Goal: Task Accomplishment & Management: Complete application form

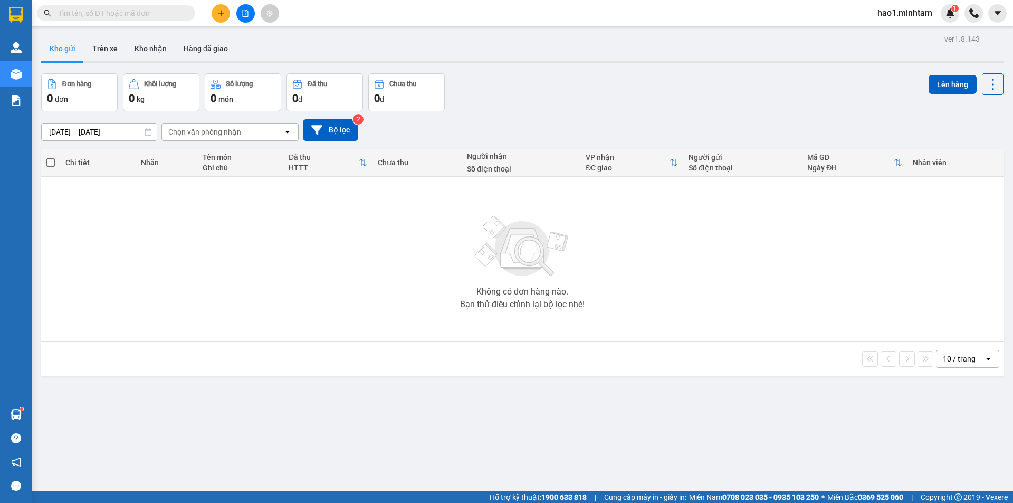
click at [155, 15] on input "text" at bounding box center [120, 13] width 125 height 12
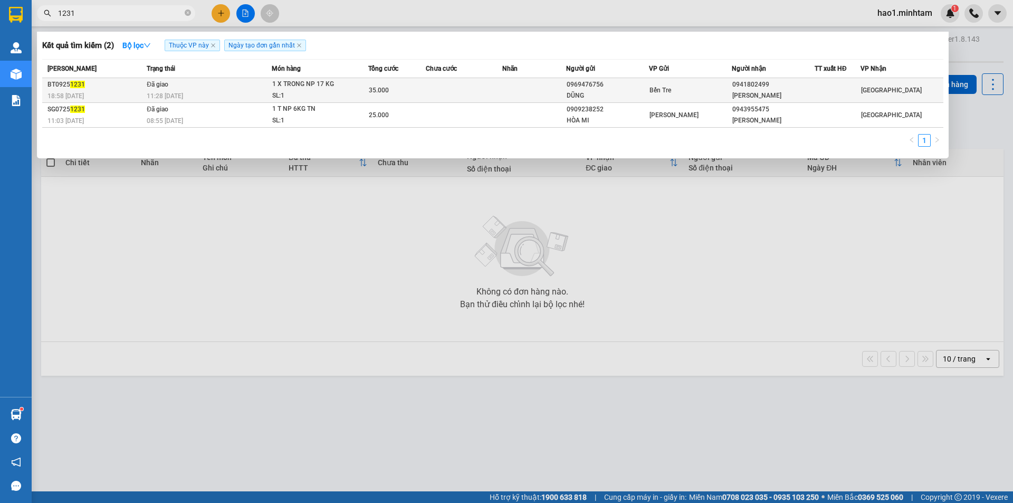
type input "1231"
click at [191, 89] on td "Đã giao 11:28 [DATE]" at bounding box center [208, 90] width 128 height 25
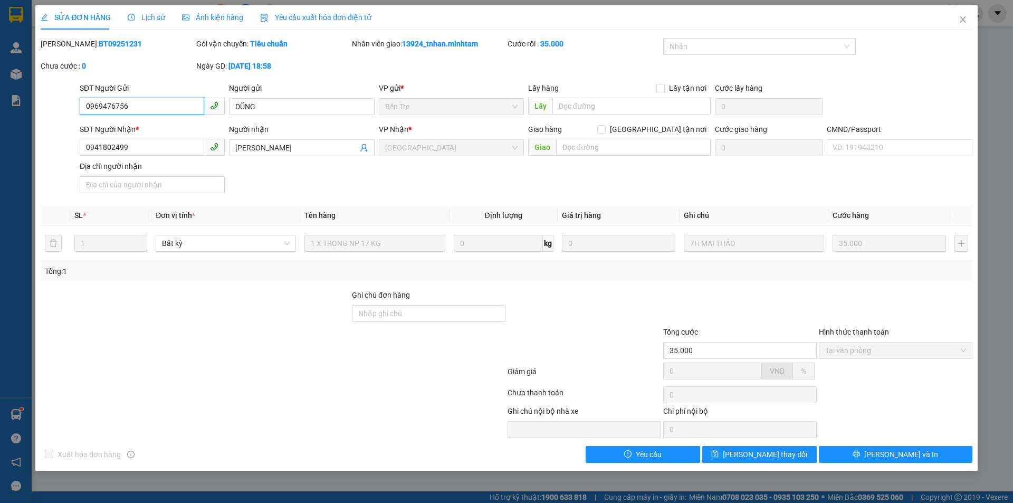
type input "0969476756"
type input "DŨNG"
type input "0941802499"
type input "[PERSON_NAME]"
type input "35.000"
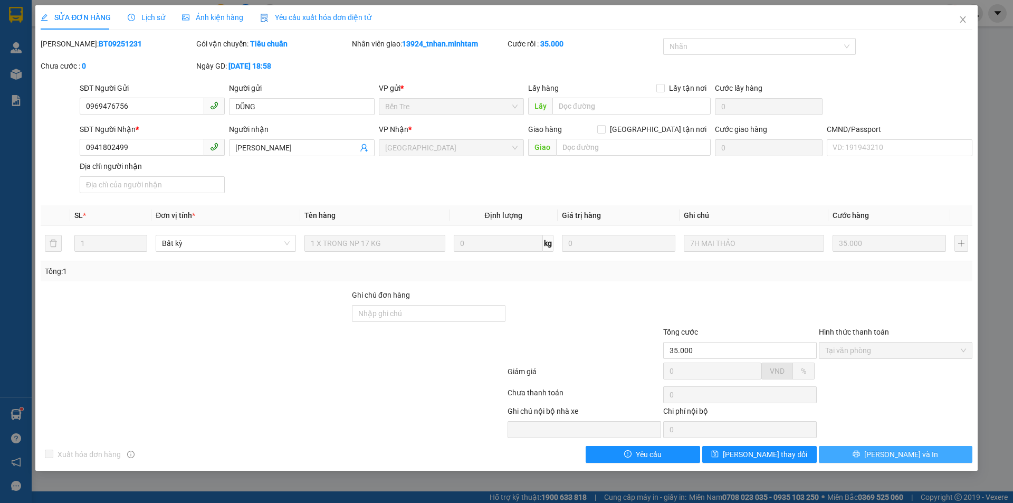
click at [903, 457] on span "[PERSON_NAME] và In" at bounding box center [902, 455] width 74 height 12
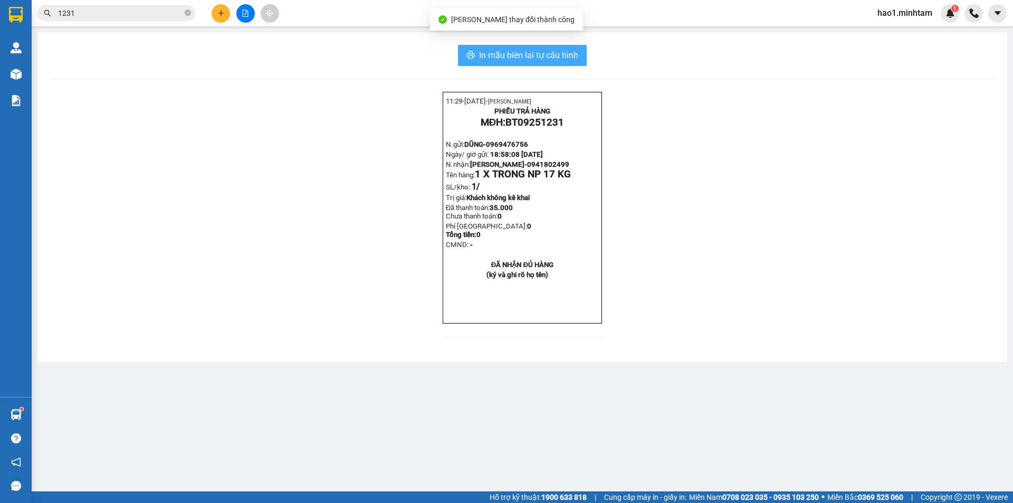
click at [535, 62] on span "In mẫu biên lai tự cấu hình" at bounding box center [528, 55] width 99 height 13
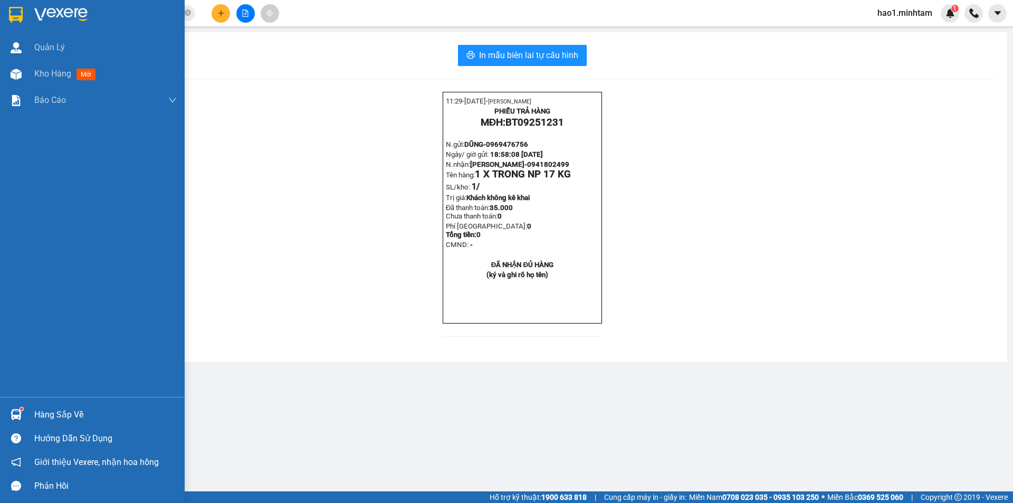
drag, startPoint x: 35, startPoint y: 420, endPoint x: 44, endPoint y: 415, distance: 10.2
click at [39, 420] on div "Hàng sắp về" at bounding box center [105, 415] width 143 height 16
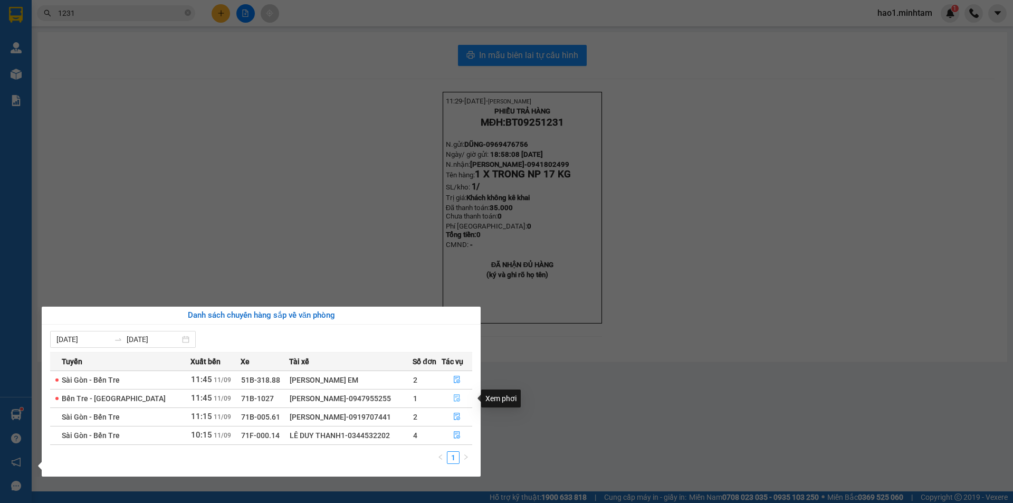
click at [448, 400] on button "button" at bounding box center [457, 398] width 30 height 17
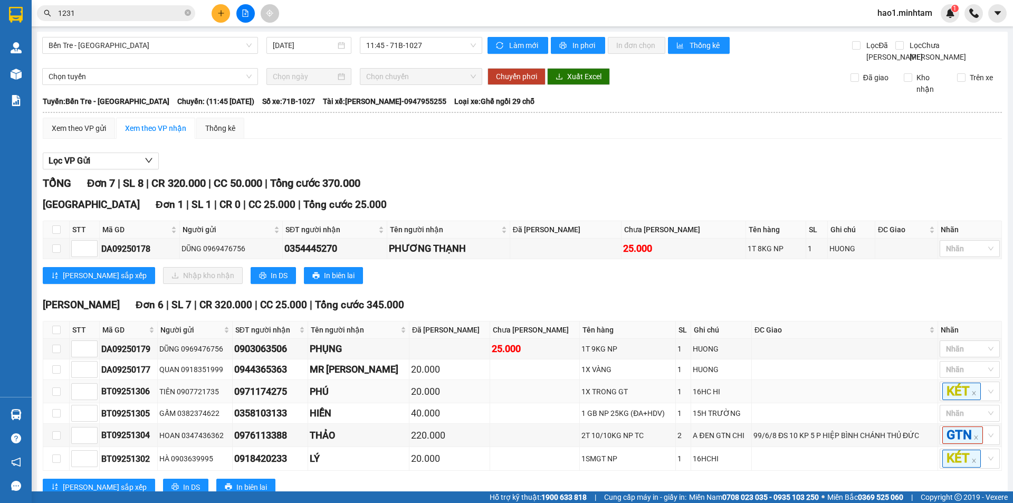
scroll to position [53, 0]
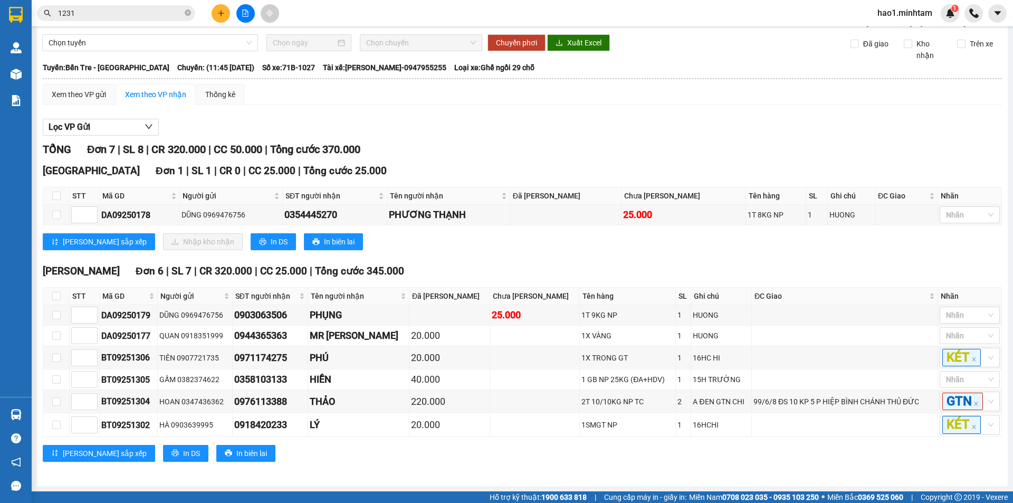
click at [445, 141] on div "TỔNG Đơn 7 | SL 8 | CR 320.000 | CC 50.000 | Tổng cước 370.000" at bounding box center [523, 149] width 960 height 16
click at [595, 243] on div "[GEOGRAPHIC_DATA] 1 | SL 1 | CR 0 | CC 25.000 | Tổng cước 25.000 STT Mã GD Ngườ…" at bounding box center [523, 210] width 960 height 95
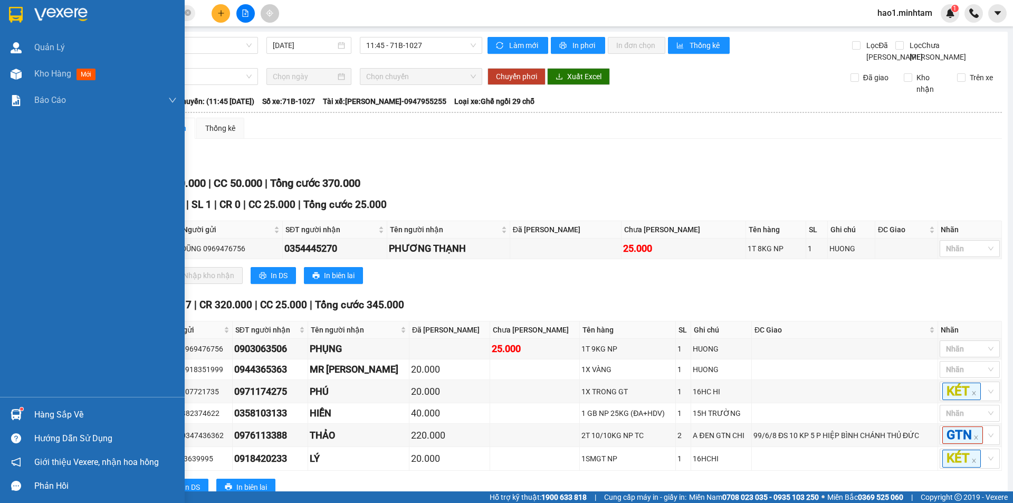
click at [17, 16] on img at bounding box center [16, 15] width 14 height 16
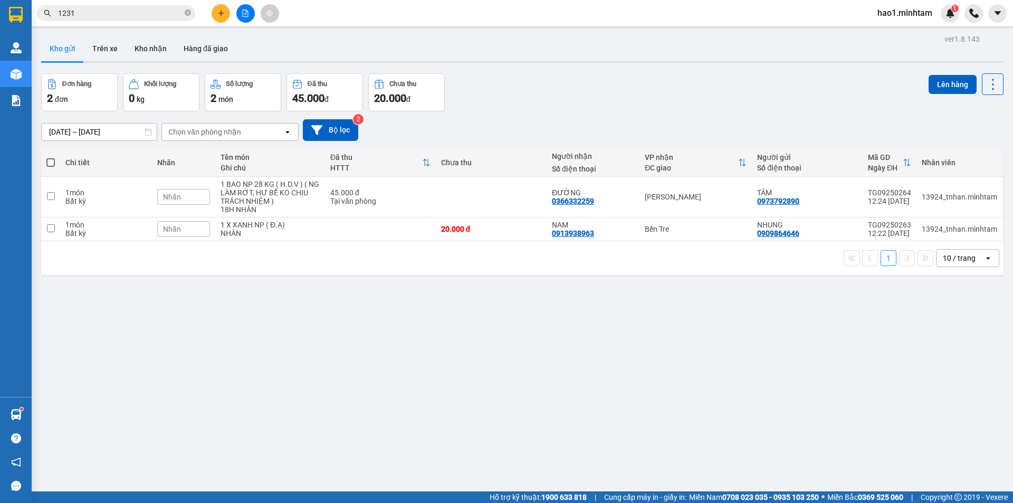
click at [830, 118] on div "[DATE] – [DATE] Press the down arrow key to interact with the calendar and sele…" at bounding box center [522, 129] width 963 height 37
click at [248, 14] on icon "file-add" at bounding box center [246, 13] width 6 height 7
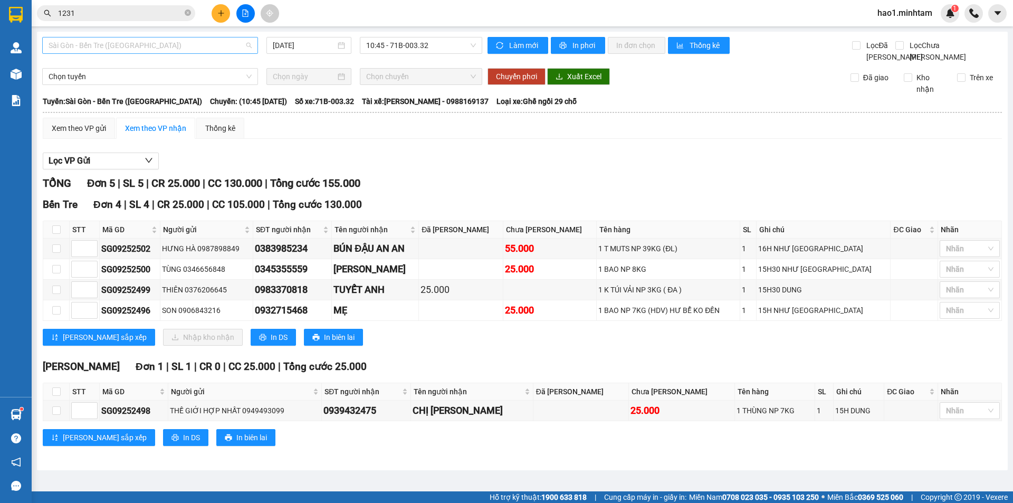
click at [129, 42] on span "Sài Gòn - Bến Tre ([GEOGRAPHIC_DATA])" at bounding box center [150, 45] width 203 height 16
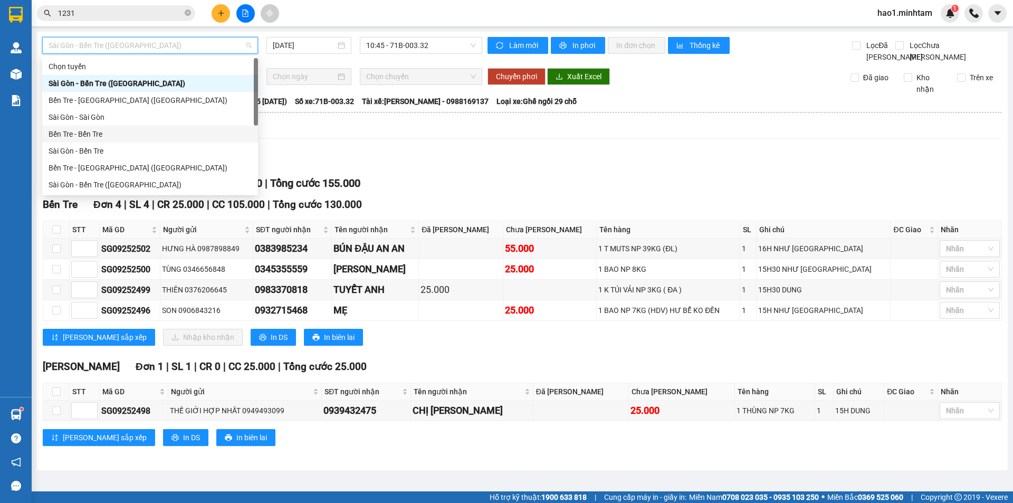
scroll to position [17, 0]
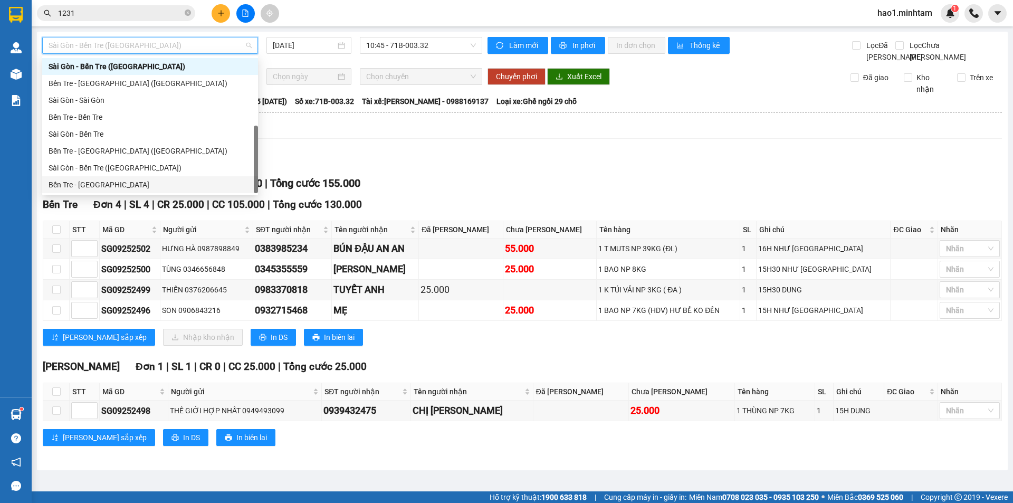
click at [110, 178] on div "Bến Tre - [GEOGRAPHIC_DATA]" at bounding box center [150, 184] width 216 height 17
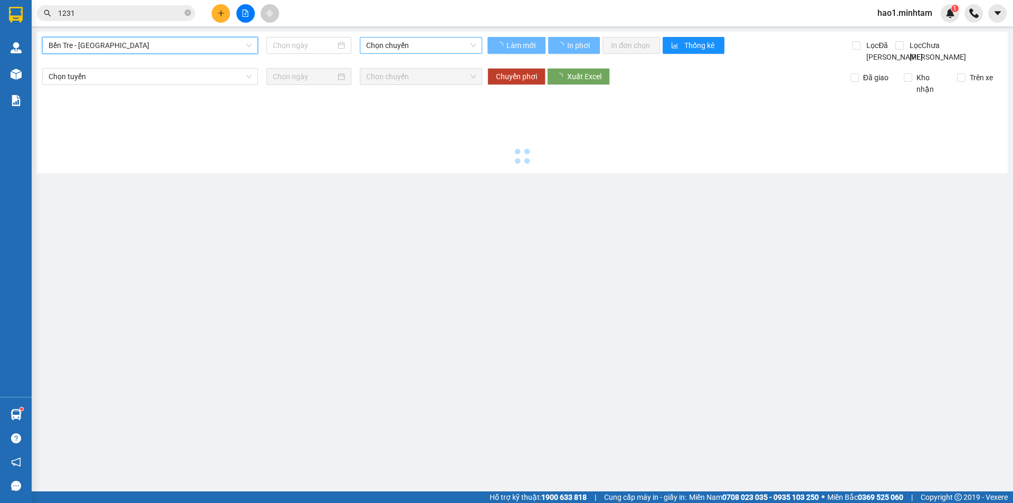
type input "[DATE]"
click at [396, 43] on span "Chọn chuyến" at bounding box center [421, 45] width 110 height 16
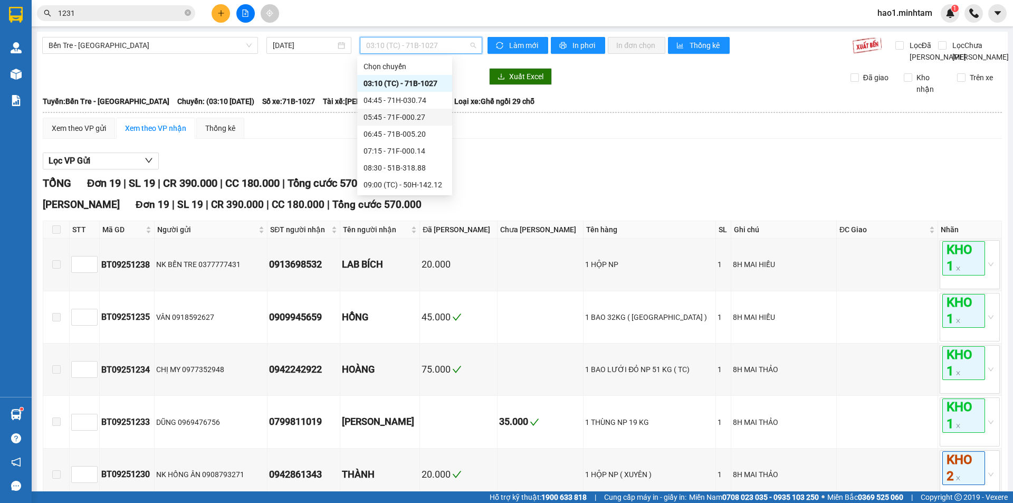
scroll to position [106, 0]
click at [411, 132] on div "11:45 - 71B-1027" at bounding box center [405, 130] width 82 height 12
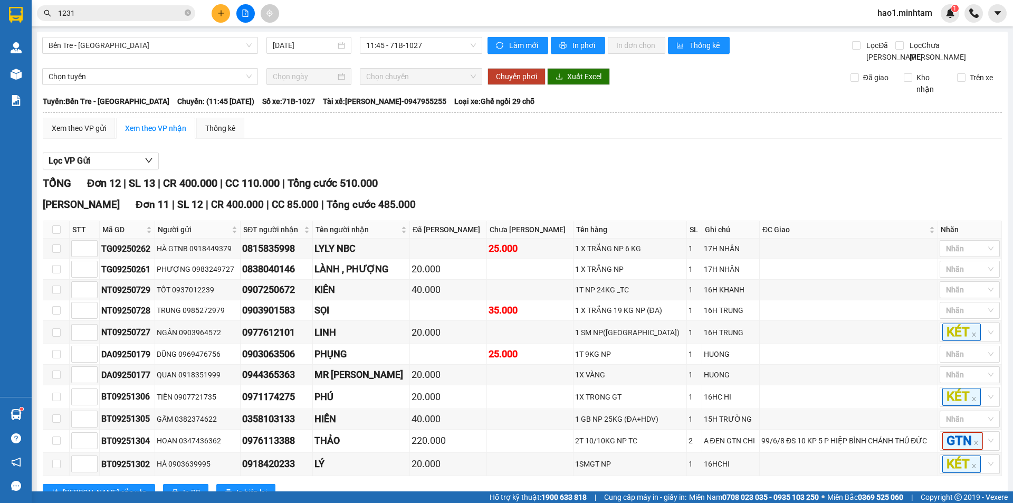
click at [377, 139] on div "Xem theo VP gửi Xem theo VP nhận Thống kê" at bounding box center [523, 128] width 960 height 21
drag, startPoint x: 150, startPoint y: 259, endPoint x: 102, endPoint y: 257, distance: 47.6
click at [102, 255] on div "TG09250262" at bounding box center [127, 248] width 52 height 13
copy div "TG09250262"
click at [186, 12] on icon "close-circle" at bounding box center [188, 13] width 6 height 6
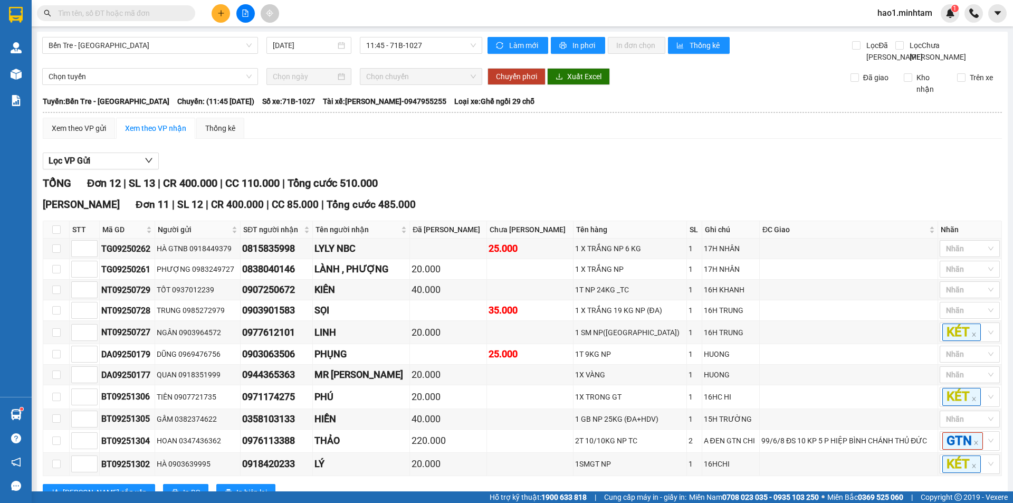
paste input "TG09250262"
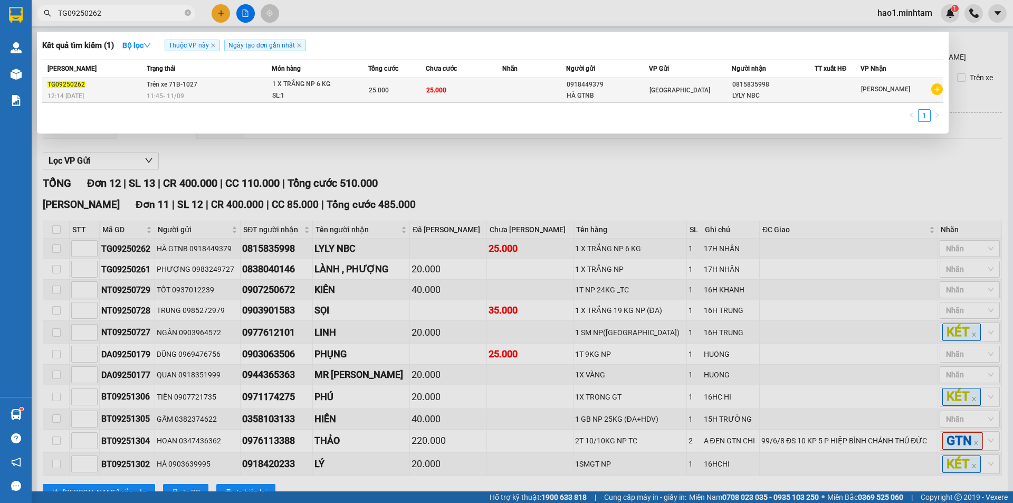
type input "TG09250262"
click at [344, 102] on td "1 X TRẮNG NP 6 KG SL: 1" at bounding box center [320, 90] width 97 height 25
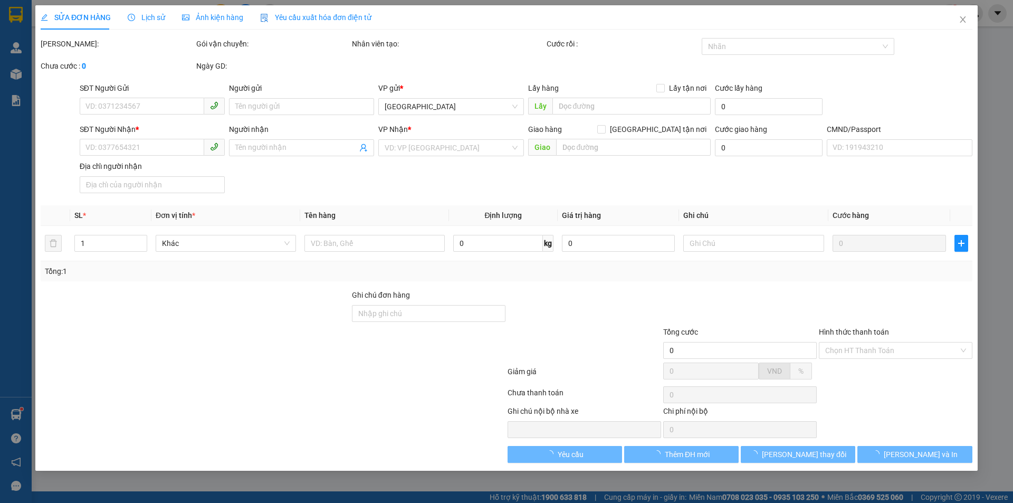
type input "0918449379"
type input "HÀ GTNB"
type input "0815835998"
type input "LYLY NBC"
type input "25.000"
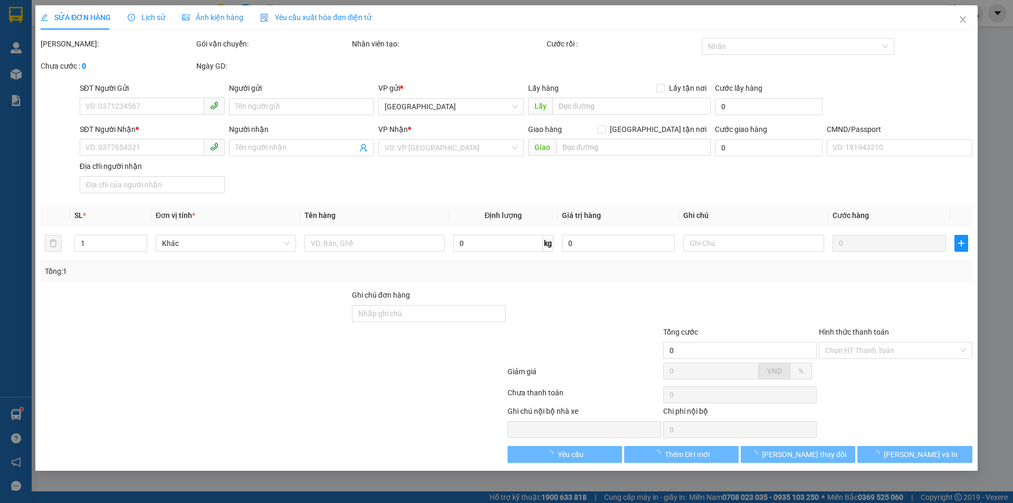
type input "25.000"
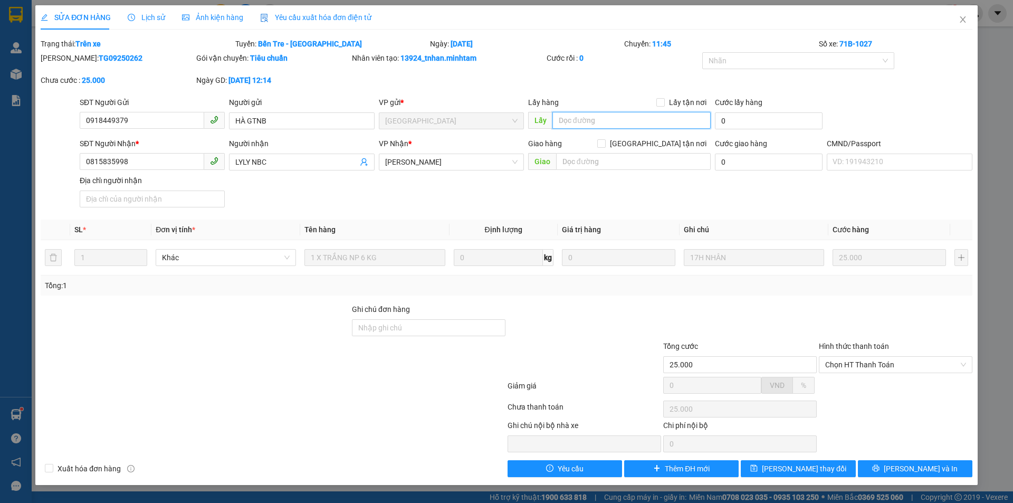
click at [585, 120] on input "text" at bounding box center [632, 120] width 158 height 17
type input "c"
click at [596, 118] on input "CỤM" at bounding box center [632, 120] width 158 height 17
type input "CỤM KCN TRUNG AN"
drag, startPoint x: 661, startPoint y: 102, endPoint x: 674, endPoint y: 102, distance: 12.2
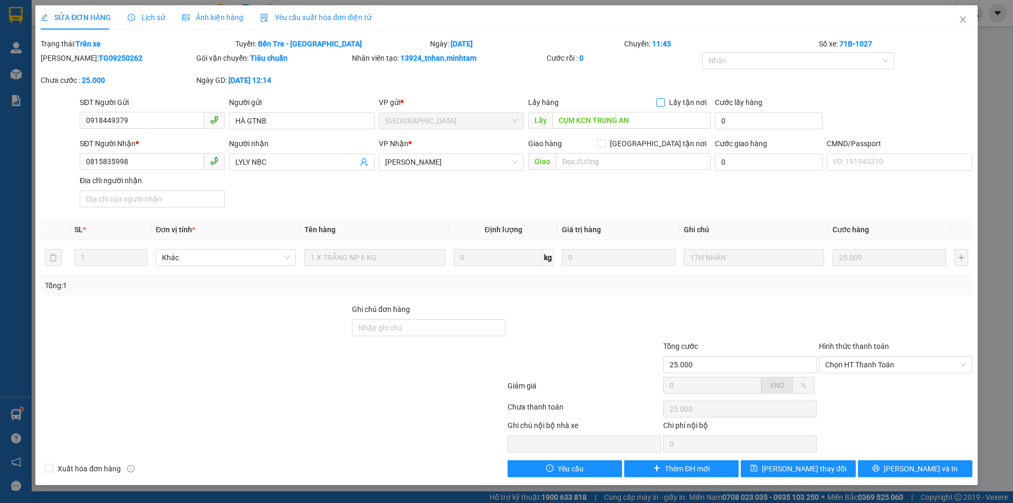
click at [662, 102] on input "Lấy tận nơi" at bounding box center [660, 101] width 7 height 7
checkbox input "true"
click at [762, 120] on input "0" at bounding box center [758, 120] width 87 height 17
type input "25.003"
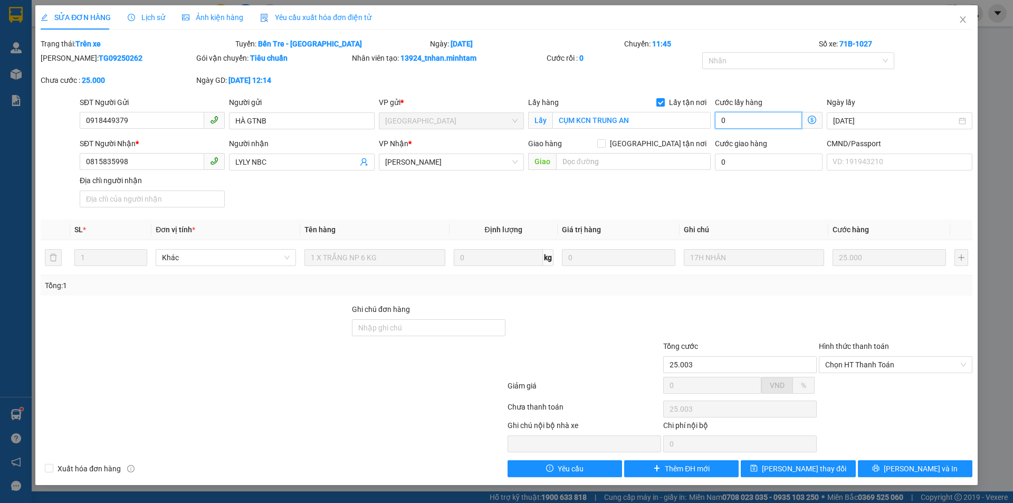
type input "3"
type input "25.030"
type input "30"
type input "55.000"
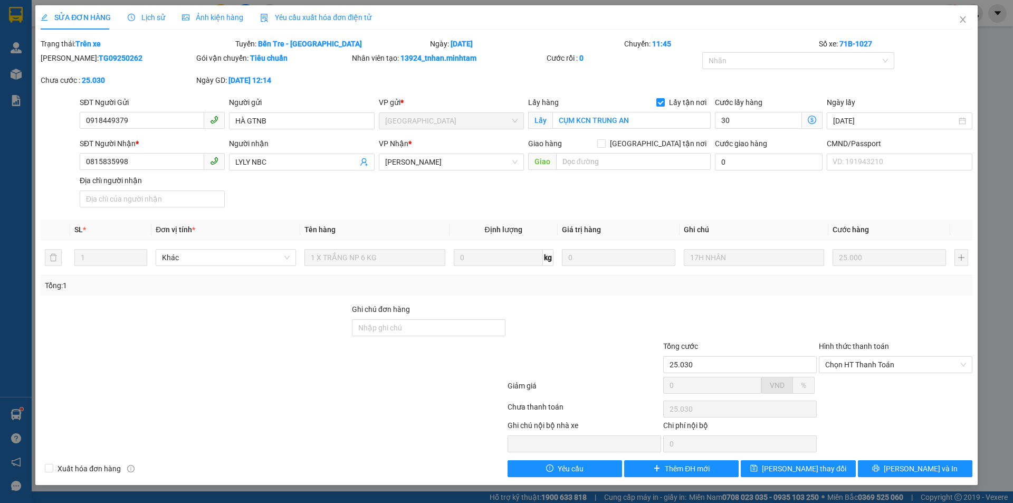
type input "55.000"
type input "30.000"
click at [742, 208] on div "SĐT Người Nhận * 0815835998 Người nhận LYLY NBC VP Nhận * [PERSON_NAME] hàng Gi…" at bounding box center [526, 175] width 897 height 74
click at [801, 475] on button "[PERSON_NAME] thay đổi" at bounding box center [798, 468] width 115 height 17
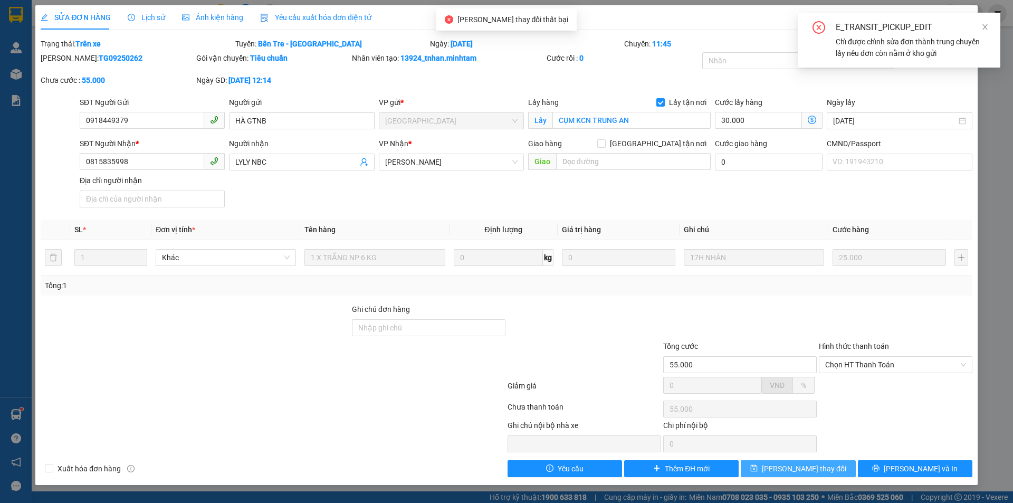
click at [789, 469] on span "[PERSON_NAME] thay đổi" at bounding box center [804, 469] width 84 height 12
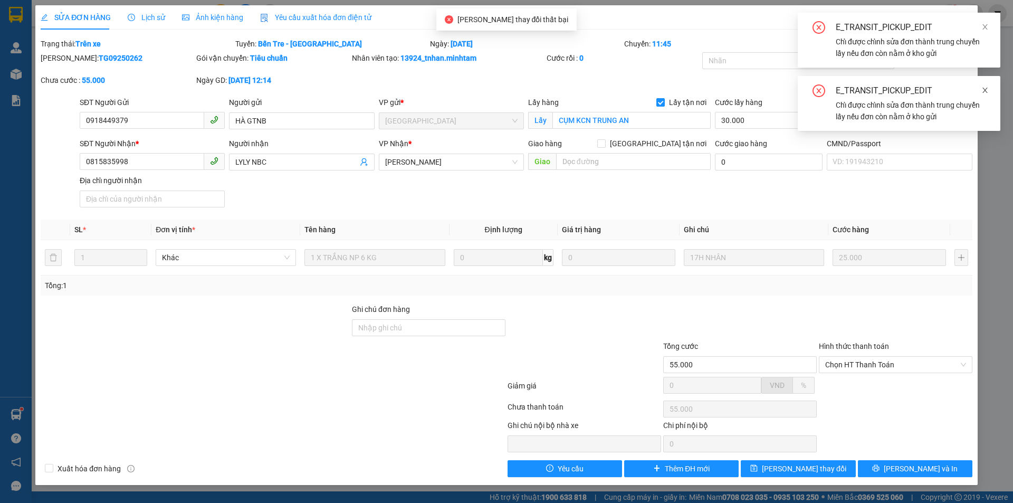
click at [985, 91] on icon "close" at bounding box center [985, 90] width 5 height 5
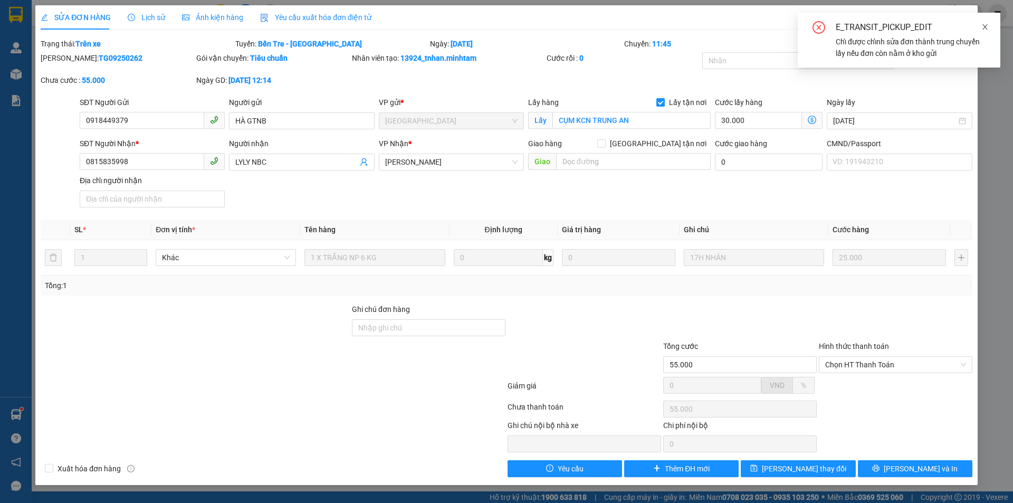
click at [987, 26] on icon "close" at bounding box center [985, 26] width 7 height 7
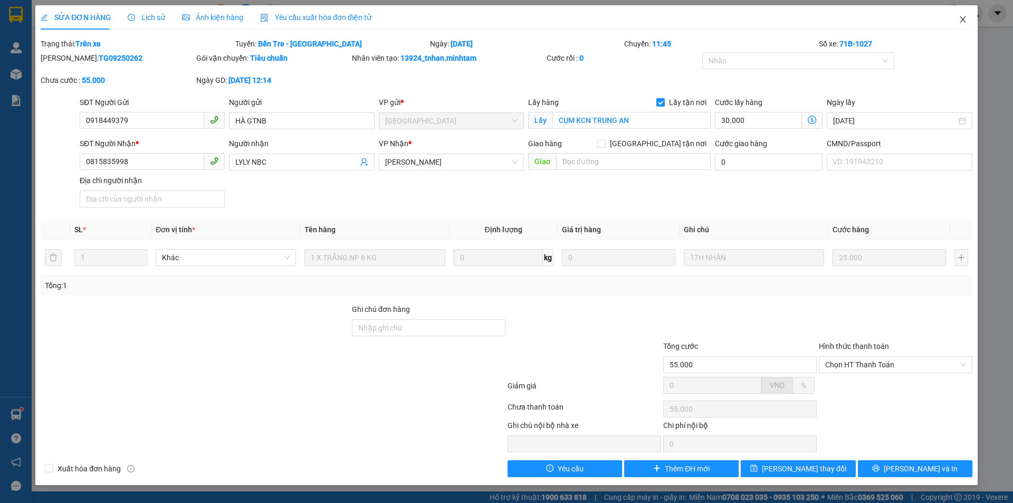
click at [964, 22] on icon "close" at bounding box center [963, 19] width 8 height 8
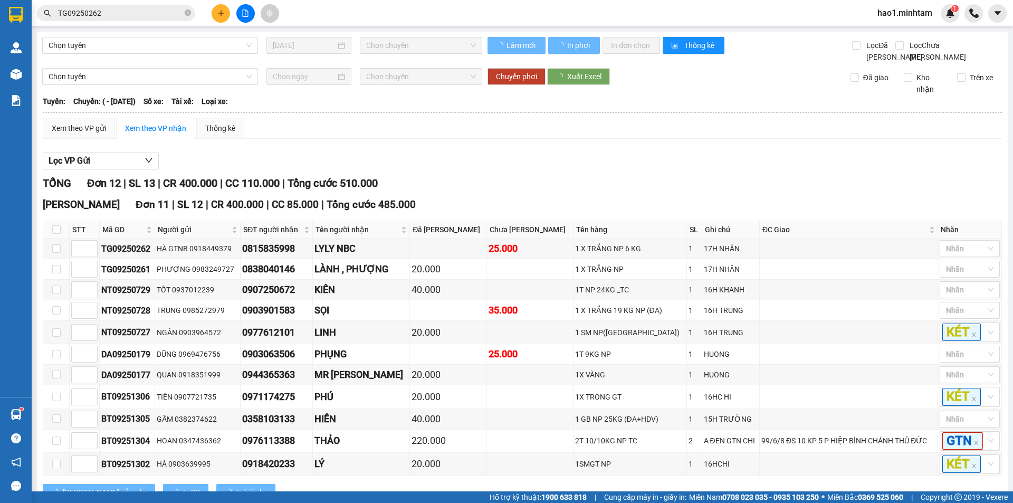
click at [781, 132] on div "Xem theo VP gửi Xem theo VP nhận Thống kê" at bounding box center [523, 128] width 960 height 21
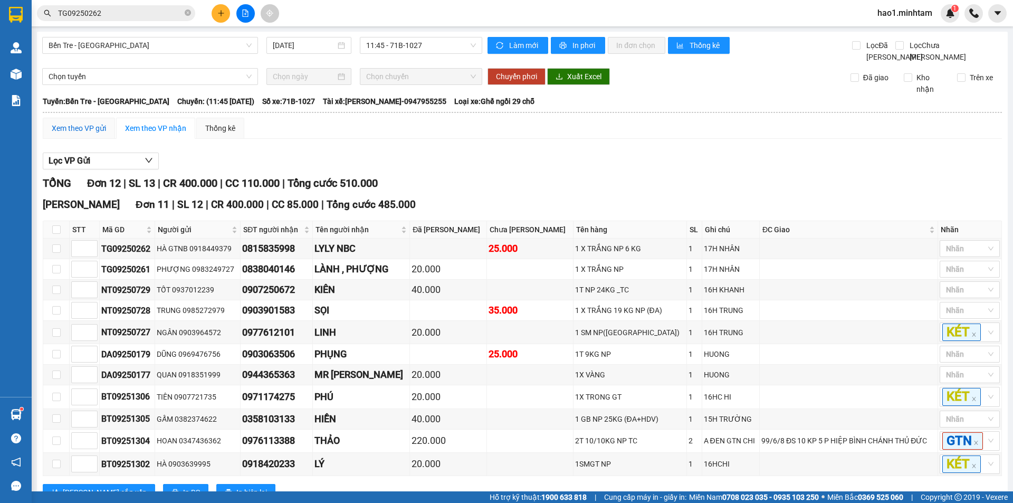
click at [77, 134] on div "Xem theo VP gửi" at bounding box center [79, 128] width 54 height 12
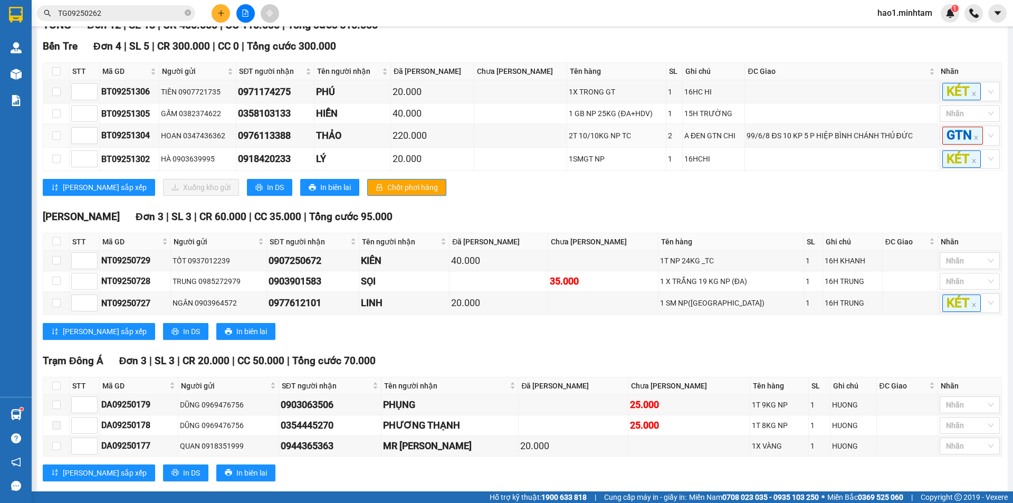
scroll to position [323, 0]
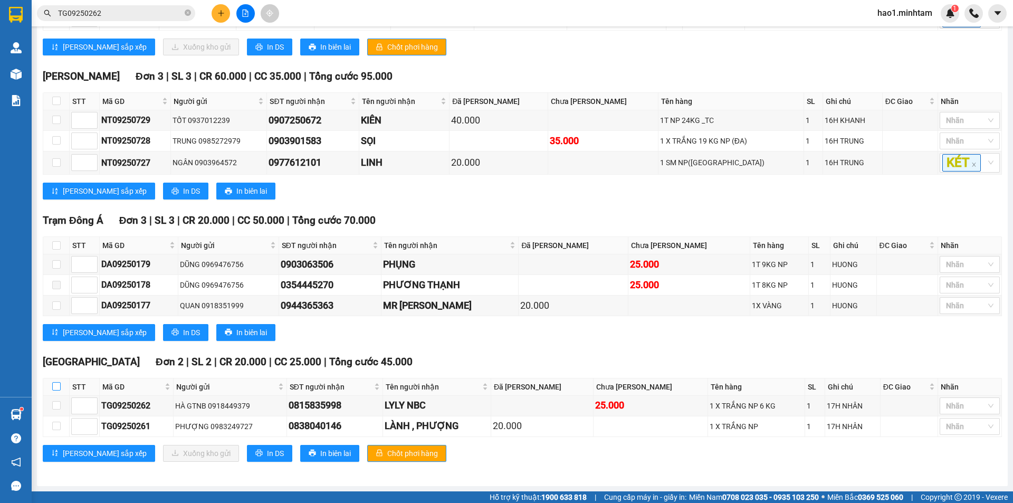
click at [55, 385] on input "checkbox" at bounding box center [56, 386] width 8 height 8
checkbox input "true"
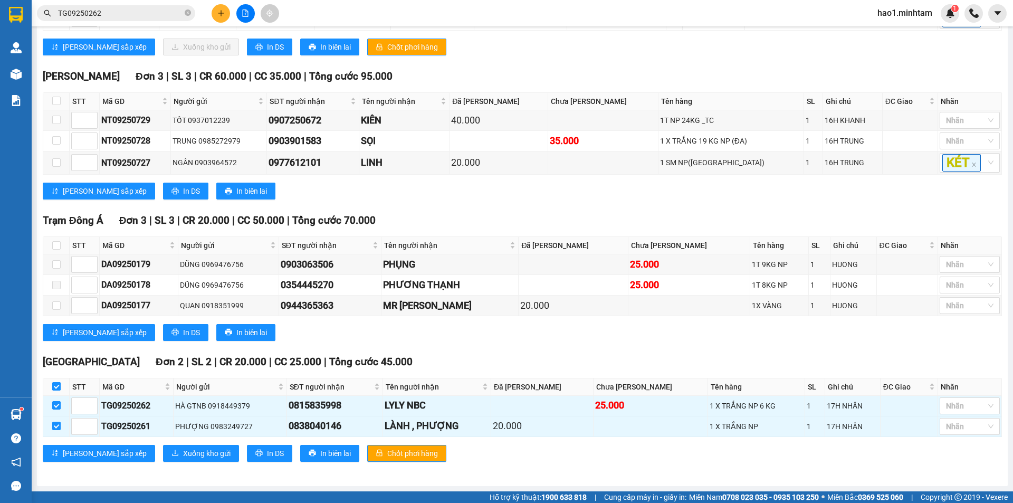
click at [56, 385] on input "checkbox" at bounding box center [56, 386] width 8 height 8
checkbox input "false"
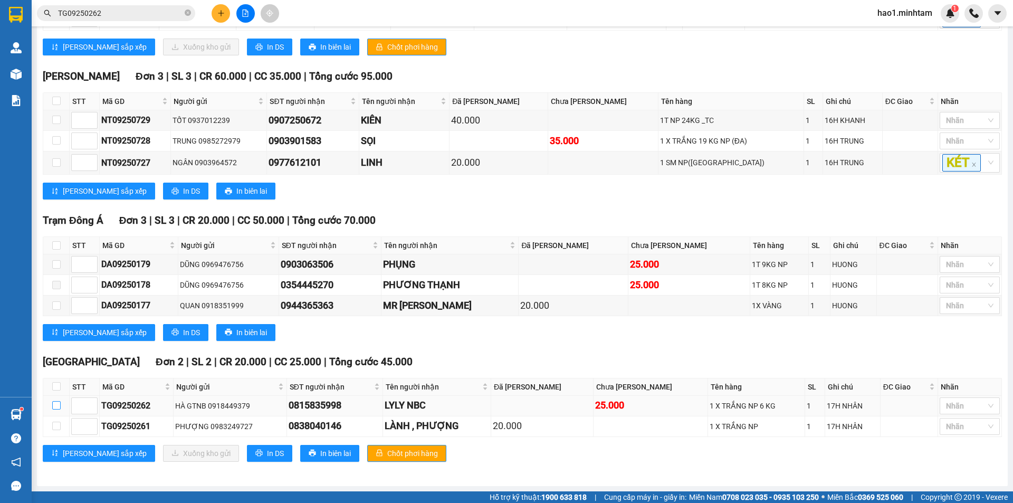
click at [57, 405] on input "checkbox" at bounding box center [56, 405] width 8 height 8
checkbox input "true"
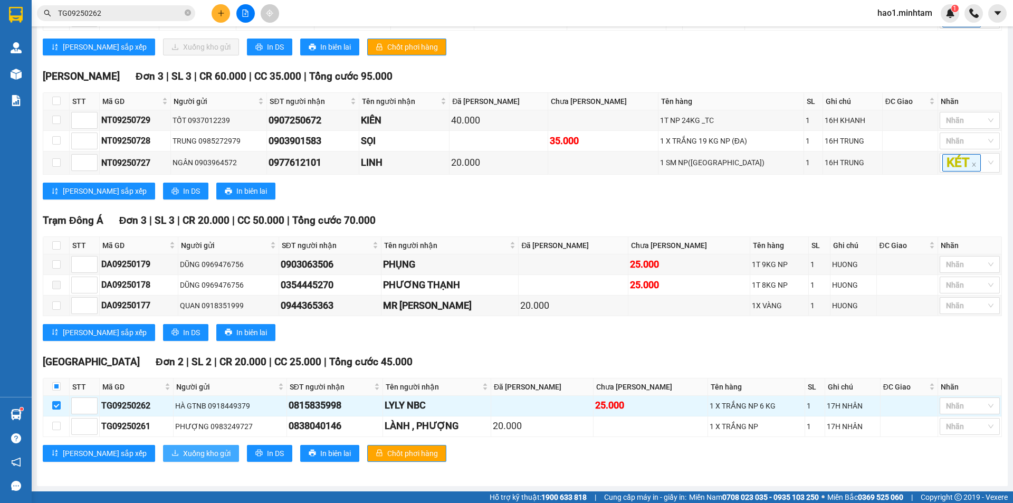
click at [183, 452] on span "Xuống kho gửi" at bounding box center [207, 454] width 48 height 12
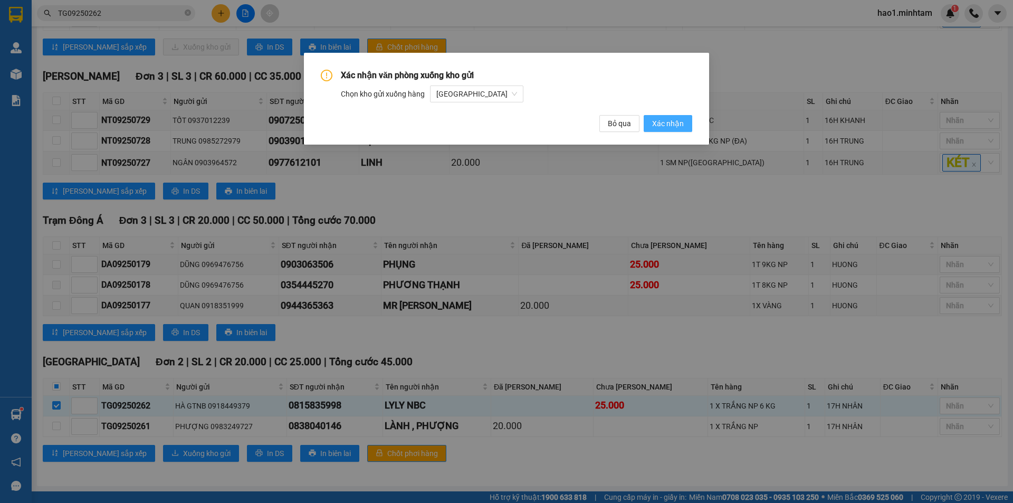
click at [679, 122] on span "Xác nhận" at bounding box center [668, 124] width 32 height 12
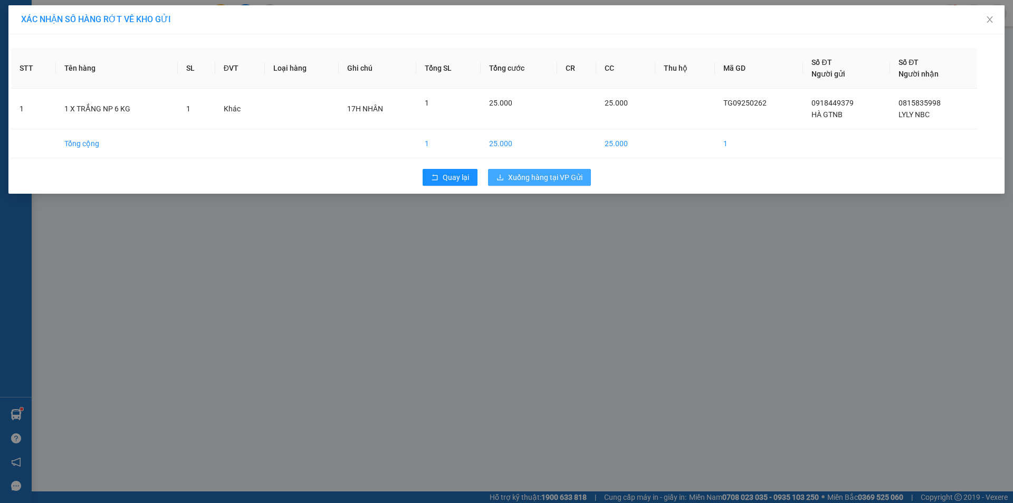
click at [526, 177] on span "Xuống hàng tại VP Gửi" at bounding box center [545, 178] width 74 height 12
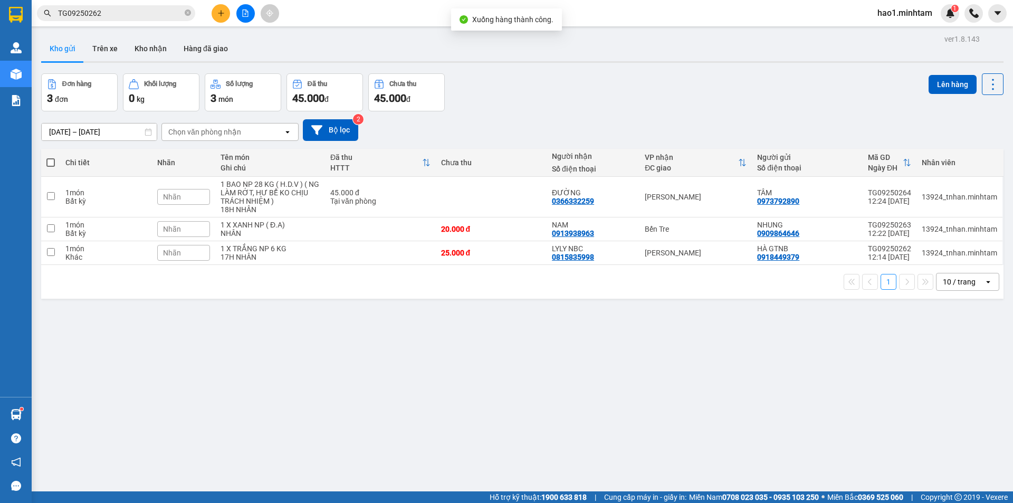
click at [544, 91] on div "Đơn hàng 3 đơn Khối lượng 0 kg Số lượng 3 món Đã thu 45.000 đ Chưa thu 45.000 đ…" at bounding box center [522, 92] width 963 height 38
click at [917, 254] on icon at bounding box center [920, 252] width 7 height 7
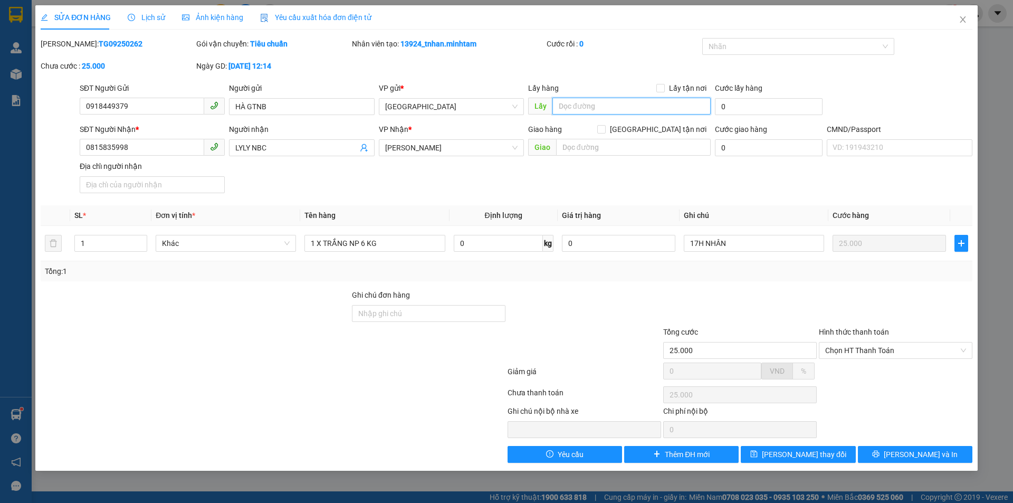
click at [600, 109] on input "text" at bounding box center [632, 106] width 158 height 17
type input "CỤM KCN TRUNG AN"
click at [664, 84] on input "Lấy tận nơi" at bounding box center [660, 87] width 7 height 7
checkbox input "true"
click at [621, 176] on div "SĐT Người Nhận * 0815835998 Người nhận LYLY NBC VP Nhận * [PERSON_NAME] hàng Gi…" at bounding box center [526, 161] width 897 height 74
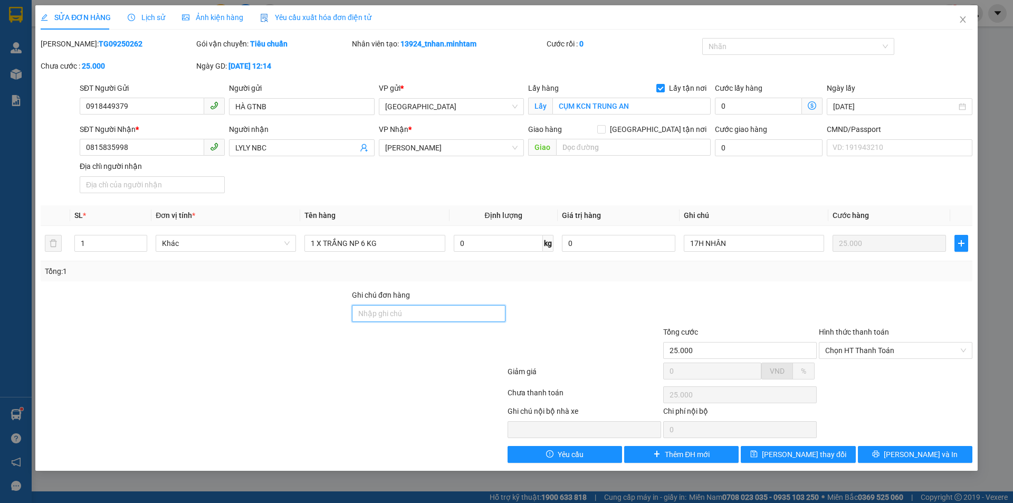
click at [407, 317] on input "Ghi chú đơn hàng" at bounding box center [429, 313] width 154 height 17
type input "PHÍ LTN 30K CHƯA THU"
click at [812, 456] on span "[PERSON_NAME] thay đổi" at bounding box center [804, 455] width 84 height 12
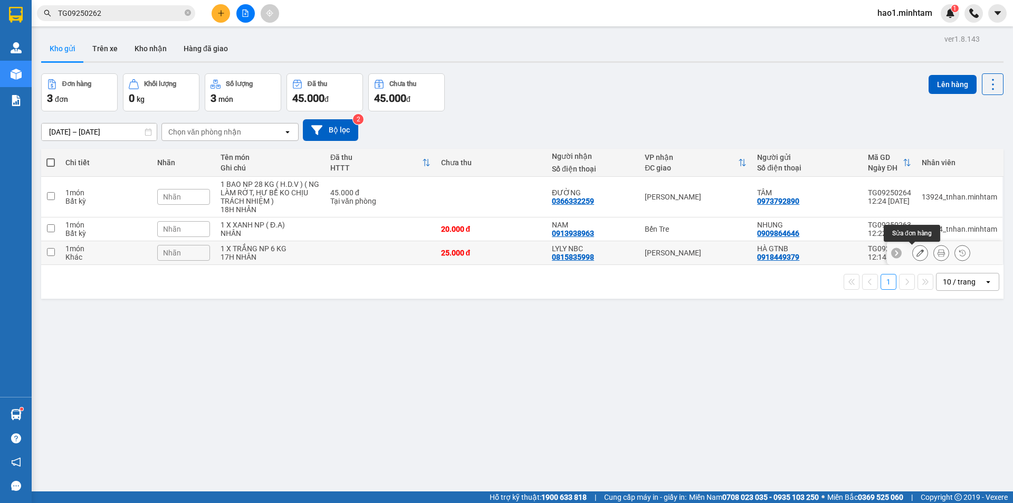
click at [917, 253] on icon at bounding box center [920, 252] width 7 height 7
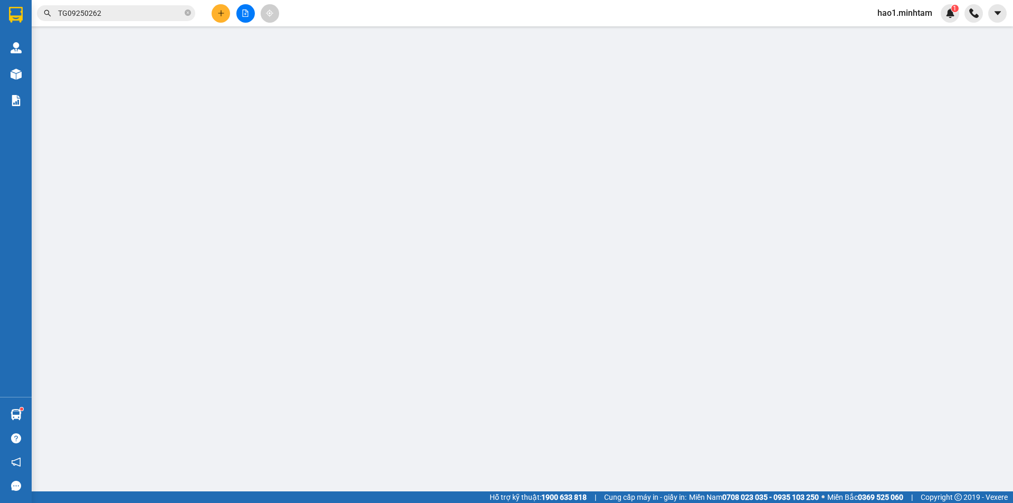
type input "0918449379"
type input "HÀ GTNB"
checkbox input "true"
type input "CỤM KCN TRUNG AN"
type input "0815835998"
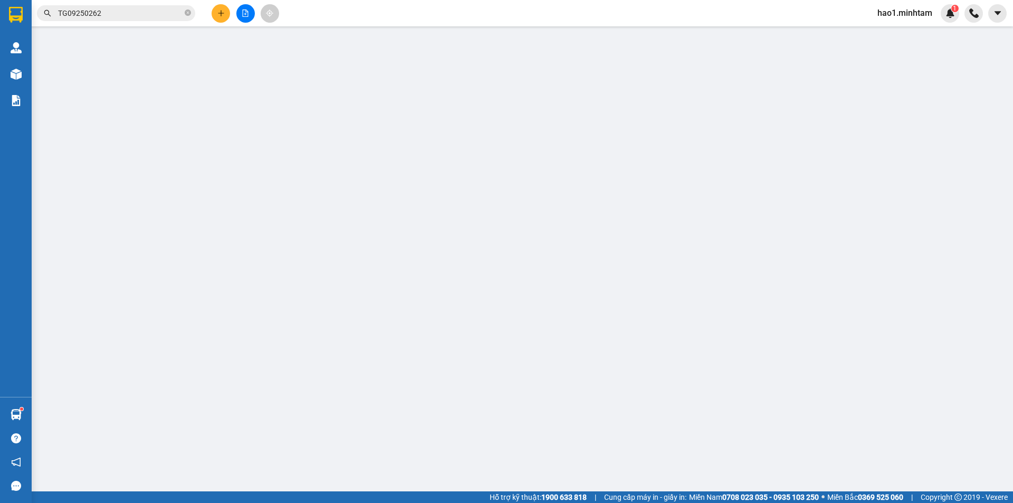
type input "LYLY NBC"
type input "PHÍ LTN 30K CHƯA THU"
type input "25.000"
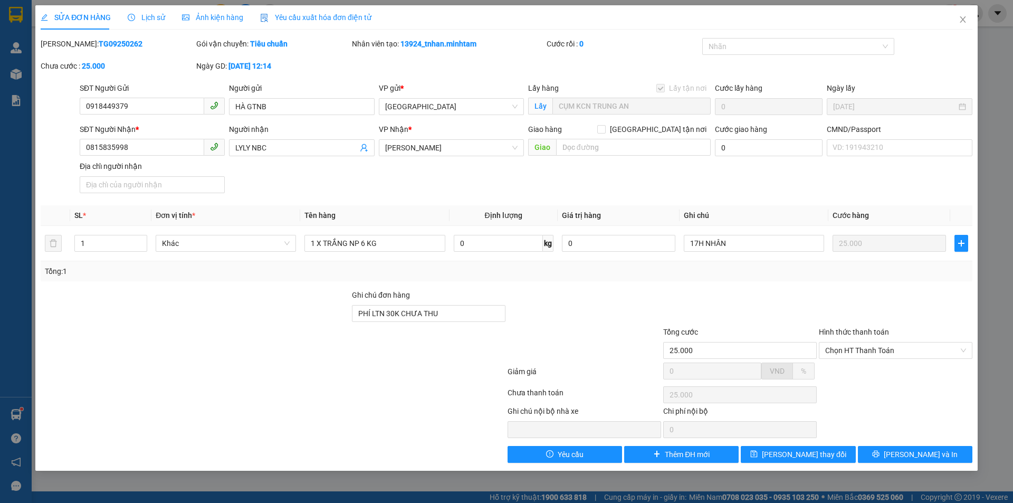
click at [795, 187] on div "SĐT Người Nhận * 0815835998 Người nhận LYLY NBC VP Nhận * [PERSON_NAME] hàng Gi…" at bounding box center [526, 161] width 897 height 74
click at [537, 332] on div at bounding box center [585, 344] width 156 height 37
click at [795, 47] on div at bounding box center [793, 46] width 177 height 13
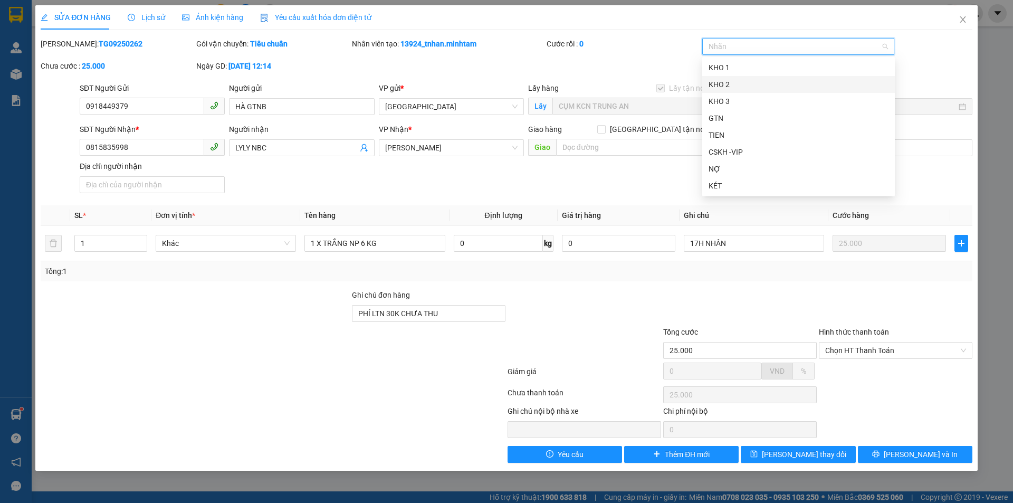
click at [923, 59] on div "[PERSON_NAME]: TG09250262 Gói vận chuyển: Tiêu chuẩn Nhân viên tạo: 13924_tnhan…" at bounding box center [507, 60] width 934 height 44
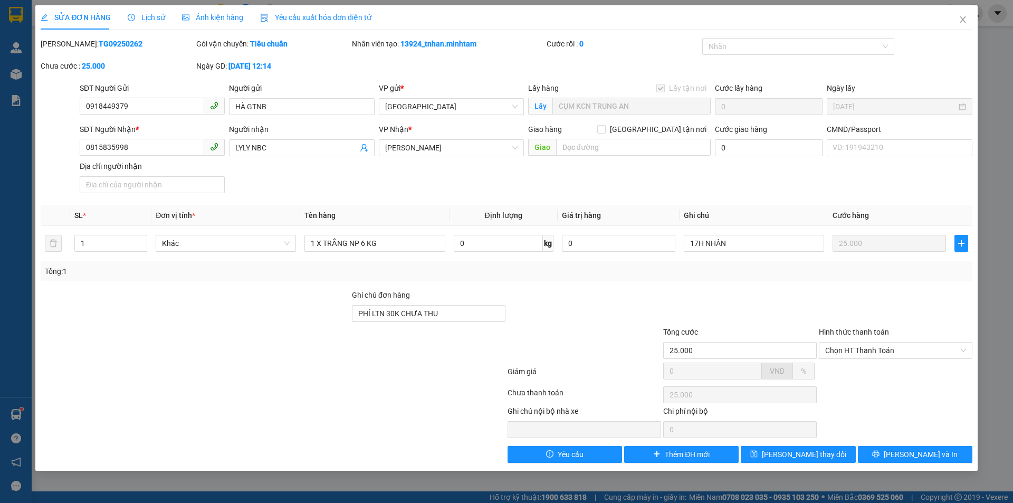
click at [549, 187] on div "SĐT Người Nhận * 0815835998 Người nhận LYLY NBC VP Nhận * [PERSON_NAME] hàng Gi…" at bounding box center [526, 161] width 897 height 74
click at [573, 311] on div at bounding box center [585, 307] width 156 height 37
click at [601, 185] on div "SĐT Người Nhận * 0815835998 Người nhận LYLY NBC VP Nhận * [PERSON_NAME] hàng Gi…" at bounding box center [526, 161] width 897 height 74
click at [613, 184] on div "SĐT Người Nhận * 0815835998 Người nhận LYLY NBC VP Nhận * [PERSON_NAME] hàng Gi…" at bounding box center [526, 161] width 897 height 74
click at [519, 183] on div "SĐT Người Nhận * 0815835998 Người nhận LYLY NBC VP Nhận * [PERSON_NAME] hàng Gi…" at bounding box center [526, 161] width 897 height 74
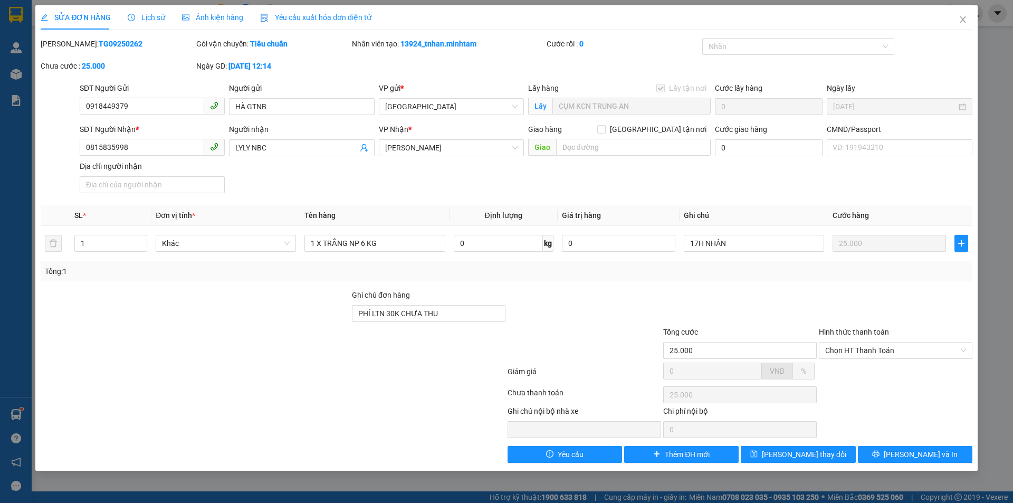
click at [519, 183] on div "SĐT Người Nhận * 0815835998 Người nhận LYLY NBC VP Nhận * [PERSON_NAME] hàng Gi…" at bounding box center [526, 161] width 897 height 74
click at [964, 19] on icon "close" at bounding box center [963, 19] width 6 height 6
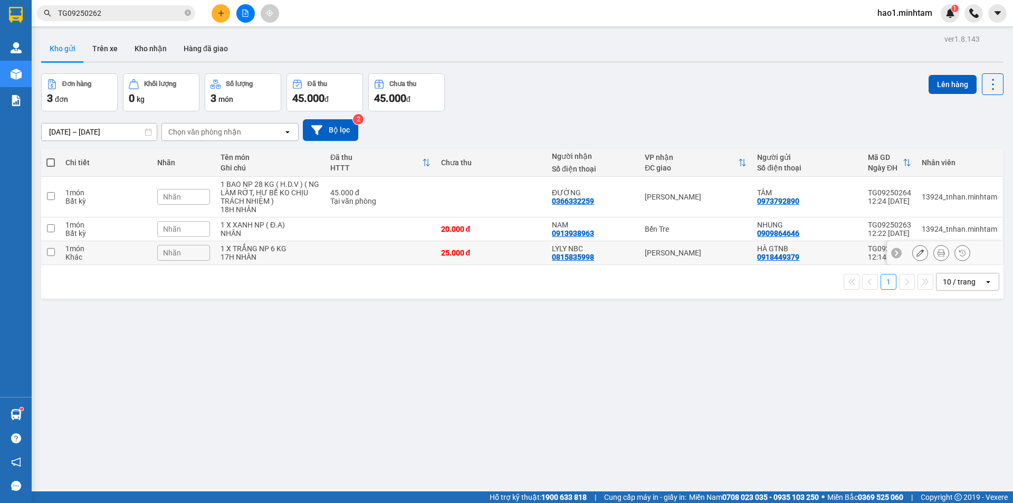
click at [677, 250] on div "[PERSON_NAME]" at bounding box center [696, 253] width 102 height 8
checkbox input "true"
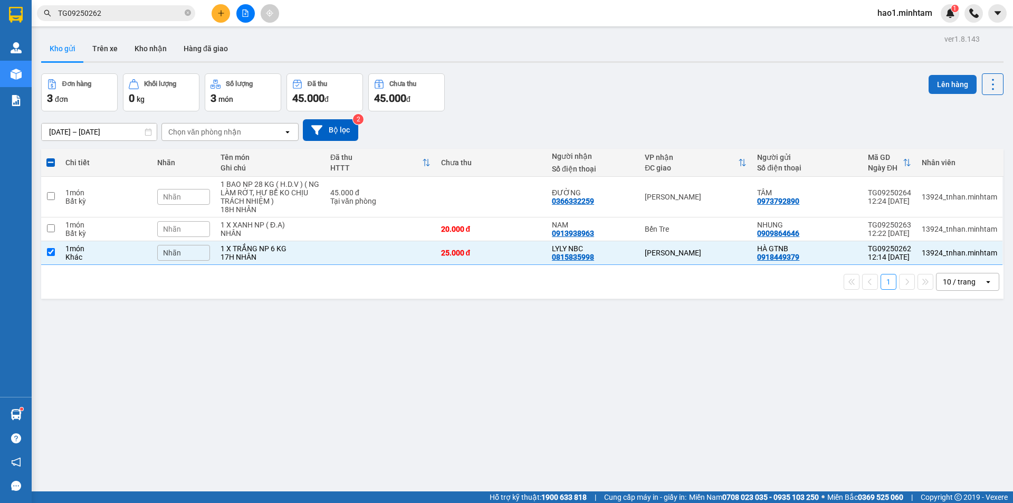
click at [952, 88] on button "Lên hàng" at bounding box center [953, 84] width 48 height 19
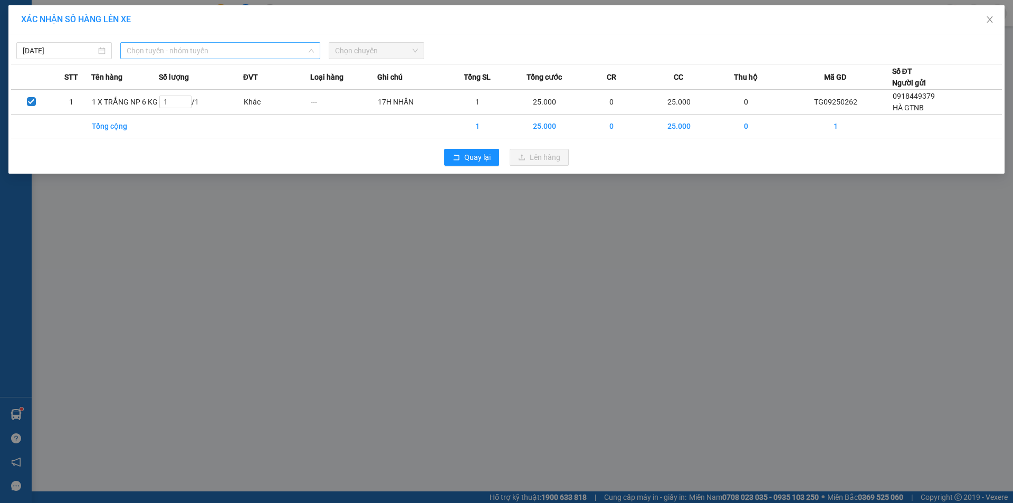
click at [178, 50] on span "Chọn tuyến - nhóm tuyến" at bounding box center [220, 51] width 187 height 16
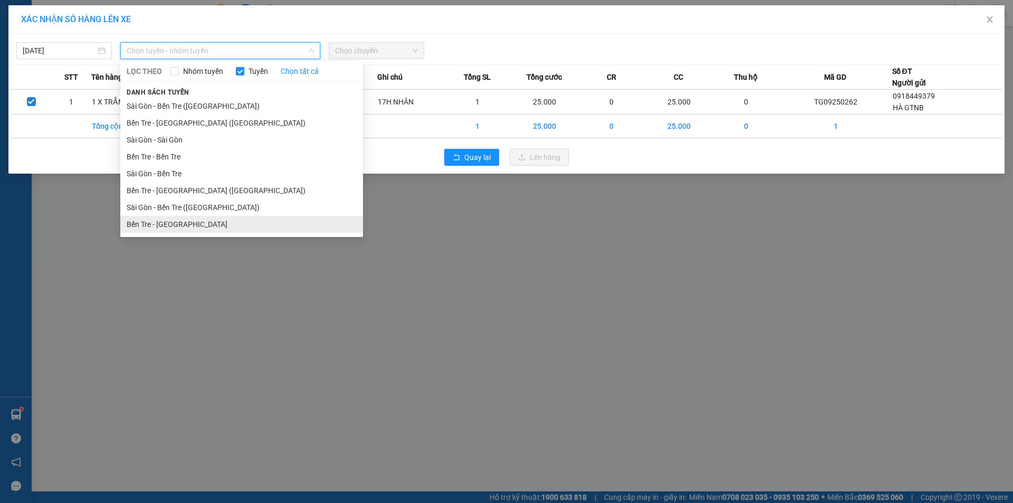
drag, startPoint x: 181, startPoint y: 228, endPoint x: 235, endPoint y: 174, distance: 76.5
click at [182, 229] on li "Bến Tre - [GEOGRAPHIC_DATA]" at bounding box center [241, 224] width 243 height 17
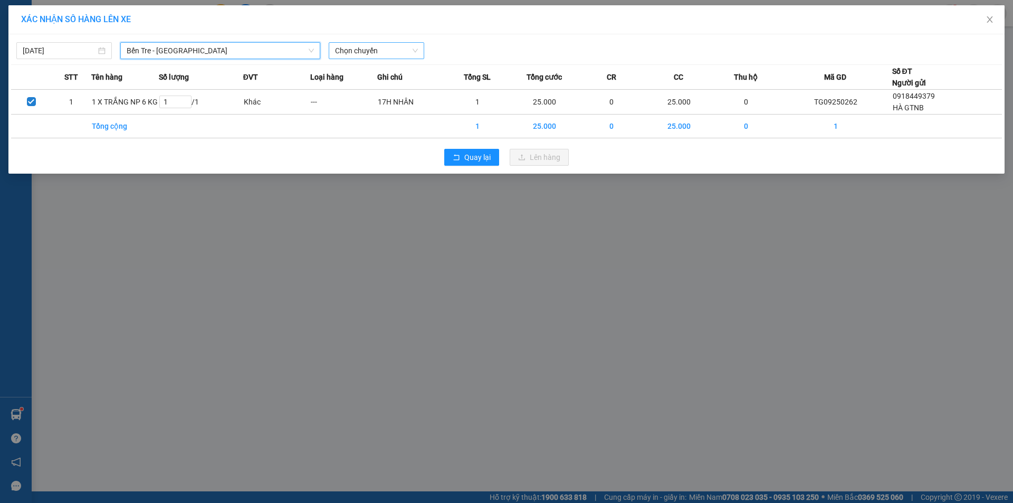
click at [355, 50] on span "Chọn chuyến" at bounding box center [376, 51] width 83 height 16
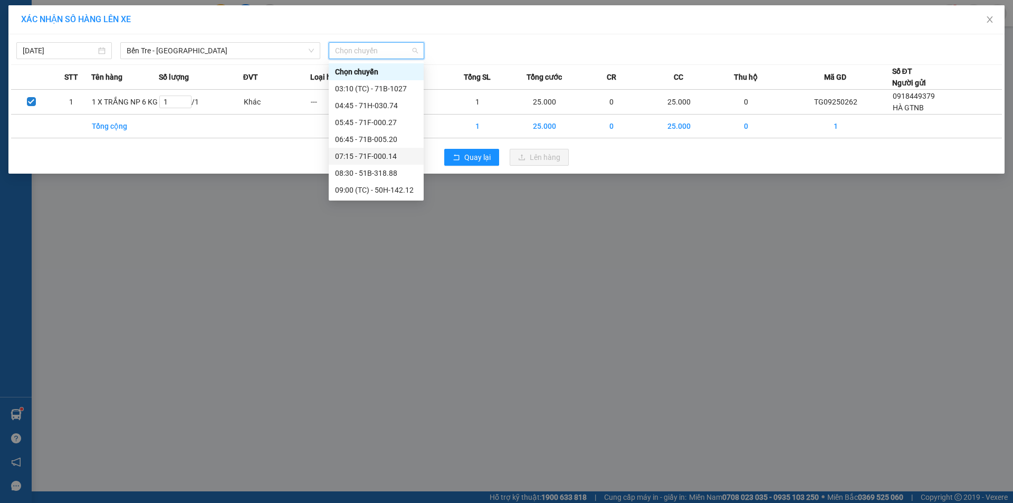
scroll to position [106, 0]
click at [377, 130] on div "11:45 - 71B-1027" at bounding box center [376, 135] width 82 height 12
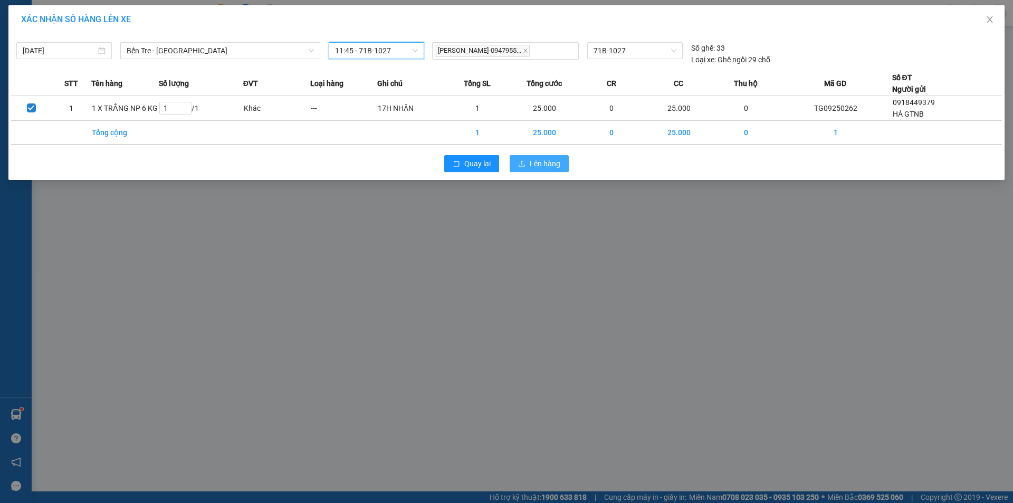
click at [547, 165] on span "Lên hàng" at bounding box center [545, 164] width 31 height 12
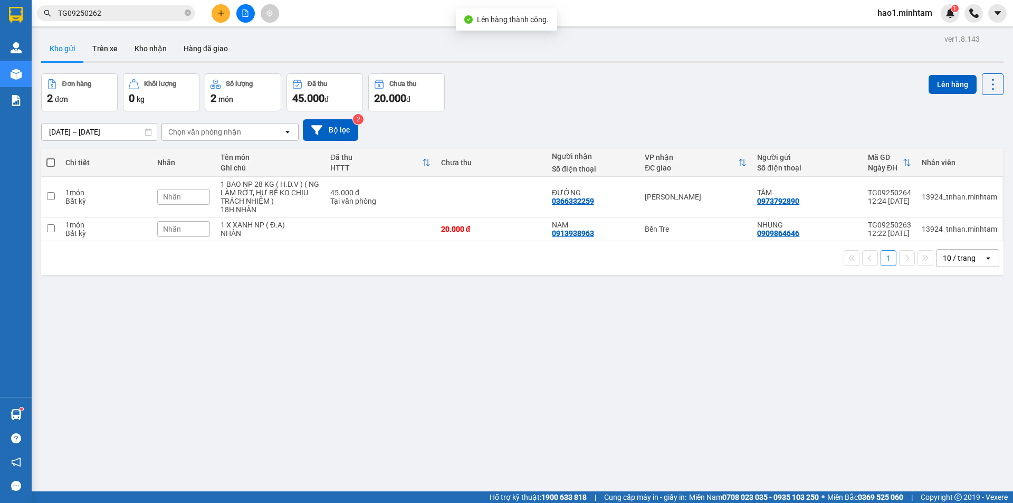
click at [354, 314] on div "ver 1.8.143 Kho gửi Trên xe Kho nhận Hàng đã giao Đơn hàng 2 đơn Khối lượng 0 k…" at bounding box center [522, 283] width 971 height 503
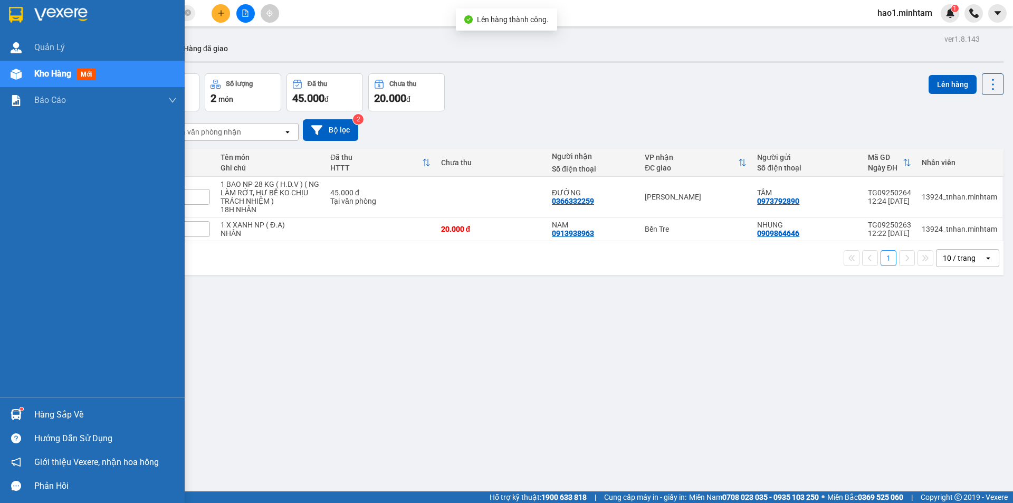
click at [15, 410] on img at bounding box center [16, 414] width 11 height 11
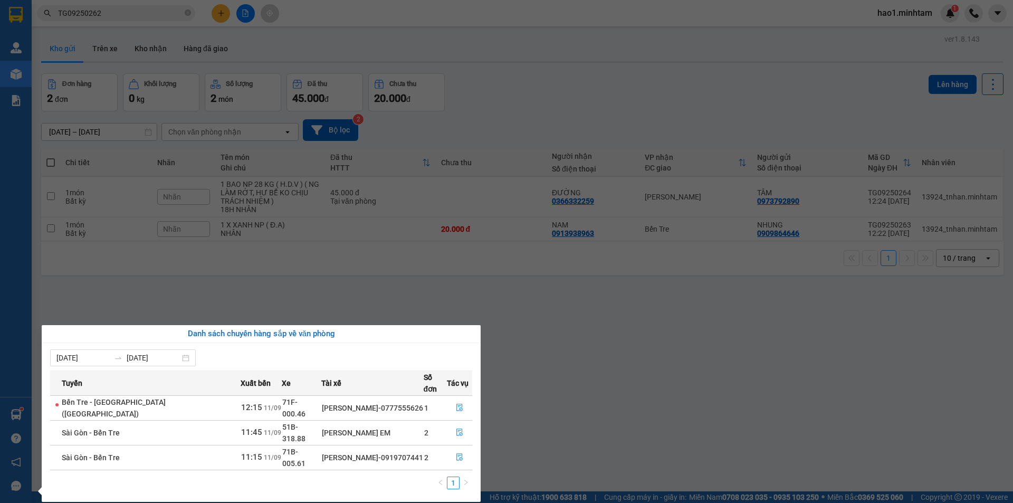
click at [569, 63] on section "Kết quả tìm kiếm ( 1 ) Bộ lọc Thuộc VP này Ngày tạo đơn gần nhất Mã ĐH Trạng th…" at bounding box center [506, 251] width 1013 height 503
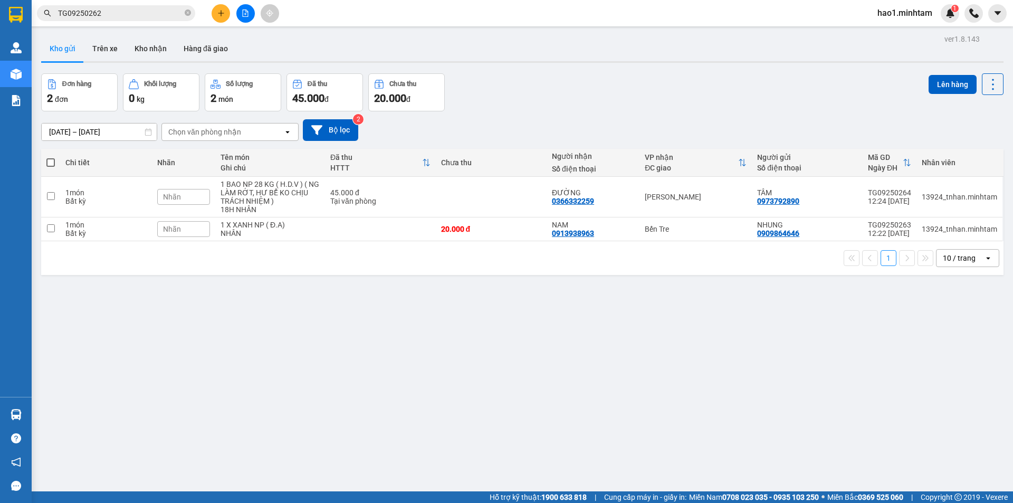
click at [128, 18] on input "TG09250262" at bounding box center [120, 13] width 125 height 12
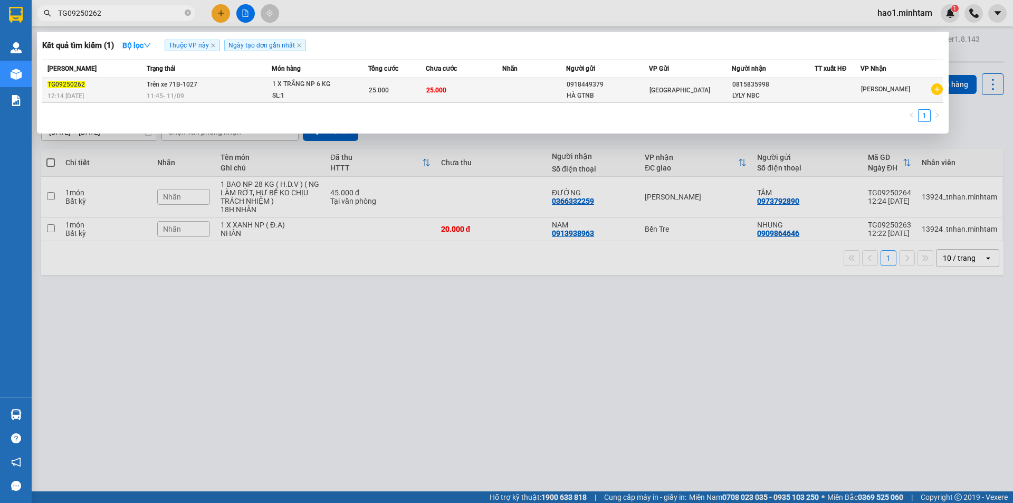
click at [301, 90] on div "SL: 1" at bounding box center [311, 96] width 79 height 12
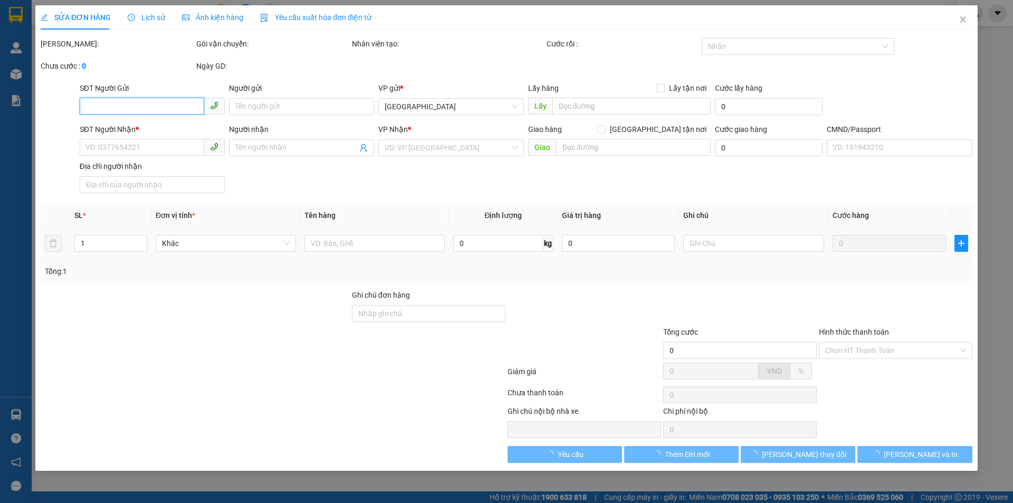
type input "0918449379"
type input "HÀ GTNB"
checkbox input "true"
type input "CỤM KCN TRUNG AN"
type input "0815835998"
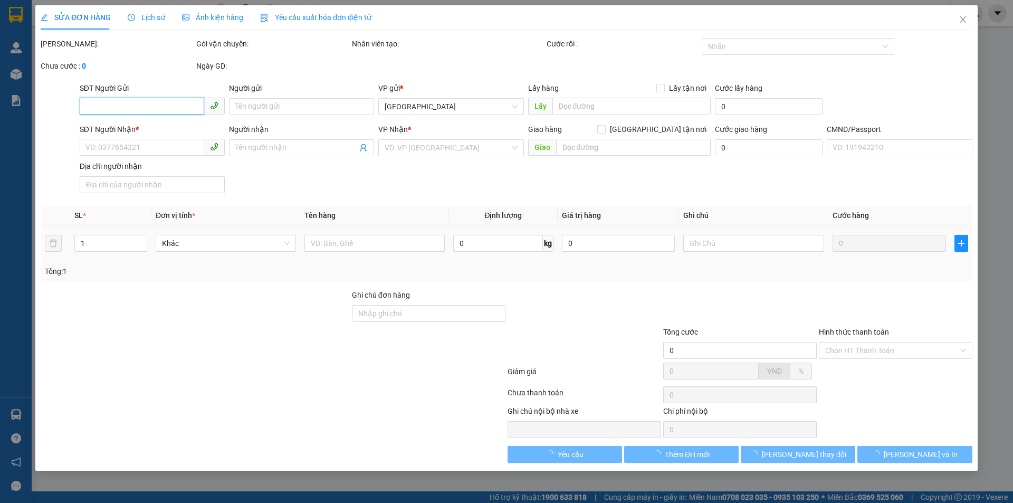
type input "LYLY NBC"
type input "PHÍ LTN 30K CHƯA THU R"
type input "25.000"
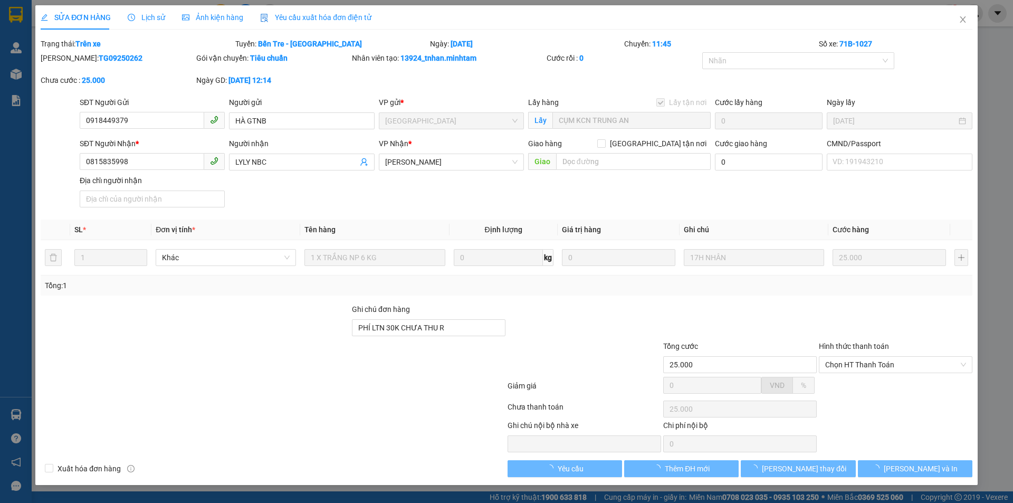
click at [644, 185] on div "SĐT Người Nhận * 0815835998 Người nhận LYLY NBC VP Nhận * [PERSON_NAME] hàng Gi…" at bounding box center [526, 175] width 897 height 74
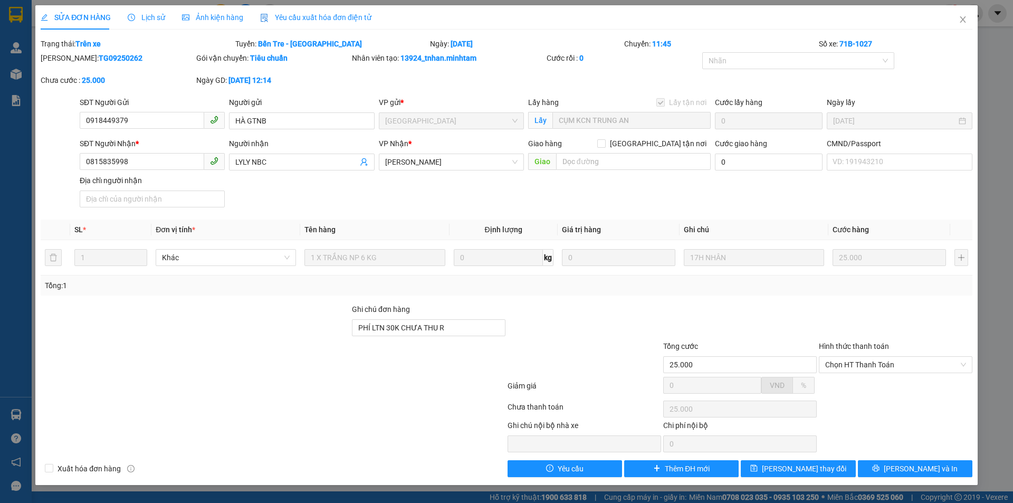
click at [641, 198] on div "SĐT Người Nhận * 0815835998 Người nhận LYLY NBC VP Nhận * [PERSON_NAME] hàng Gi…" at bounding box center [526, 175] width 897 height 74
click at [629, 192] on div "SĐT Người Nhận * 0815835998 Người nhận LYLY NBC VP Nhận * [PERSON_NAME] hàng Gi…" at bounding box center [526, 175] width 897 height 74
click at [963, 22] on icon "close" at bounding box center [963, 19] width 8 height 8
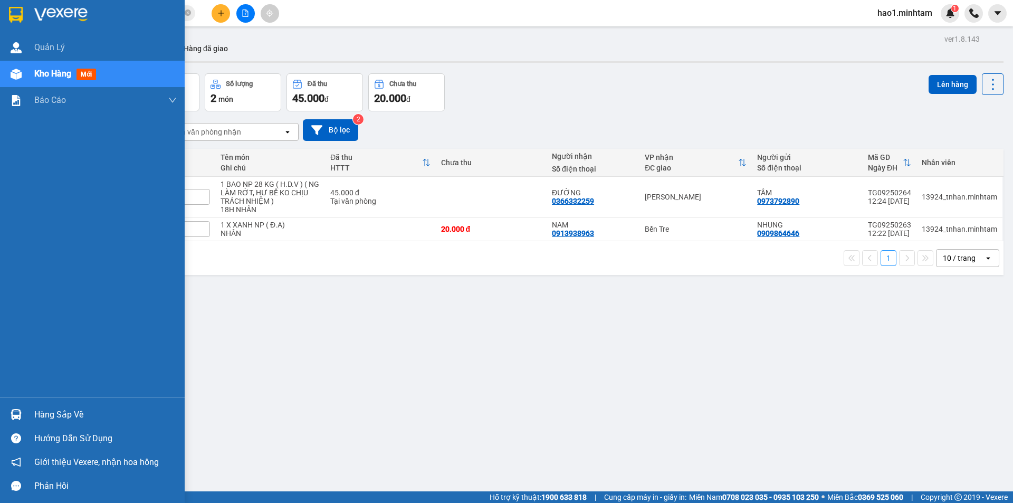
click at [30, 411] on div "Hàng sắp về" at bounding box center [92, 415] width 185 height 24
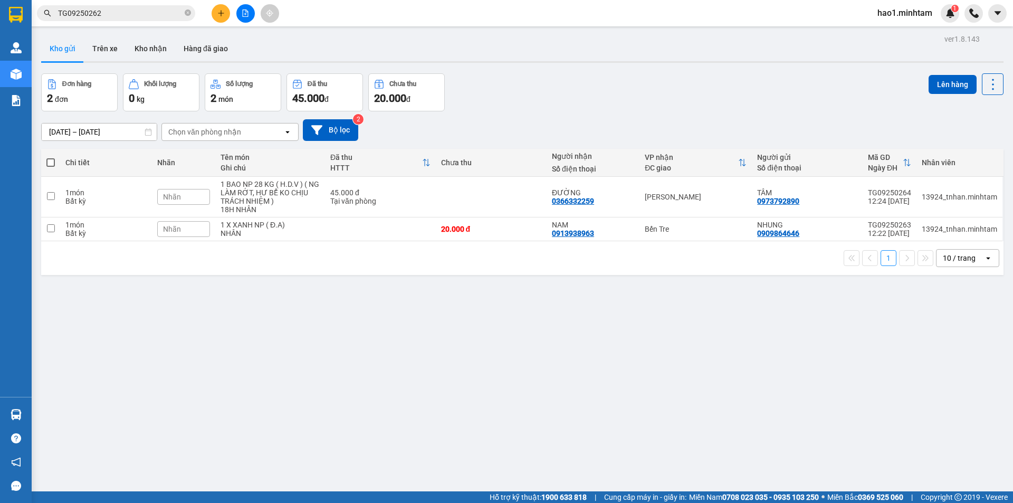
click at [571, 319] on section "Kết quả tìm kiếm ( 1 ) Bộ lọc Thuộc VP này Ngày tạo đơn gần nhất Mã ĐH Trạng th…" at bounding box center [506, 251] width 1013 height 503
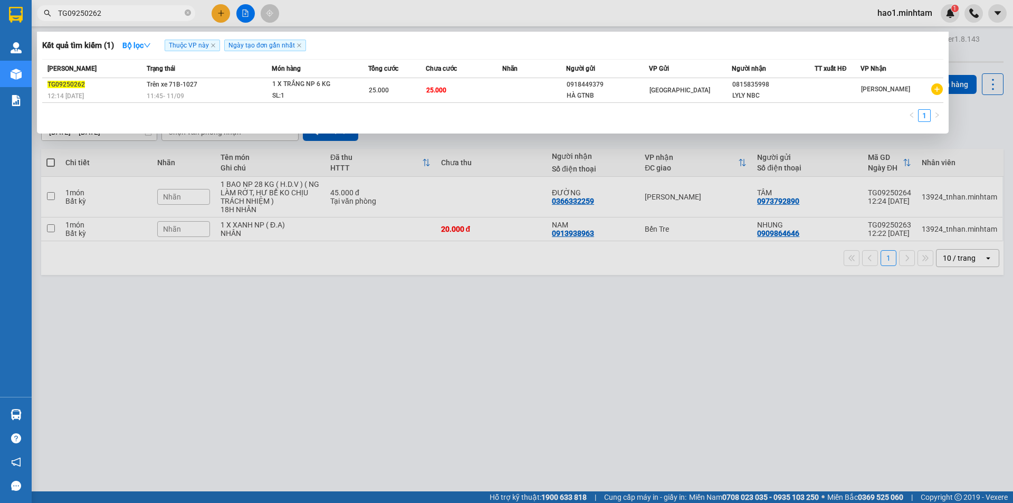
click at [141, 13] on input "TG09250262" at bounding box center [120, 13] width 125 height 12
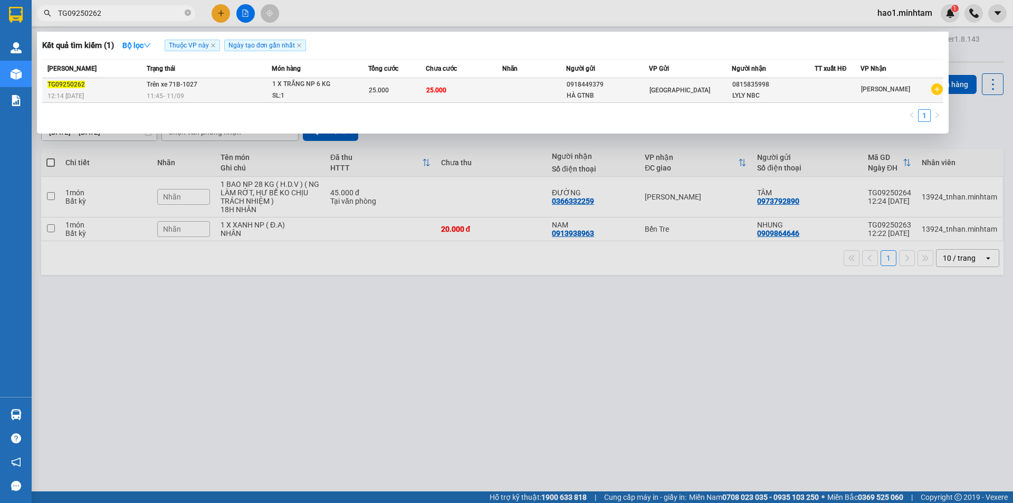
click at [535, 94] on td at bounding box center [535, 90] width 64 height 25
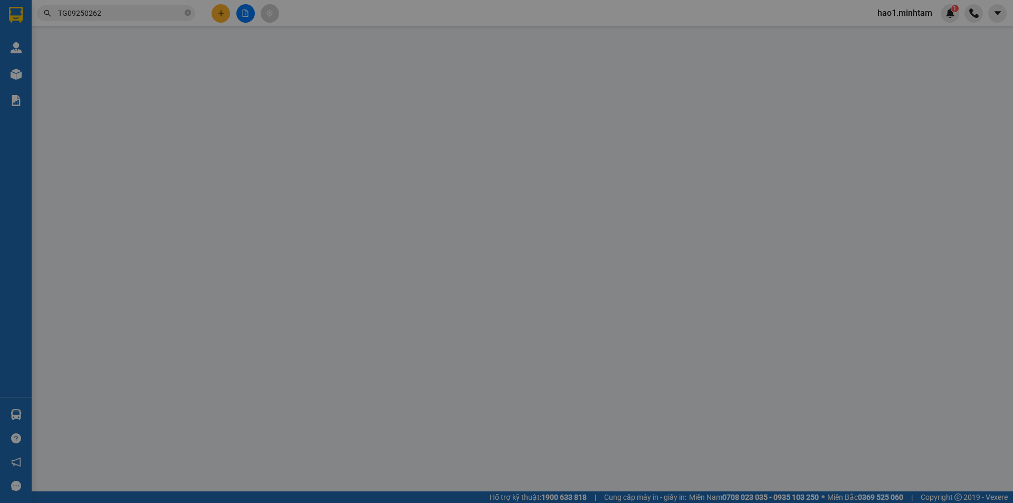
type input "0918449379"
type input "HÀ GTNB"
checkbox input "true"
type input "CỤM KCN TRUNG AN"
type input "0815835998"
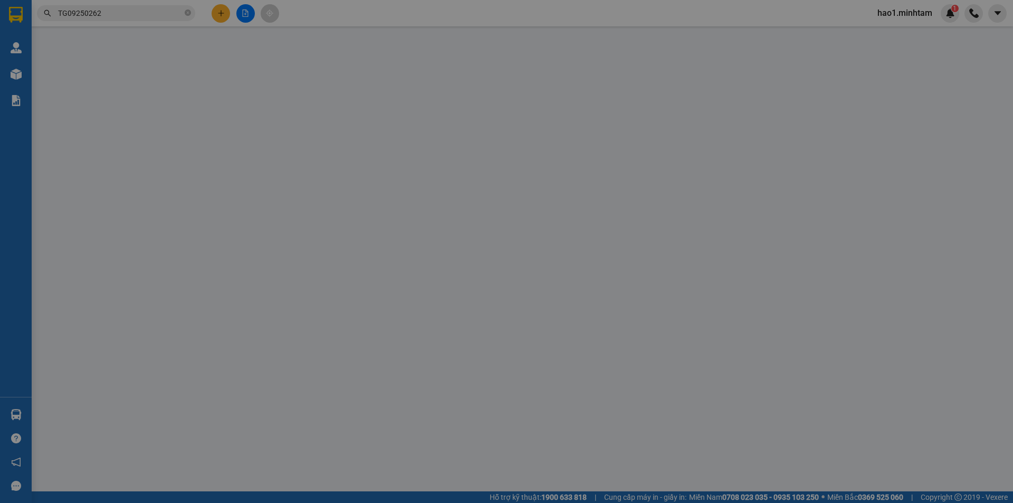
type input "LYLY NBC"
type input "PHÍ LTN 30K CHƯA THU R"
type input "25.000"
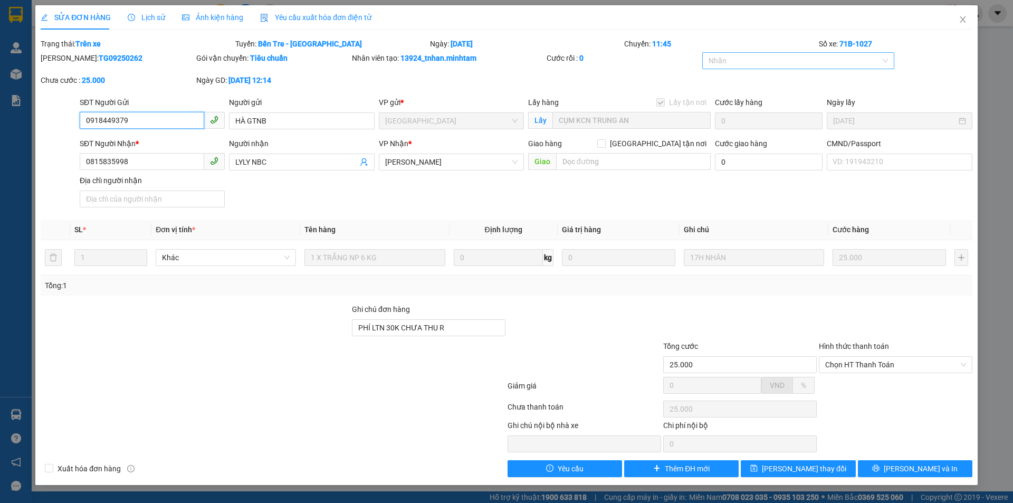
click at [750, 59] on div at bounding box center [793, 60] width 177 height 13
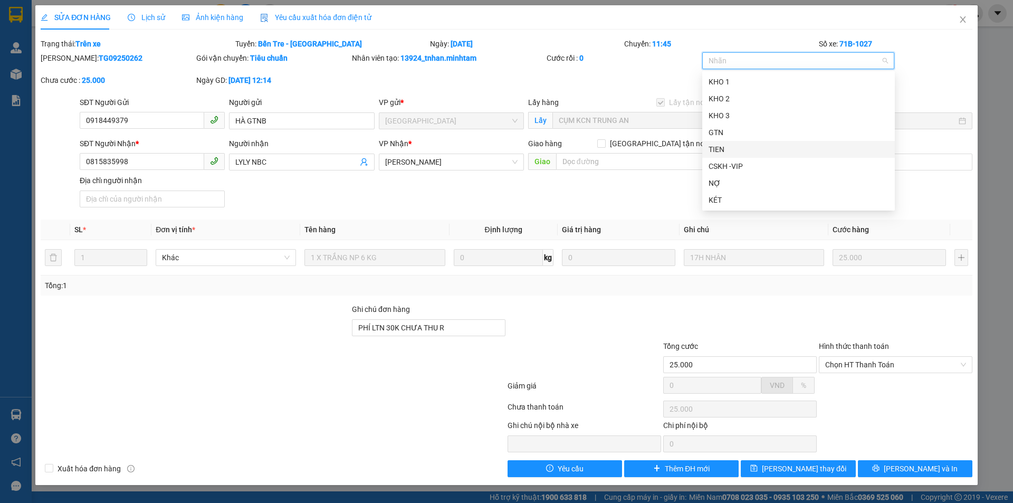
click at [664, 187] on div "SĐT Người Nhận * 0815835998 Người nhận LYLY NBC VP Nhận * [PERSON_NAME] hàng Gi…" at bounding box center [526, 175] width 897 height 74
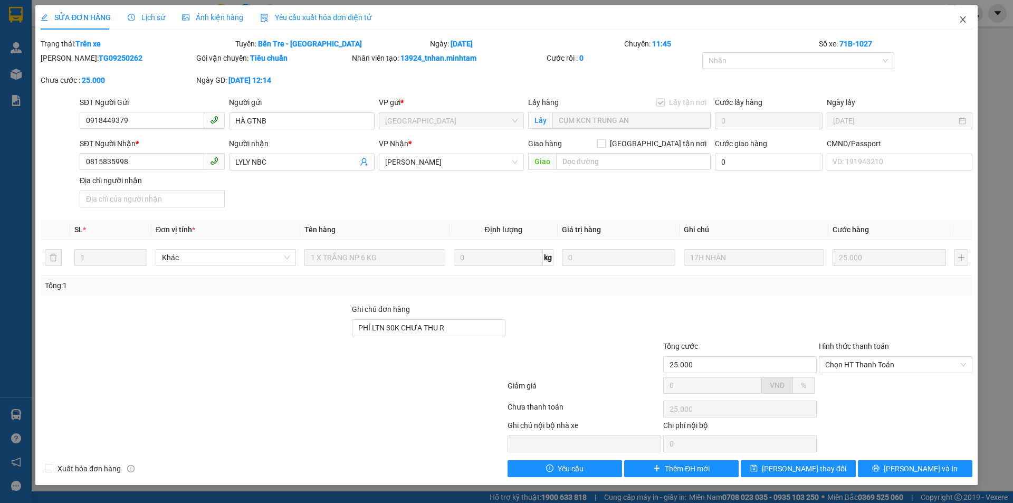
drag, startPoint x: 964, startPoint y: 19, endPoint x: 0, endPoint y: 39, distance: 964.6
click at [965, 19] on icon "close" at bounding box center [963, 19] width 8 height 8
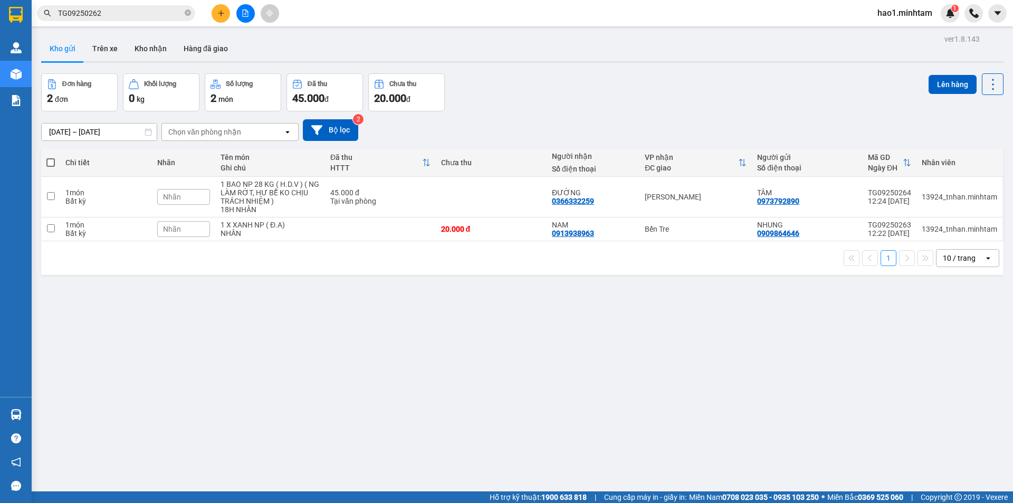
click at [625, 99] on div "Đơn hàng 2 đơn Khối lượng 0 kg Số lượng 2 món Đã thu 45.000 đ Chưa thu 20.000 đ…" at bounding box center [522, 92] width 963 height 38
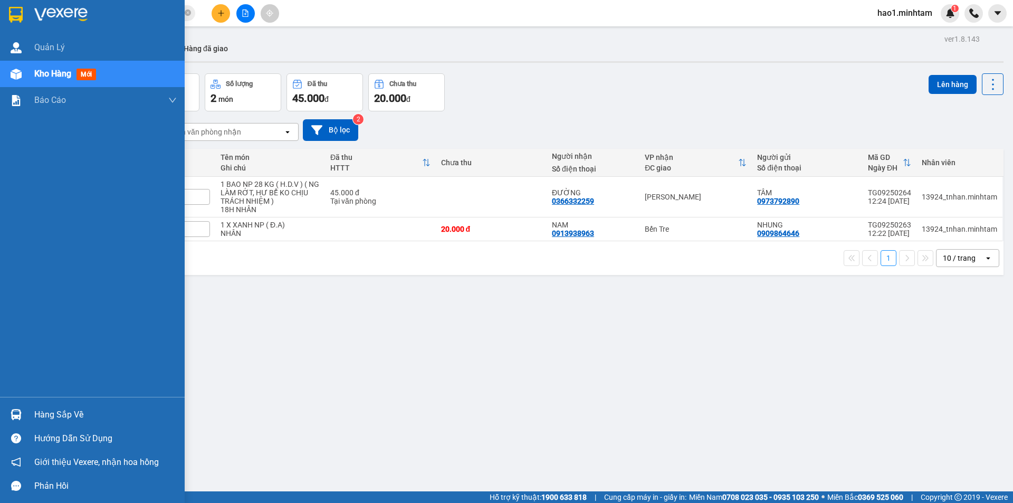
click at [24, 414] on div at bounding box center [16, 414] width 18 height 18
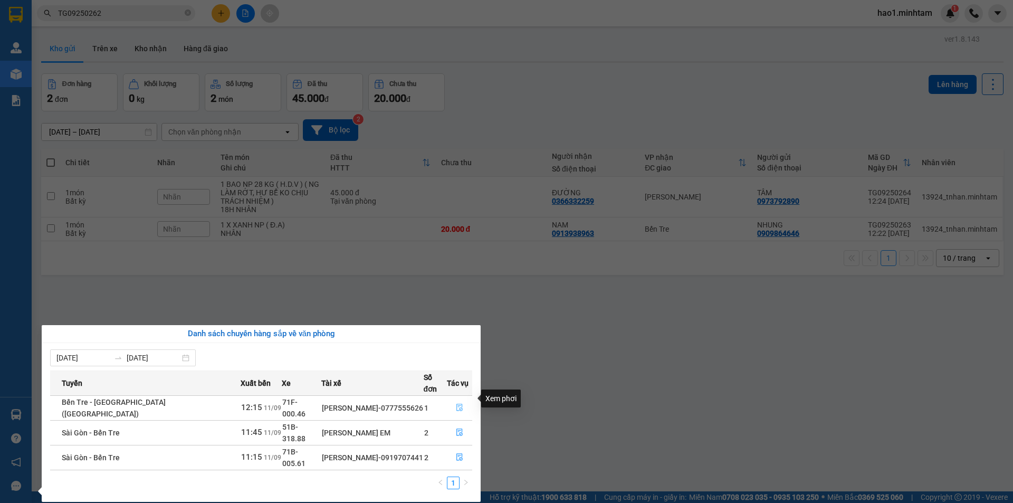
click at [458, 404] on icon "file-done" at bounding box center [460, 407] width 6 height 7
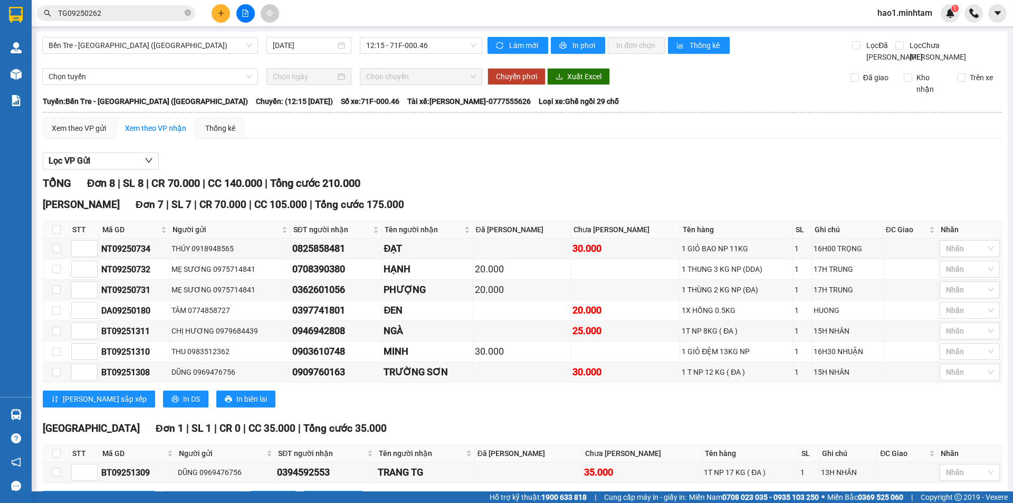
click at [666, 189] on div "TỔNG Đơn 8 | SL 8 | CR 70.000 | CC 140.000 | Tổng cước 210.000" at bounding box center [523, 183] width 960 height 16
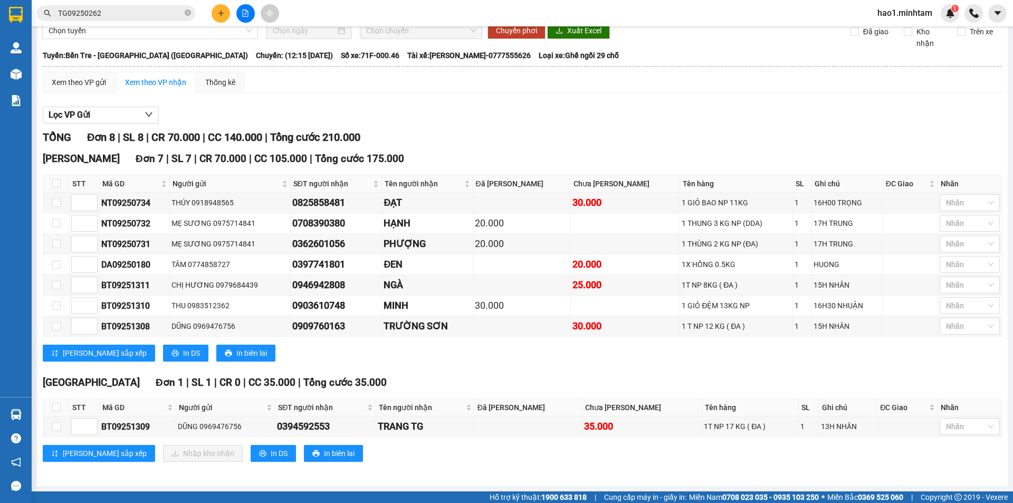
click at [588, 365] on div "[PERSON_NAME][GEOGRAPHIC_DATA] 7 | SL 7 | CR 70.000 | CC 105.000 | Tổng cước 17…" at bounding box center [523, 260] width 960 height 219
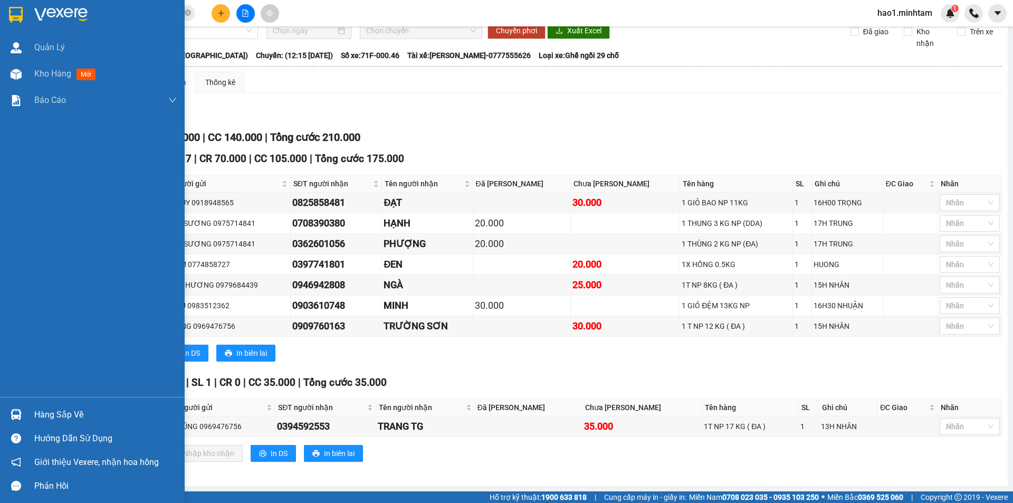
click at [29, 11] on div at bounding box center [92, 17] width 185 height 34
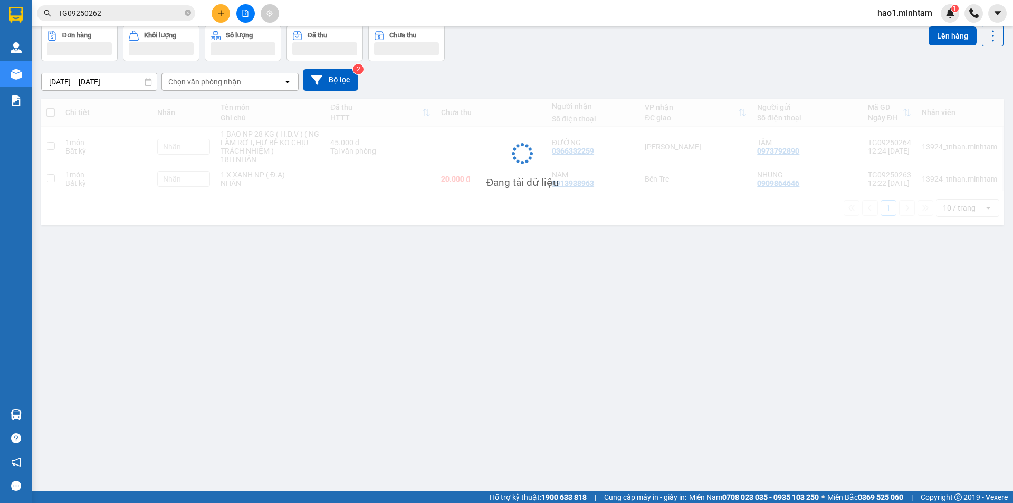
scroll to position [49, 0]
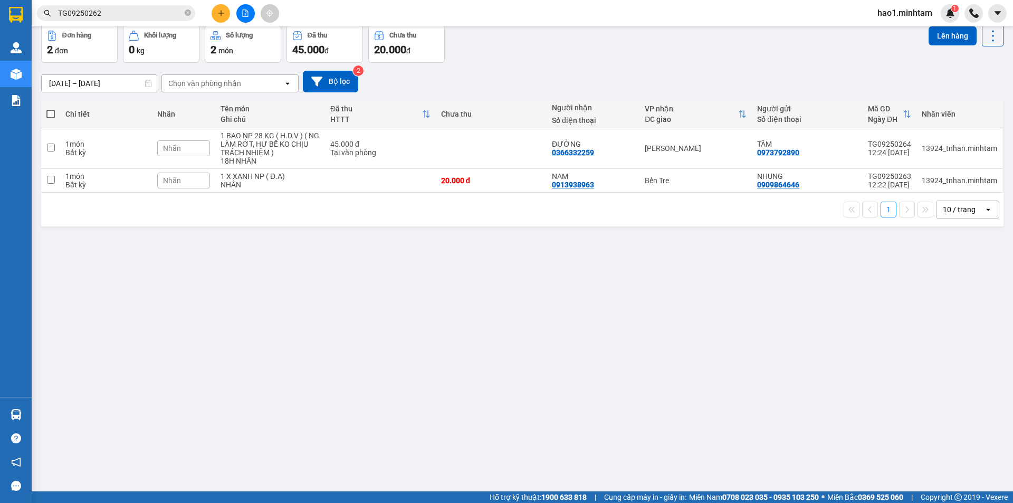
click at [577, 48] on div "Đơn hàng 2 đơn Khối lượng 0 kg Số lượng 2 món Đã thu 45.000 đ Chưa thu 20.000 đ…" at bounding box center [522, 44] width 963 height 38
click at [118, 17] on input "TG09250262" at bounding box center [120, 13] width 125 height 12
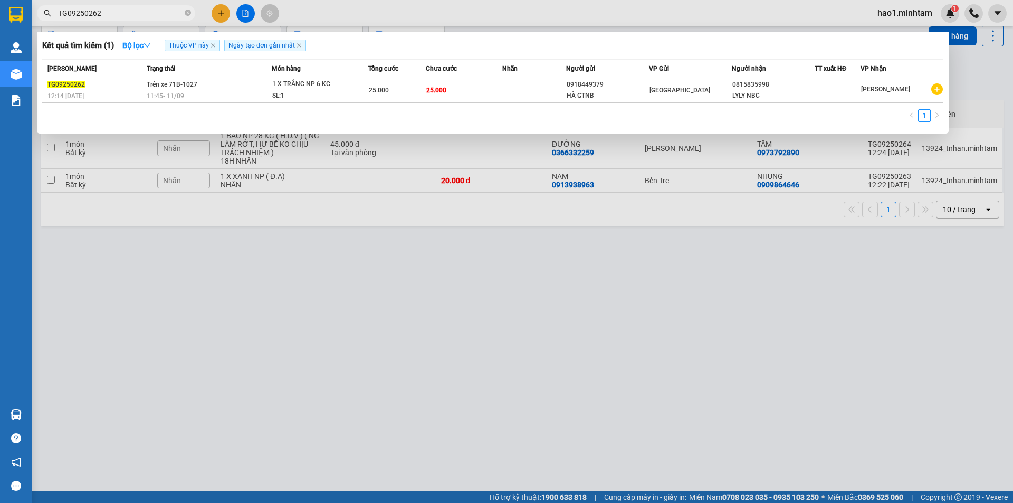
drag, startPoint x: 118, startPoint y: 16, endPoint x: 162, endPoint y: 4, distance: 45.5
click at [133, 12] on input "TG09250262" at bounding box center [120, 13] width 125 height 12
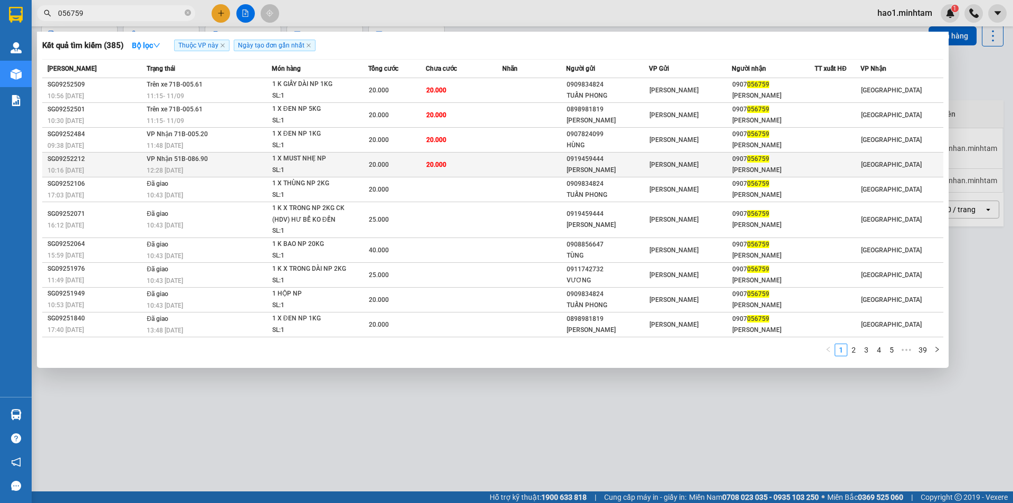
type input "056759"
click at [480, 164] on td "20.000" at bounding box center [464, 165] width 77 height 25
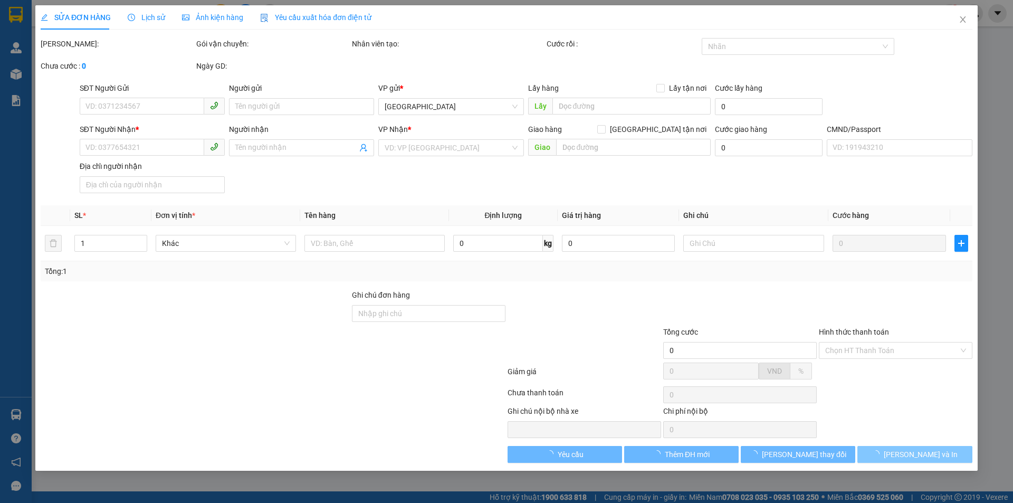
type input "0919459444"
type input "[PERSON_NAME]"
type input "0907056759"
type input "[PERSON_NAME]"
type input "20.000"
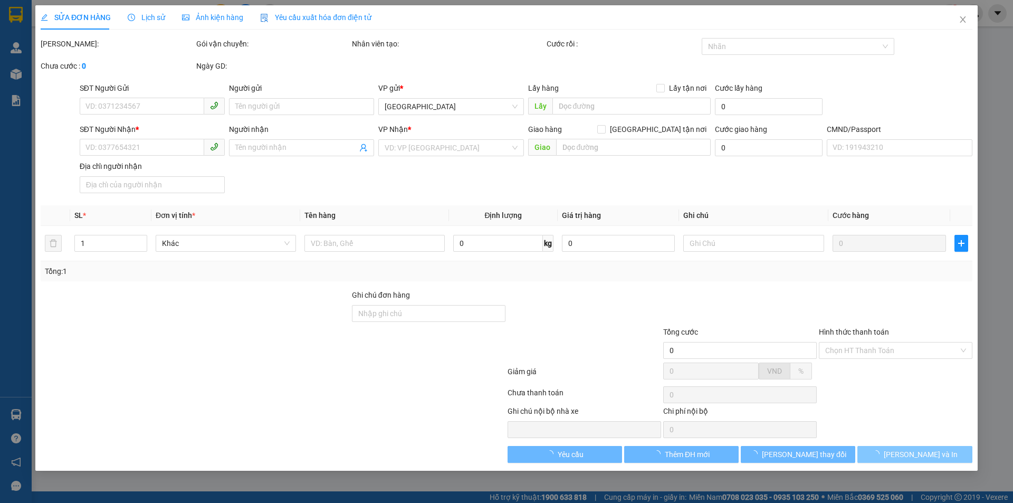
type input "20.000"
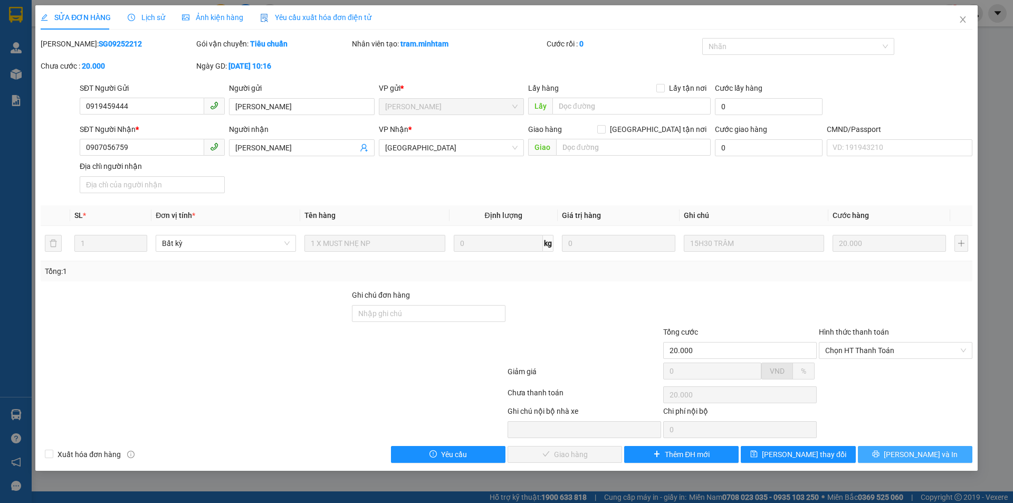
click at [880, 454] on icon "printer" at bounding box center [876, 453] width 7 height 7
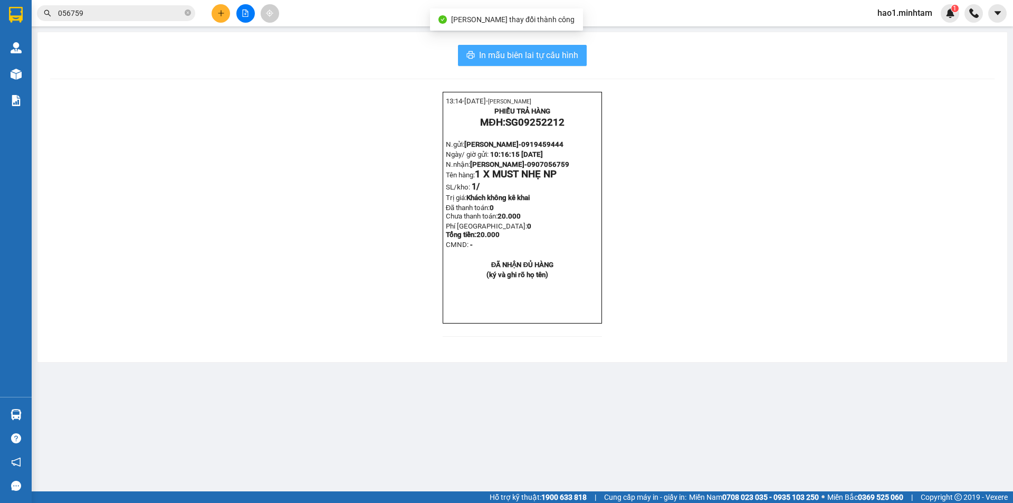
click at [547, 59] on span "In mẫu biên lai tự cấu hình" at bounding box center [528, 55] width 99 height 13
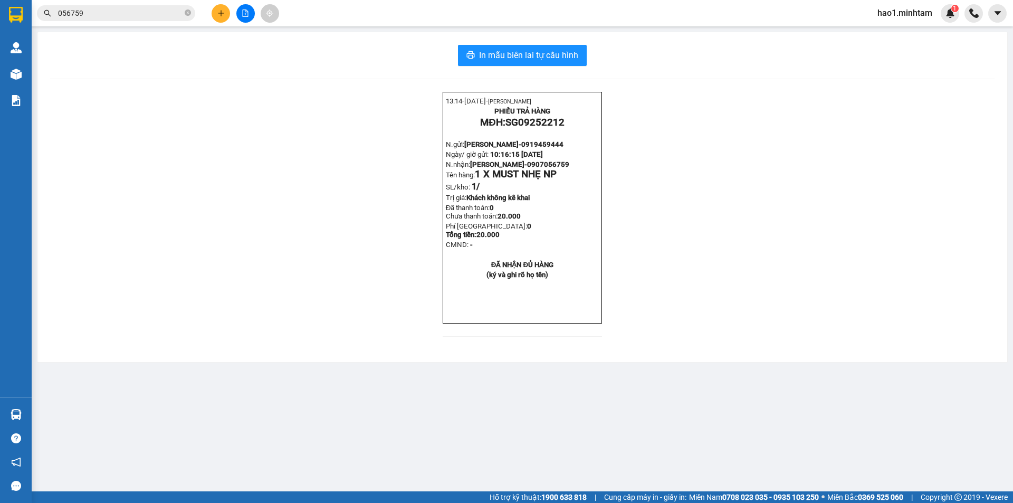
click at [133, 8] on input "056759" at bounding box center [120, 13] width 125 height 12
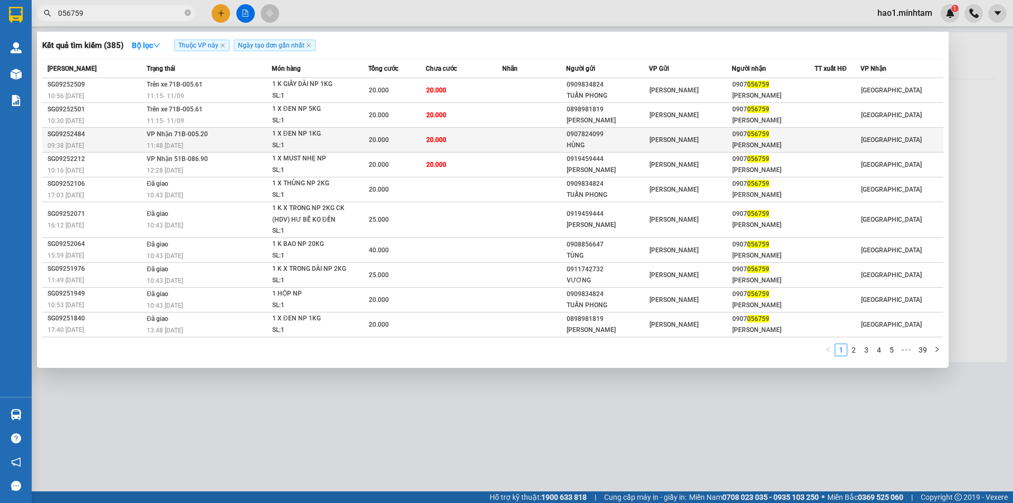
click at [481, 131] on td "20.000" at bounding box center [464, 140] width 77 height 25
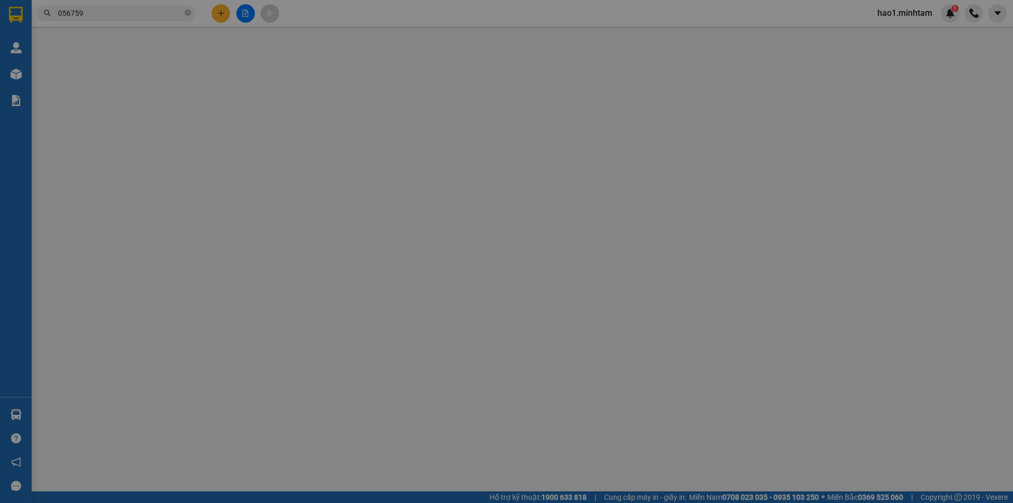
type input "0907824099"
type input "HÙNG"
type input "0907056759"
type input "[PERSON_NAME]"
type input "20.000"
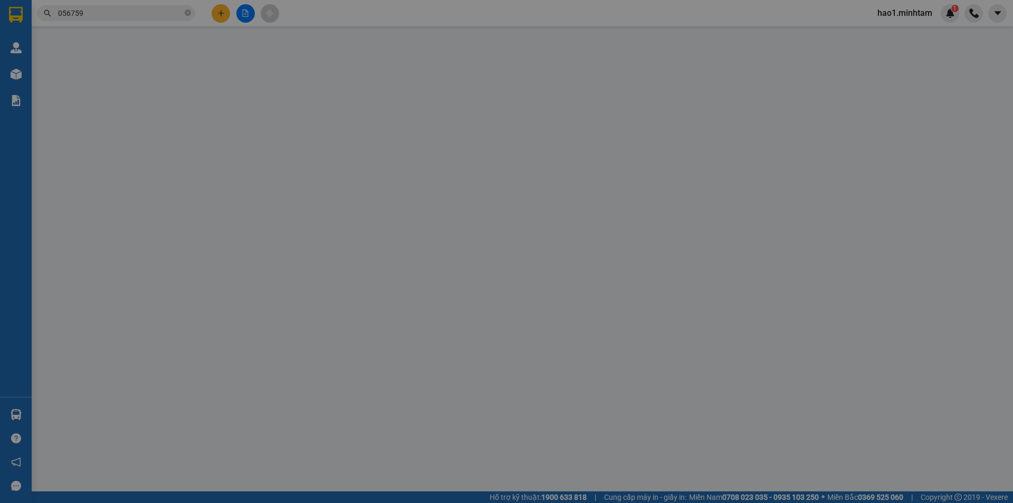
type input "20.000"
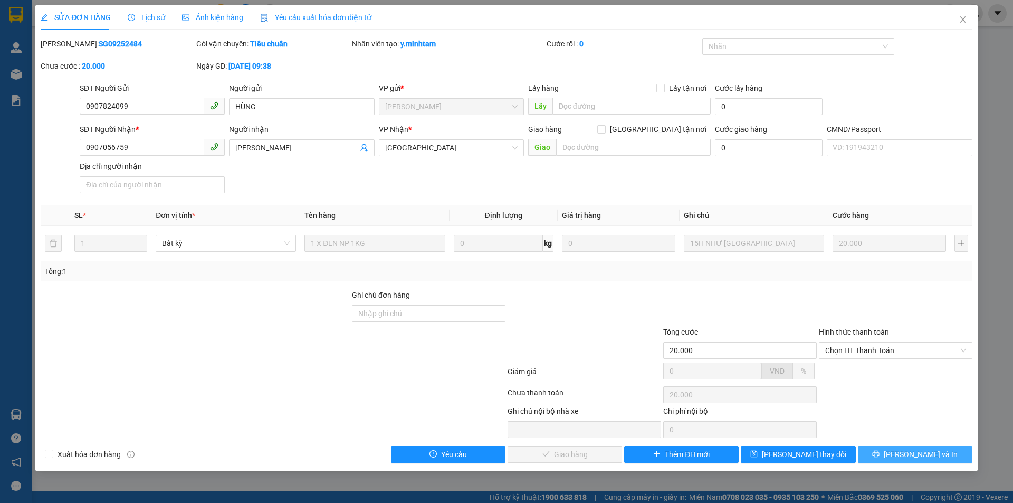
click at [927, 451] on span "[PERSON_NAME] và In" at bounding box center [921, 455] width 74 height 12
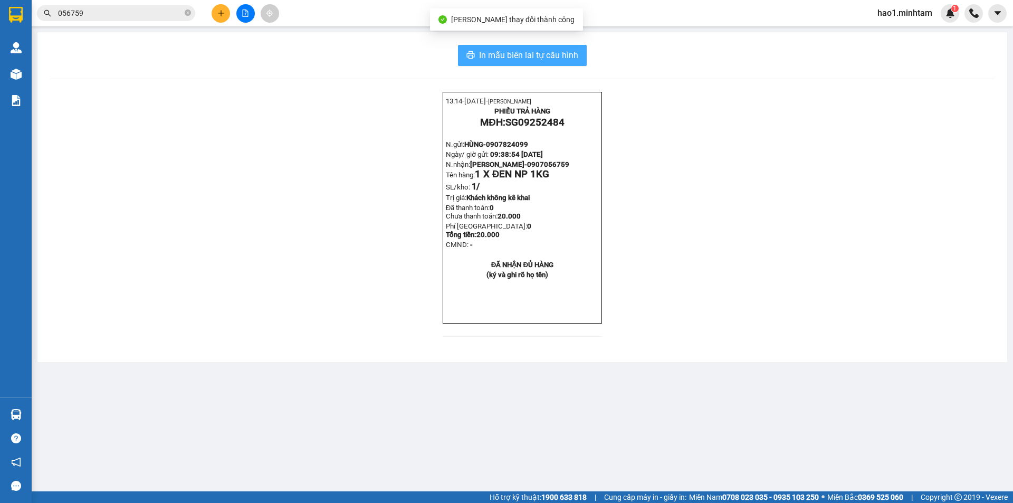
drag, startPoint x: 551, startPoint y: 51, endPoint x: 680, endPoint y: 60, distance: 129.6
click at [551, 52] on span "In mẫu biên lai tự cấu hình" at bounding box center [528, 55] width 99 height 13
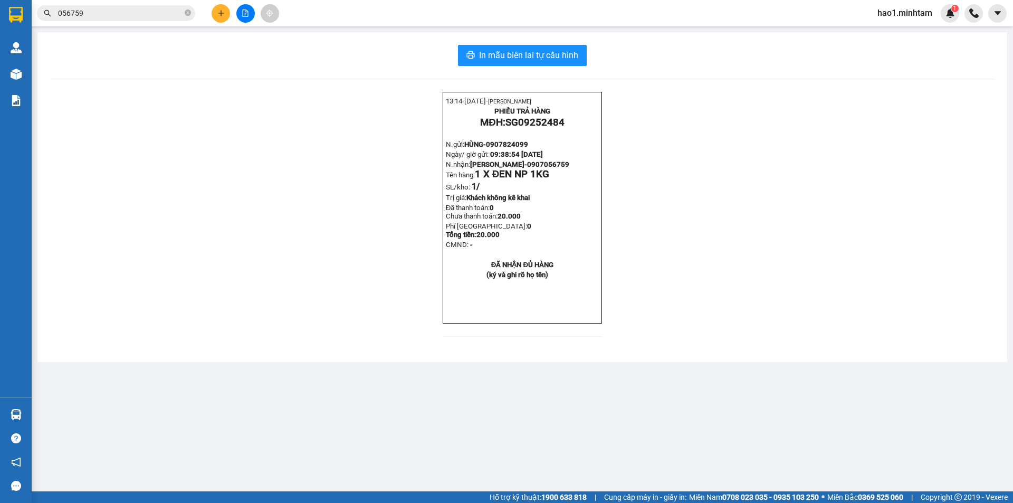
click at [153, 16] on input "056759" at bounding box center [120, 13] width 125 height 12
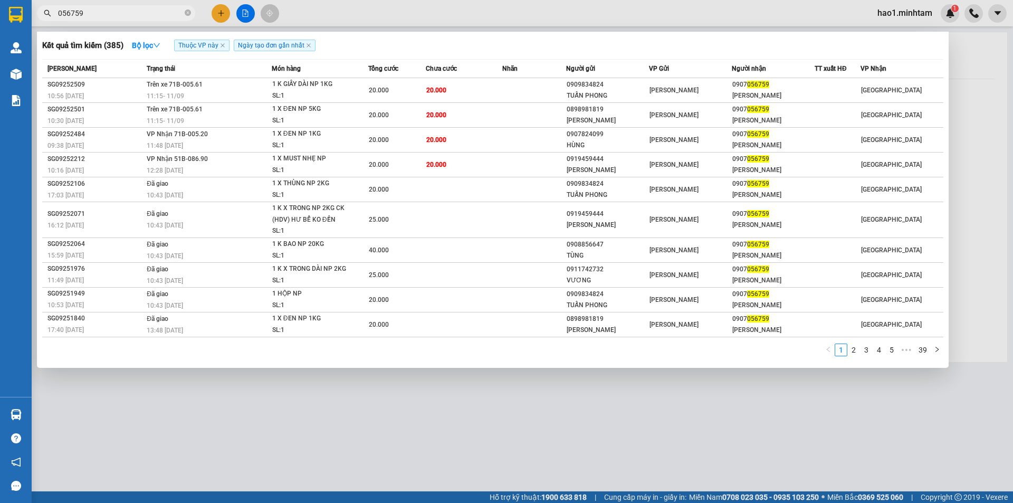
click at [141, 9] on input "056759" at bounding box center [120, 13] width 125 height 12
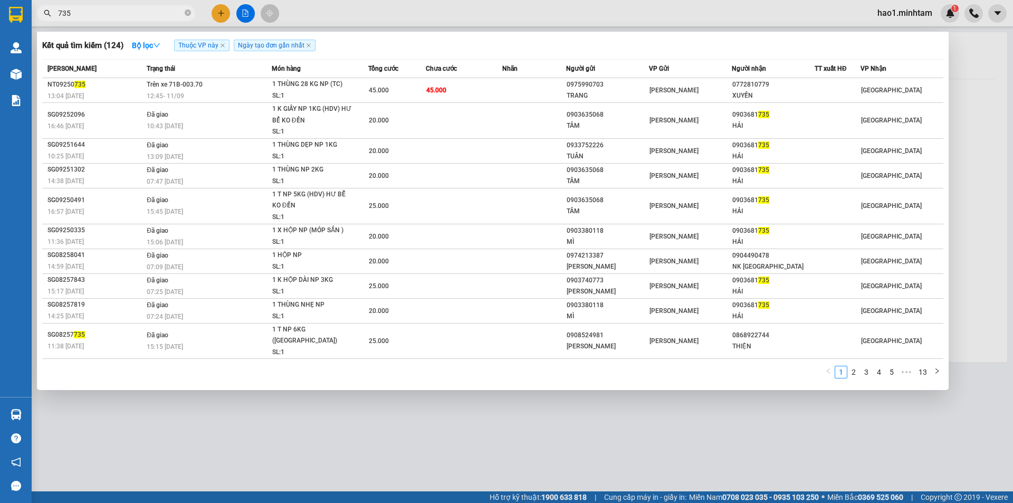
click at [156, 13] on input "735" at bounding box center [120, 13] width 125 height 12
drag, startPoint x: 156, startPoint y: 13, endPoint x: 203, endPoint y: 4, distance: 47.3
click at [203, 4] on div "Kết quả tìm kiếm ( 124 ) Bộ lọc Thuộc VP này Ngày tạo đơn gần nhất Mã ĐH Trạng …" at bounding box center [103, 13] width 206 height 18
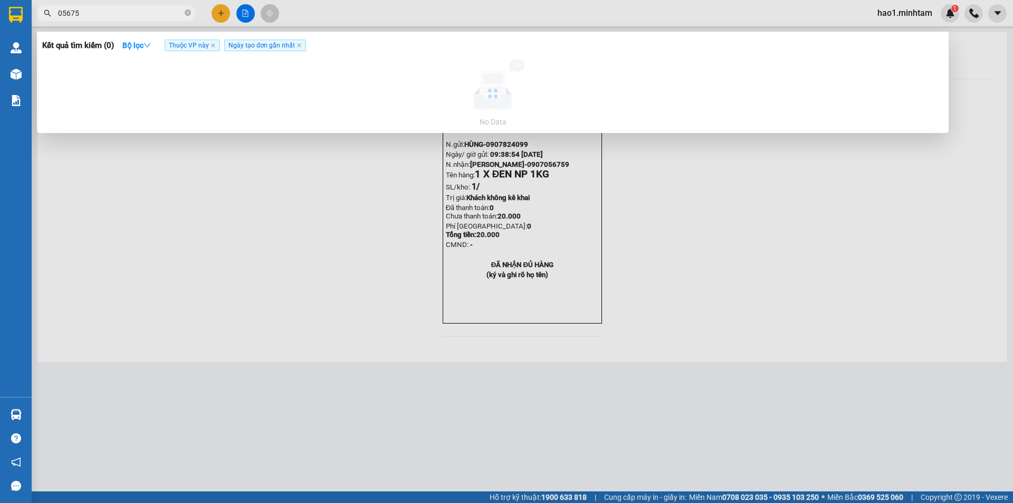
type input "056759"
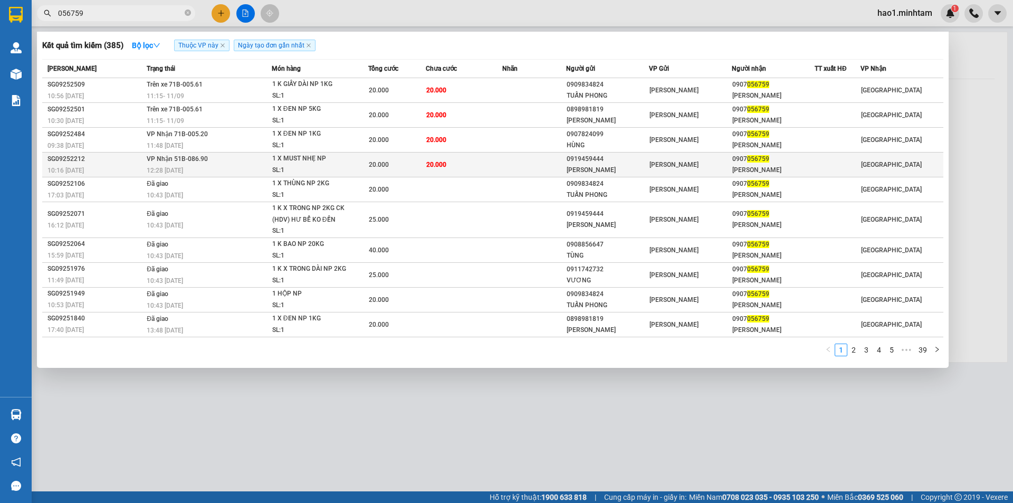
click at [413, 170] on div "20.000" at bounding box center [397, 165] width 56 height 12
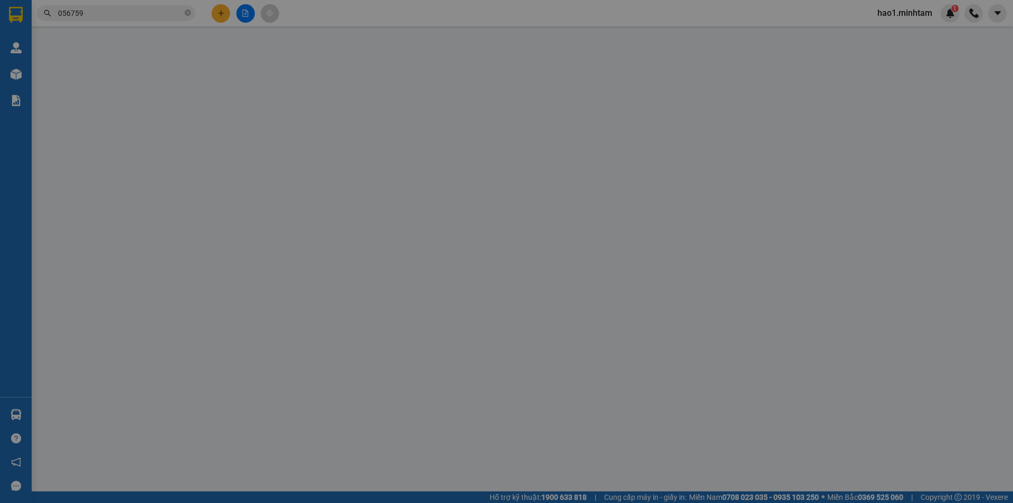
type input "0919459444"
type input "[PERSON_NAME]"
type input "0907056759"
type input "[PERSON_NAME]"
type input "20.000"
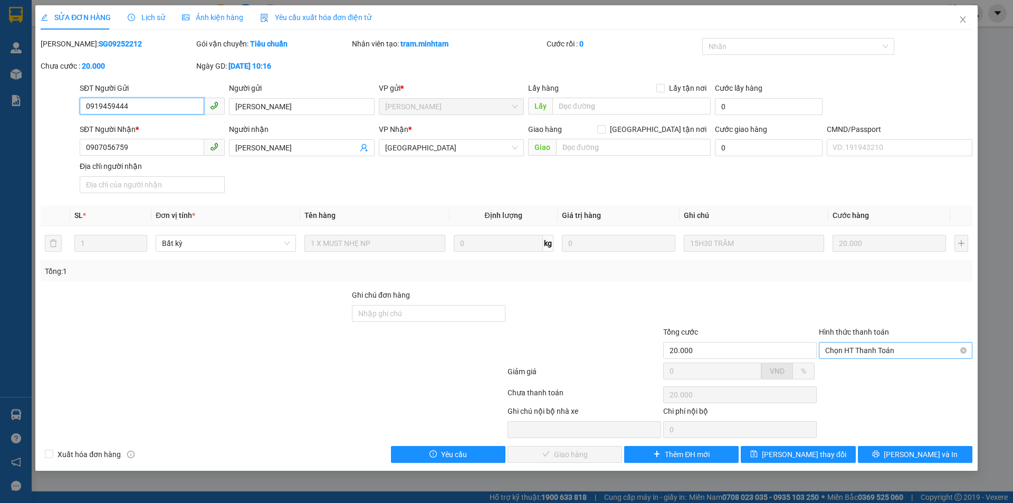
click at [866, 355] on span "Chọn HT Thanh Toán" at bounding box center [896, 351] width 141 height 16
click at [870, 366] on div "Tại văn phòng" at bounding box center [896, 372] width 141 height 12
type input "0"
click at [563, 453] on span "[PERSON_NAME] và Giao hàng" at bounding box center [578, 455] width 101 height 12
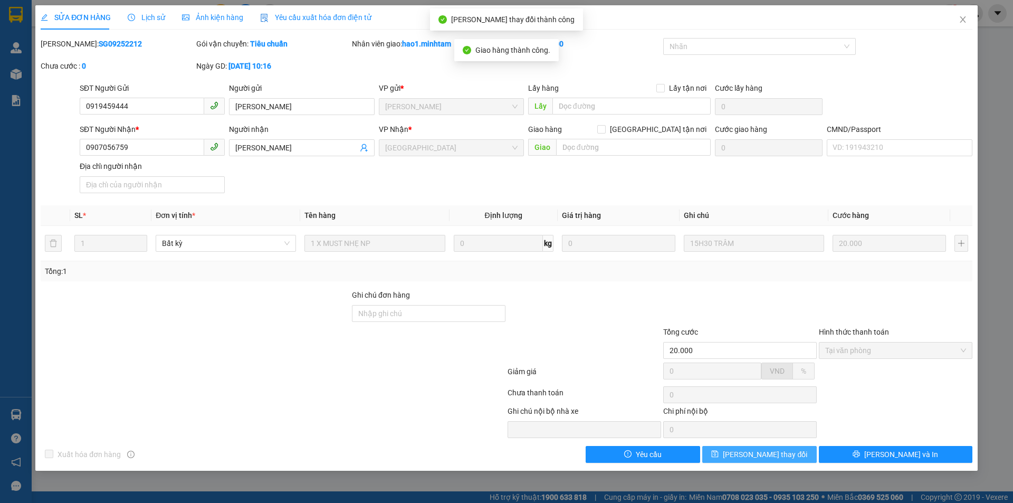
click at [802, 457] on button "[PERSON_NAME] thay đổi" at bounding box center [760, 454] width 115 height 17
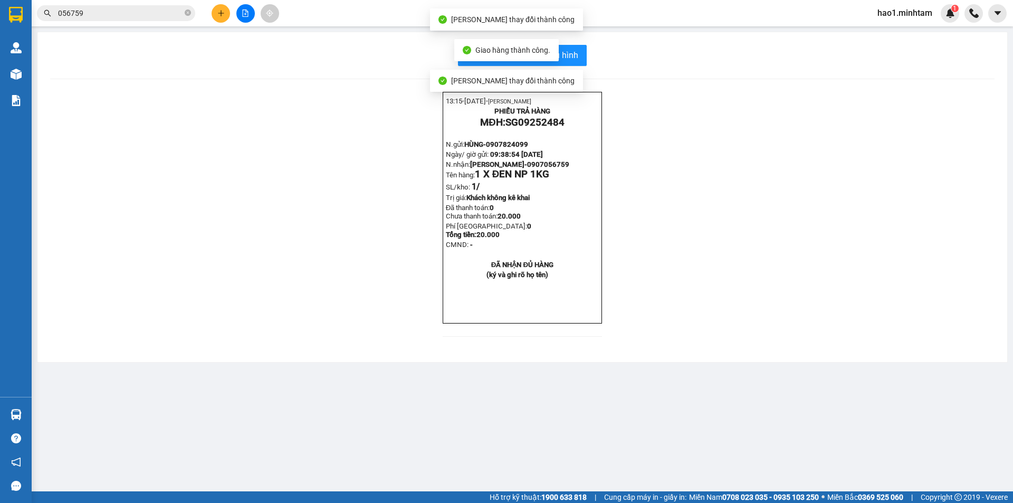
click at [137, 13] on input "056759" at bounding box center [120, 13] width 125 height 12
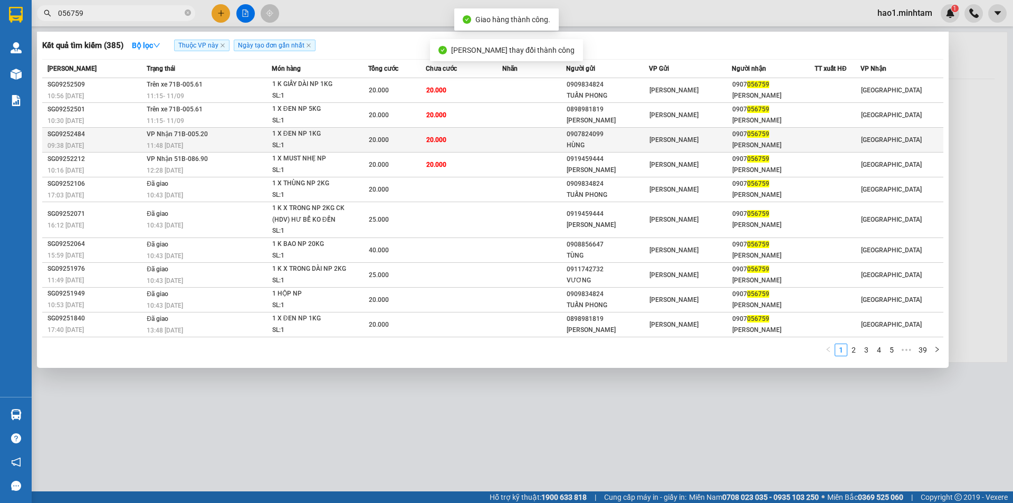
click at [374, 132] on td "20.000" at bounding box center [397, 140] width 58 height 25
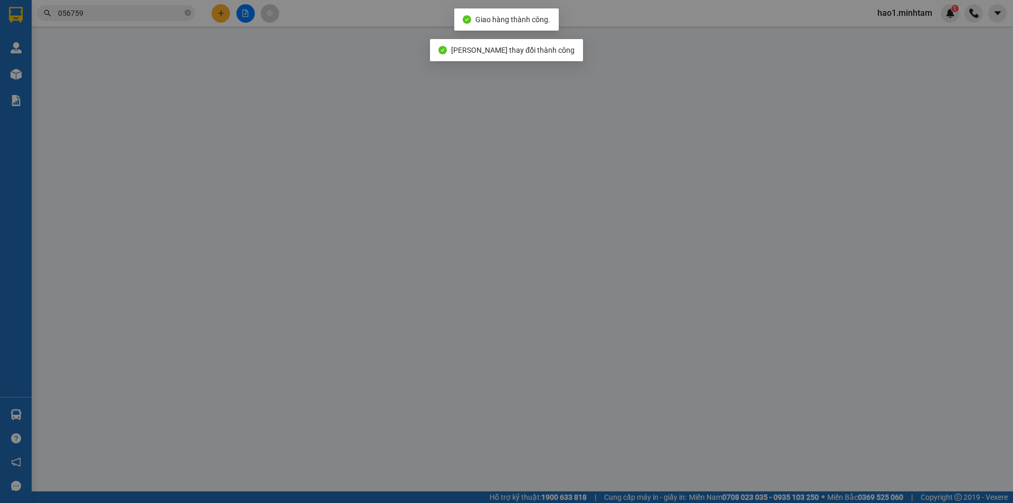
type input "0907824099"
type input "HÙNG"
type input "0907056759"
type input "[PERSON_NAME]"
type input "20.000"
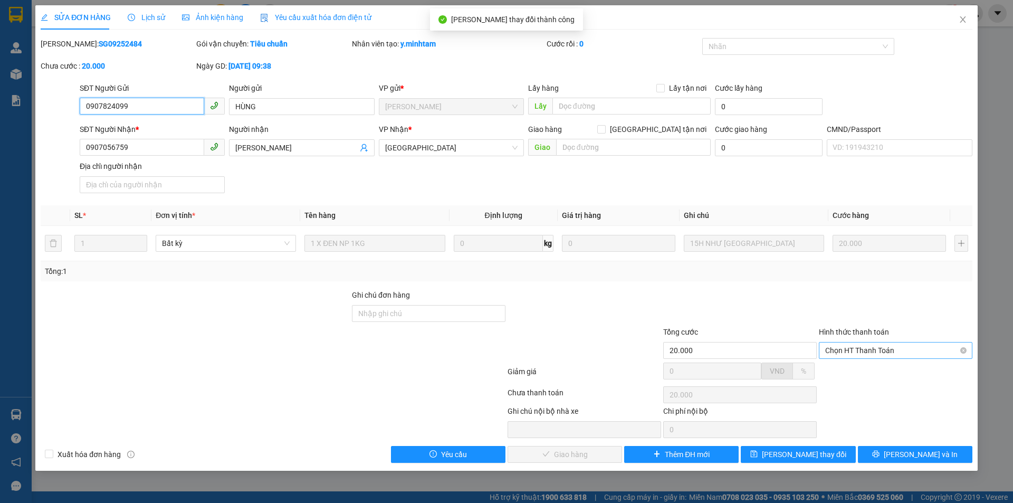
click at [856, 352] on span "Chọn HT Thanh Toán" at bounding box center [896, 351] width 141 height 16
drag, startPoint x: 856, startPoint y: 358, endPoint x: 756, endPoint y: 372, distance: 100.6
click at [843, 366] on div "Tại văn phòng" at bounding box center [896, 372] width 141 height 12
type input "0"
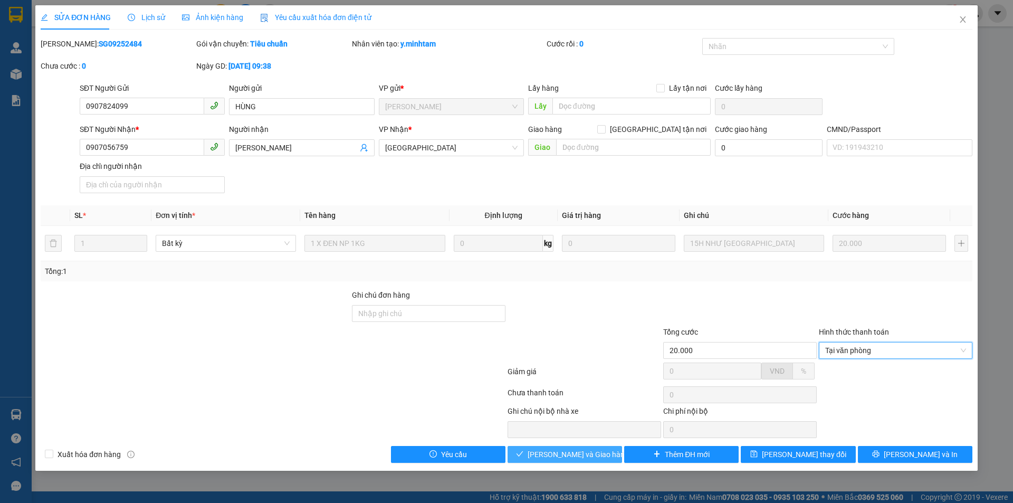
drag, startPoint x: 590, startPoint y: 460, endPoint x: 631, endPoint y: 459, distance: 40.7
click at [590, 460] on span "[PERSON_NAME] và Giao hàng" at bounding box center [578, 455] width 101 height 12
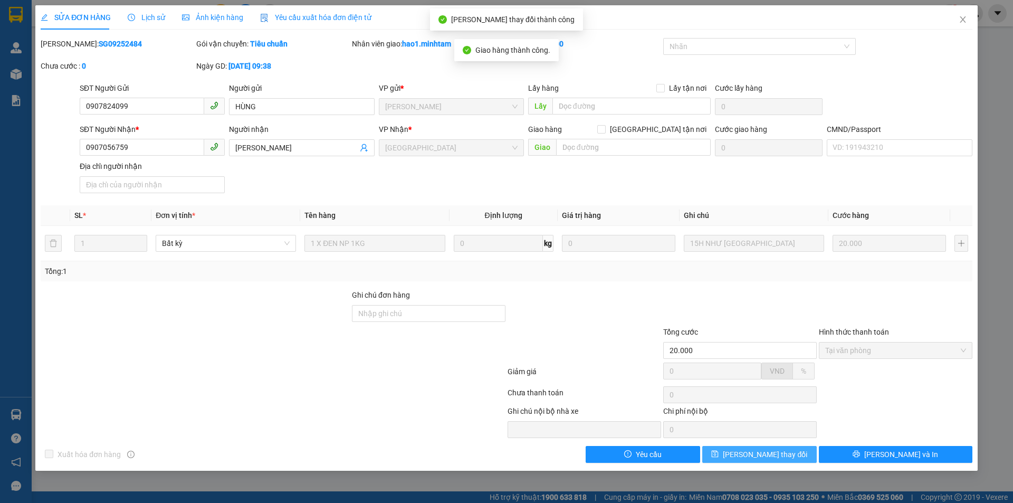
click at [802, 457] on button "[PERSON_NAME] thay đổi" at bounding box center [760, 454] width 115 height 17
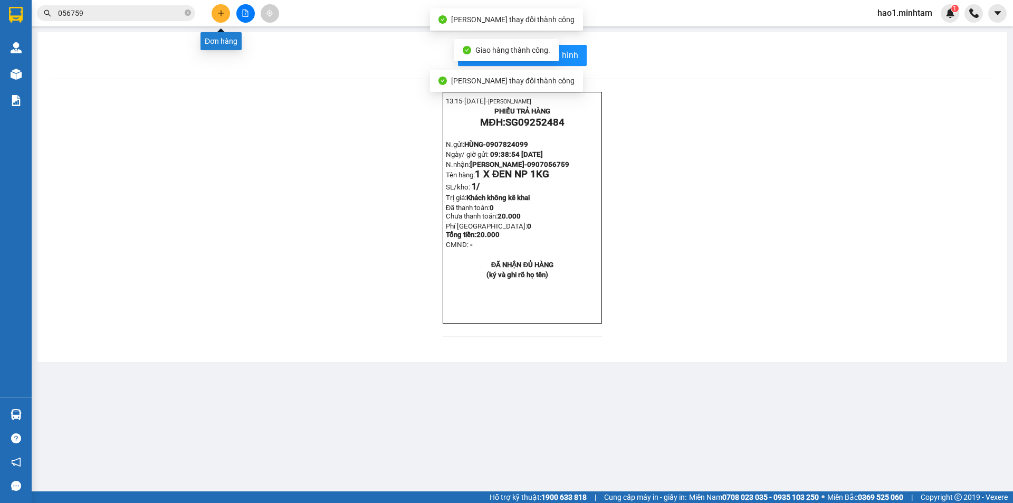
click at [227, 15] on button at bounding box center [221, 13] width 18 height 18
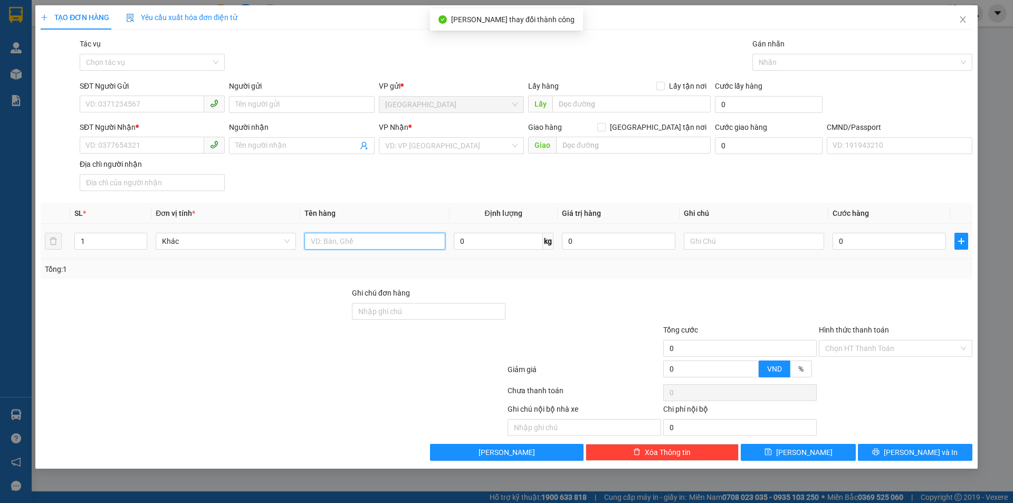
click at [337, 242] on input "text" at bounding box center [375, 241] width 140 height 17
type input "1 TNP 7KG"
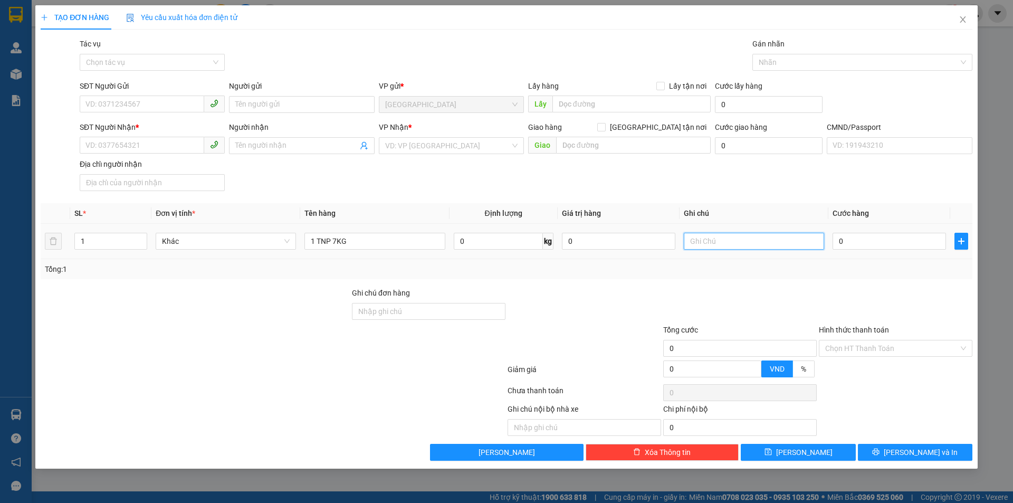
click at [758, 247] on input "text" at bounding box center [754, 241] width 140 height 17
type input "KHG HẠO"
type input "2"
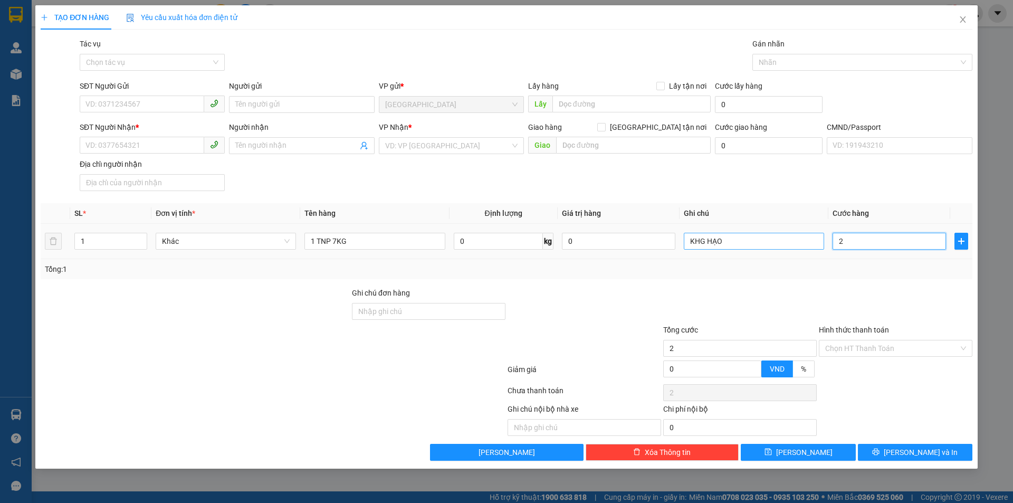
type input "25"
type input "25.000"
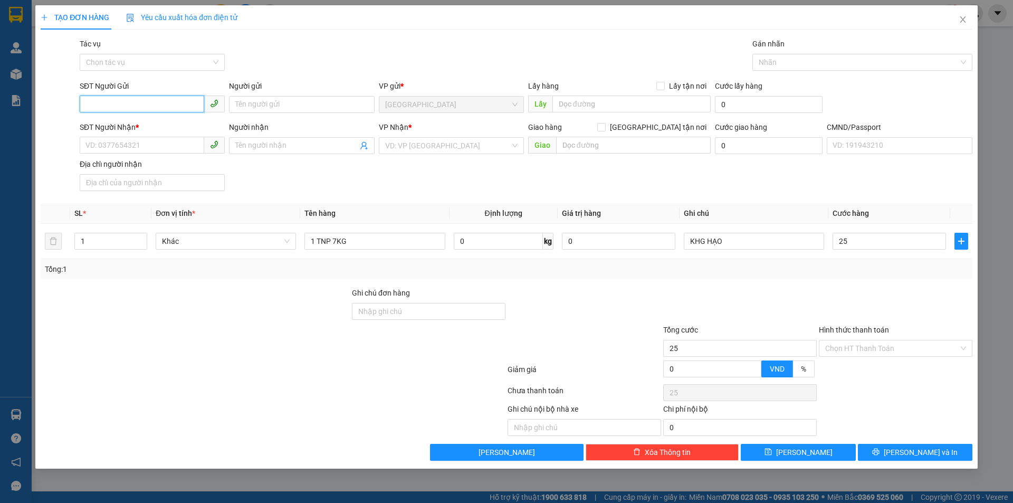
type input "25.000"
click at [120, 106] on input "SĐT Người Gửi" at bounding box center [142, 104] width 125 height 17
click at [118, 127] on div "0977542057 - LY" at bounding box center [152, 126] width 132 height 12
type input "0977542057"
type input "LY"
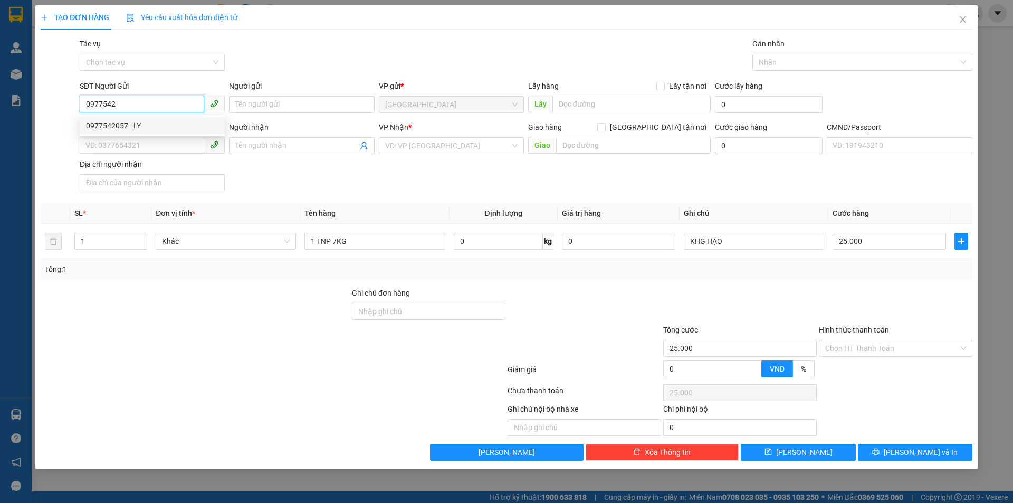
type input "0966546546"
type input "TRÂN"
type input "0977542057"
click at [278, 184] on div "SĐT Người Nhận * 0966546546 Người nhận TRÂN VP Nhận * Bến Tre Giao hàng Giao t…" at bounding box center [526, 158] width 897 height 74
click at [362, 147] on icon "user-add" at bounding box center [364, 146] width 7 height 8
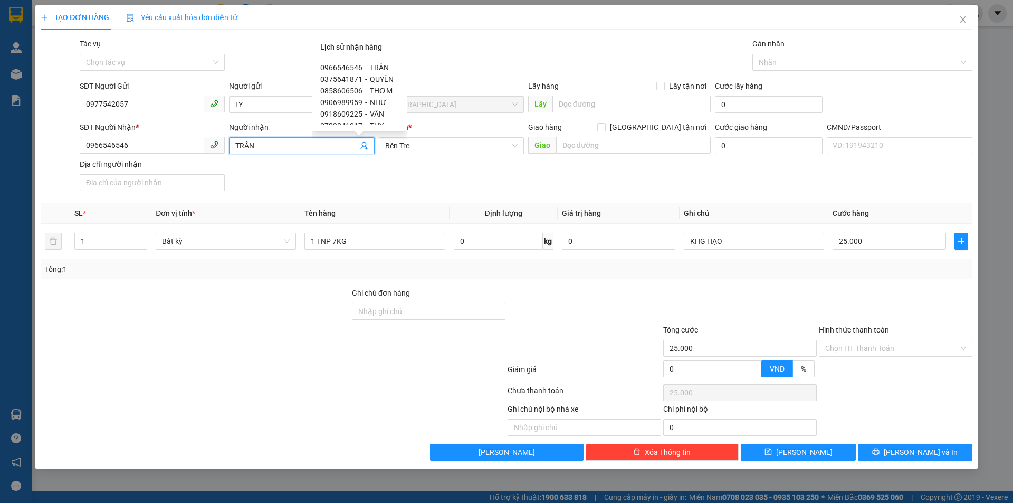
click at [374, 100] on span "NHƯ" at bounding box center [378, 102] width 17 height 8
type input "0906989959"
type input "NHƯ"
click at [741, 286] on div "Transit Pickup Surcharge Ids Transit Deliver Surcharge Ids Transit Deliver Surc…" at bounding box center [507, 249] width 932 height 423
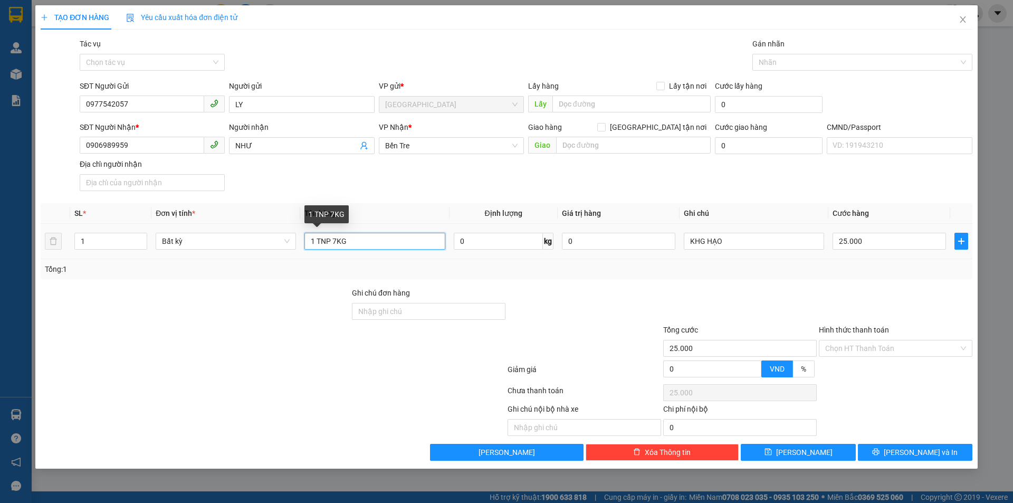
click at [392, 244] on input "1 TNP 7KG" at bounding box center [375, 241] width 140 height 17
type input "1 TNP 7KG ( Đ.Ă )"
click at [822, 288] on div at bounding box center [896, 305] width 156 height 37
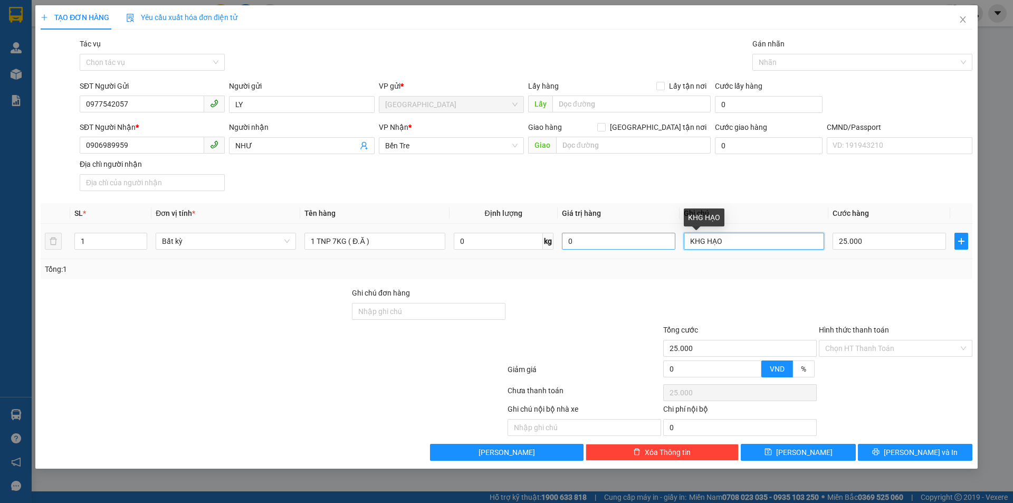
drag, startPoint x: 704, startPoint y: 243, endPoint x: 675, endPoint y: 240, distance: 29.7
click at [675, 240] on tr "1 Bất kỳ 1 TNP 7KG ( Đ.Ă ) 0 kg 0 KHG HẠO 25.000" at bounding box center [507, 241] width 932 height 35
type input "15H30 HẠO"
click at [781, 305] on div at bounding box center [740, 305] width 156 height 37
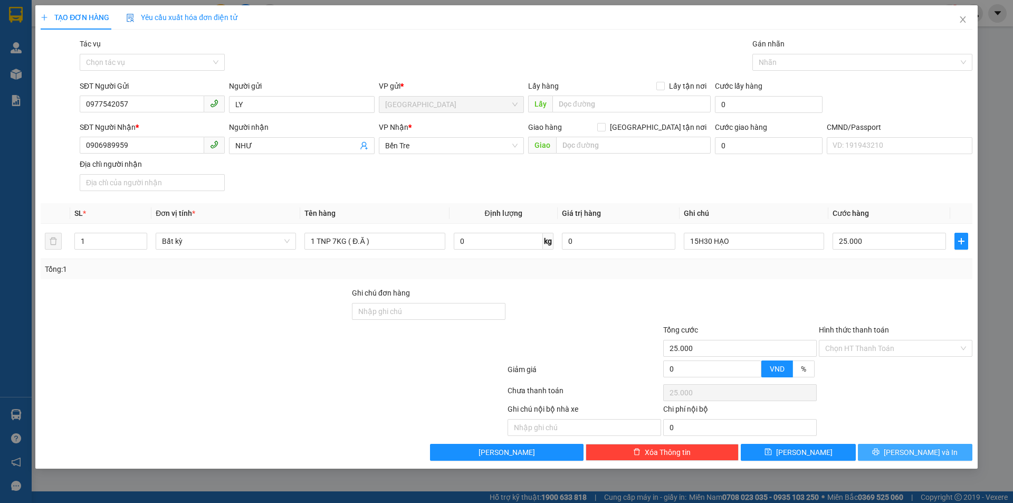
click at [887, 451] on button "[PERSON_NAME] và In" at bounding box center [915, 452] width 115 height 17
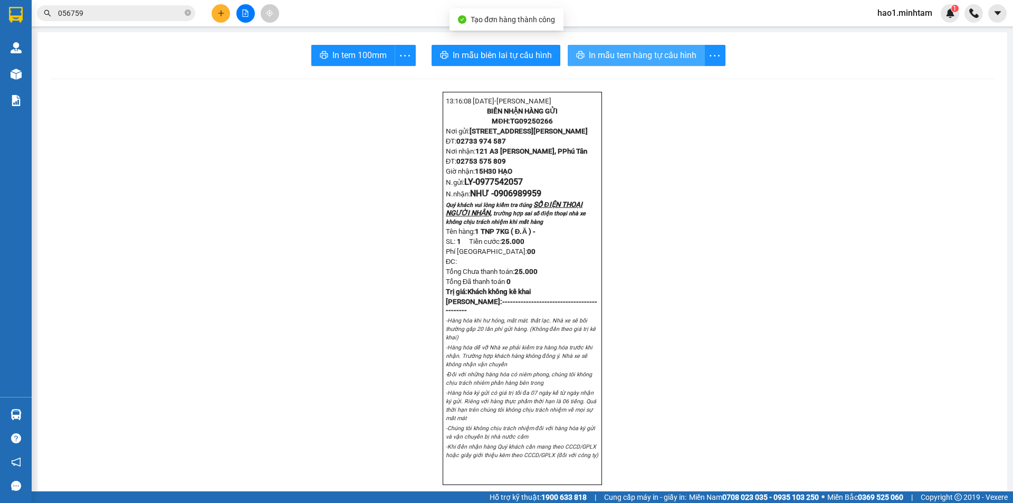
click at [617, 59] on span "In mẫu tem hàng tự cấu hình" at bounding box center [643, 55] width 108 height 13
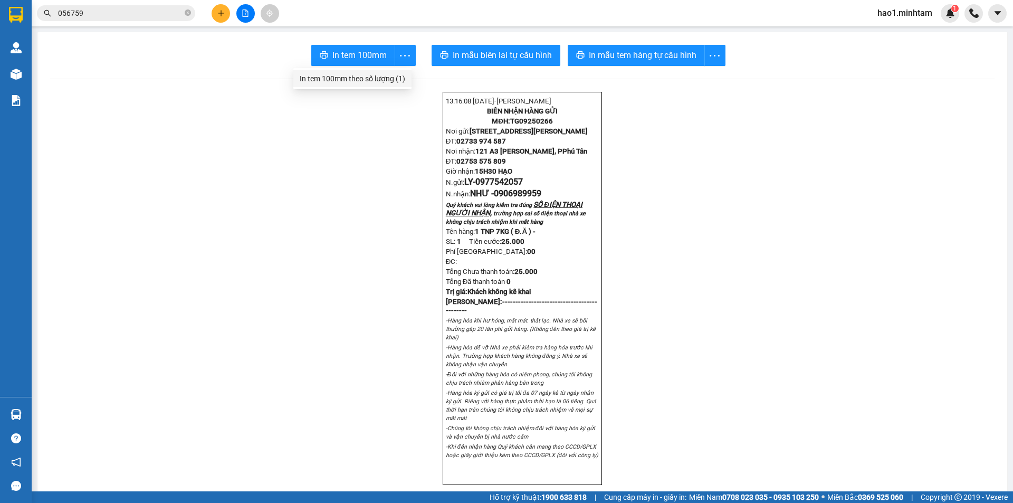
click at [377, 77] on div "In tem 100mm theo số lượng (1)" at bounding box center [353, 79] width 106 height 12
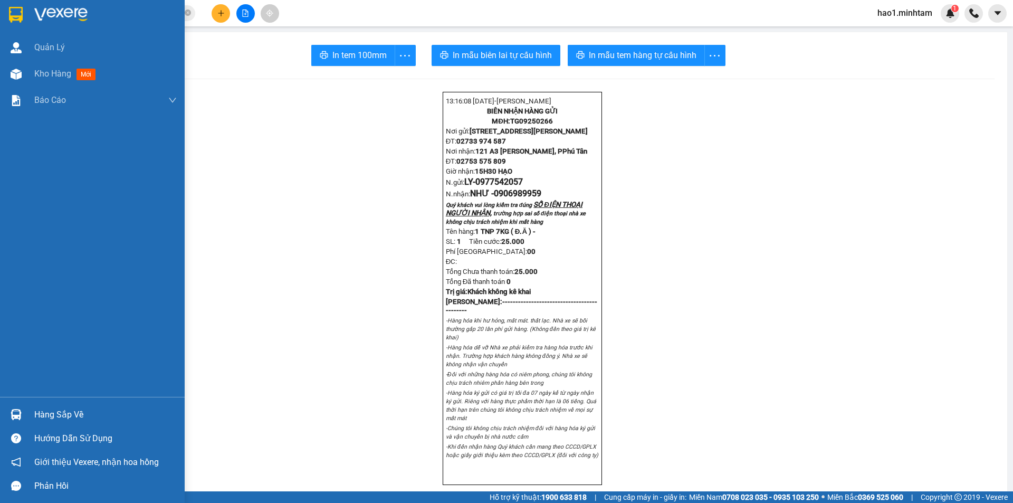
drag, startPoint x: 20, startPoint y: 411, endPoint x: 26, endPoint y: 387, distance: 23.9
click at [21, 411] on img at bounding box center [16, 414] width 11 height 11
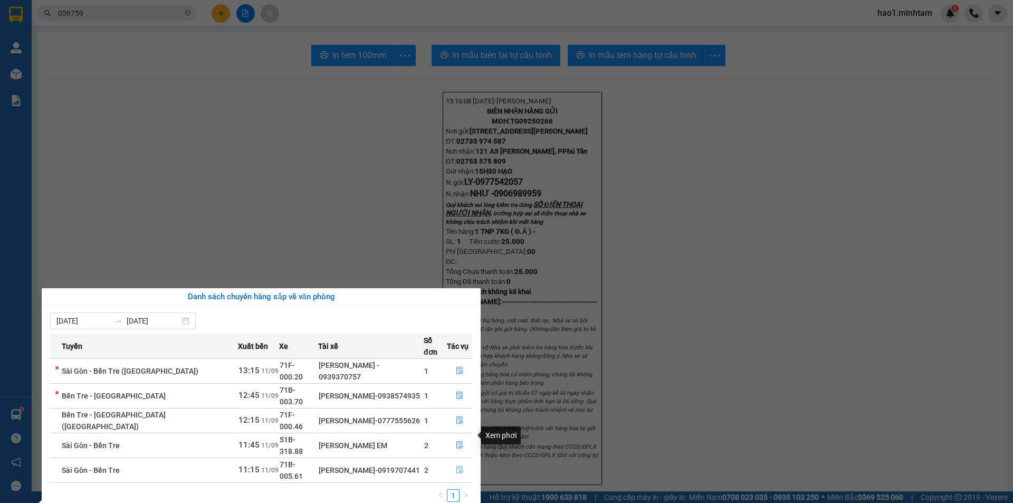
click at [462, 462] on button "button" at bounding box center [460, 470] width 24 height 17
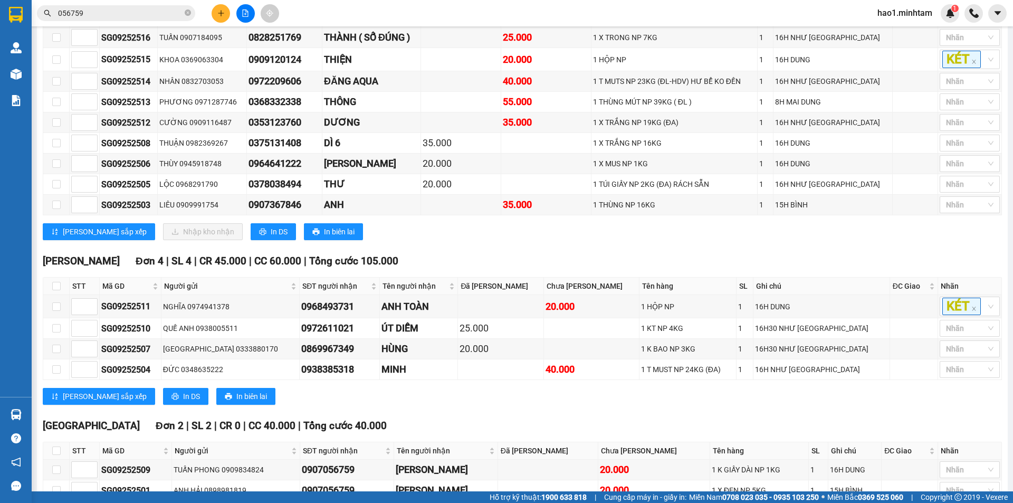
scroll to position [287, 0]
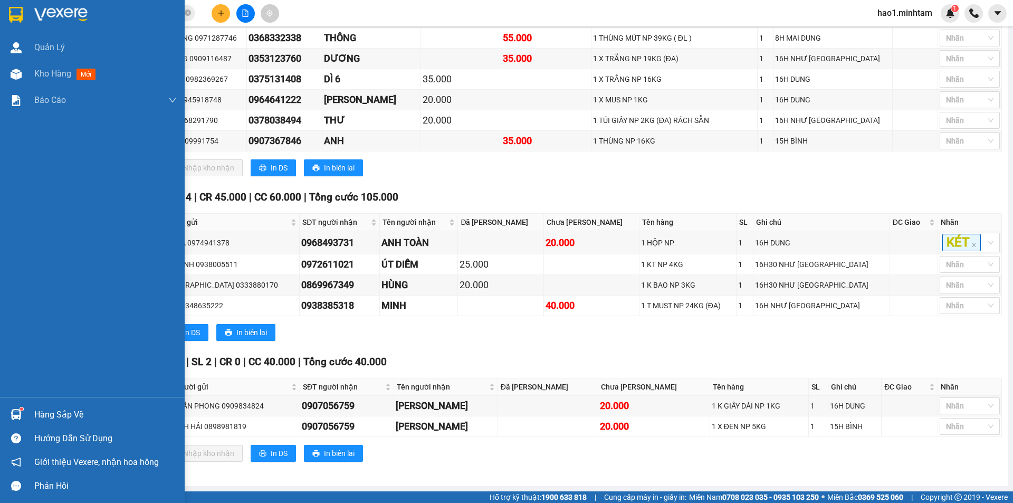
click at [17, 7] on img at bounding box center [16, 15] width 14 height 16
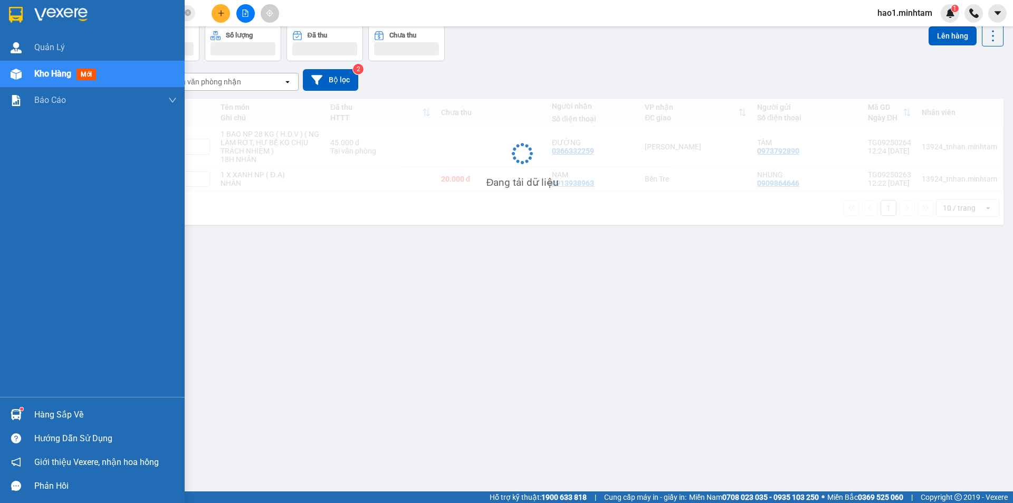
scroll to position [49, 0]
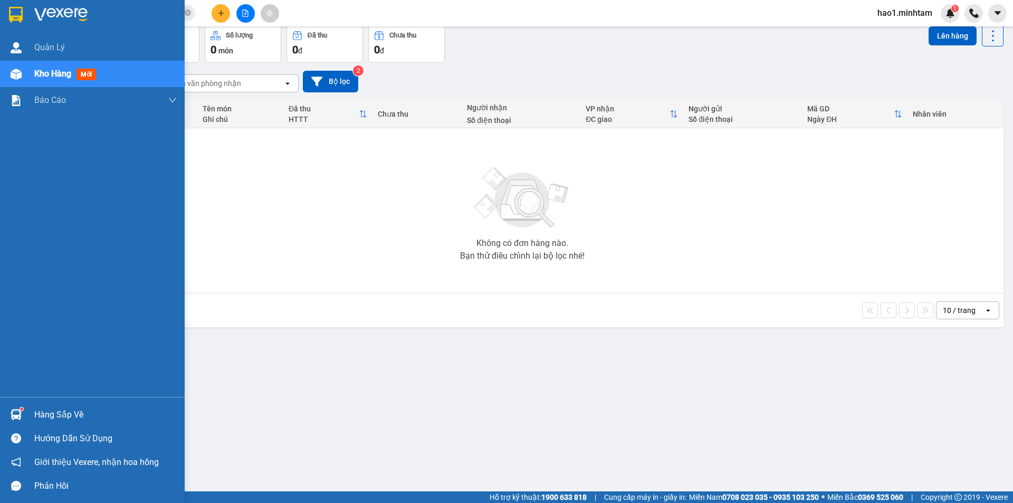
click at [38, 414] on div "Hàng sắp về" at bounding box center [105, 415] width 143 height 16
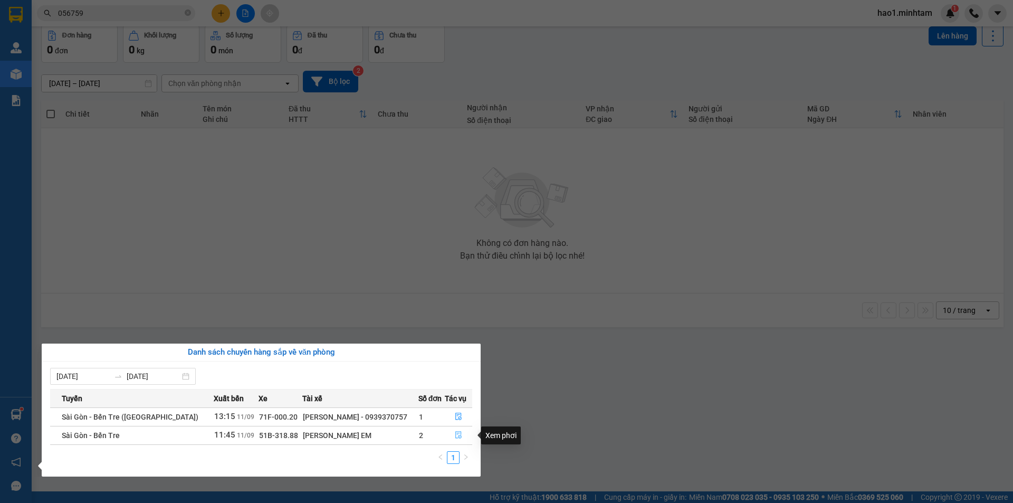
click at [456, 435] on icon "file-done" at bounding box center [458, 434] width 7 height 7
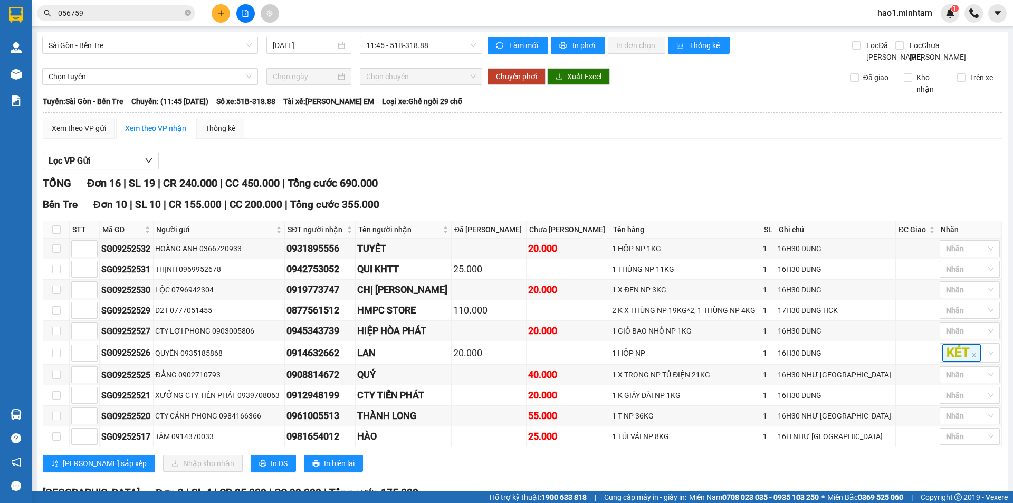
click at [551, 170] on div "Lọc VP Gửi" at bounding box center [523, 161] width 960 height 17
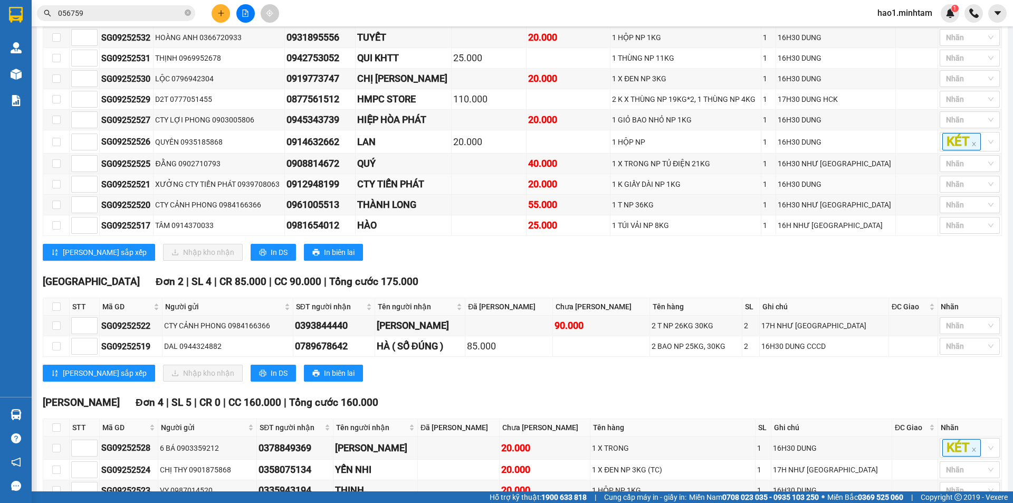
scroll to position [307, 0]
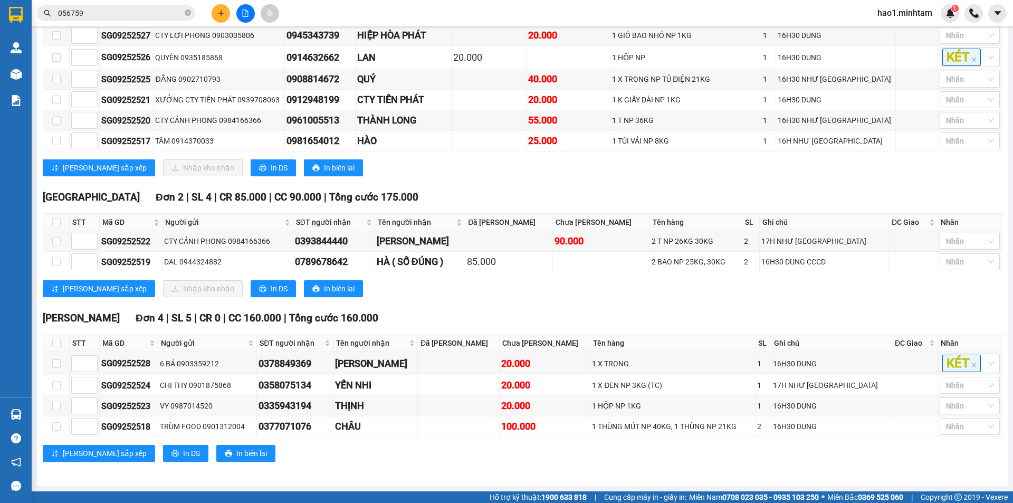
click at [487, 298] on div "[GEOGRAPHIC_DATA] 2 | SL 4 | CR 85.000 | CC 90.000 | Tổng cước 175.000 STT Mã G…" at bounding box center [523, 248] width 960 height 116
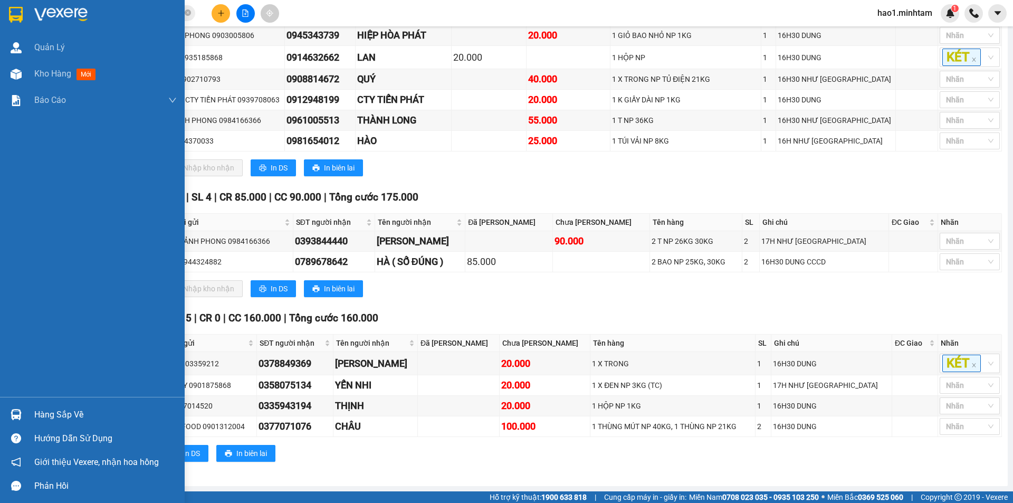
click at [18, 406] on div at bounding box center [16, 414] width 18 height 18
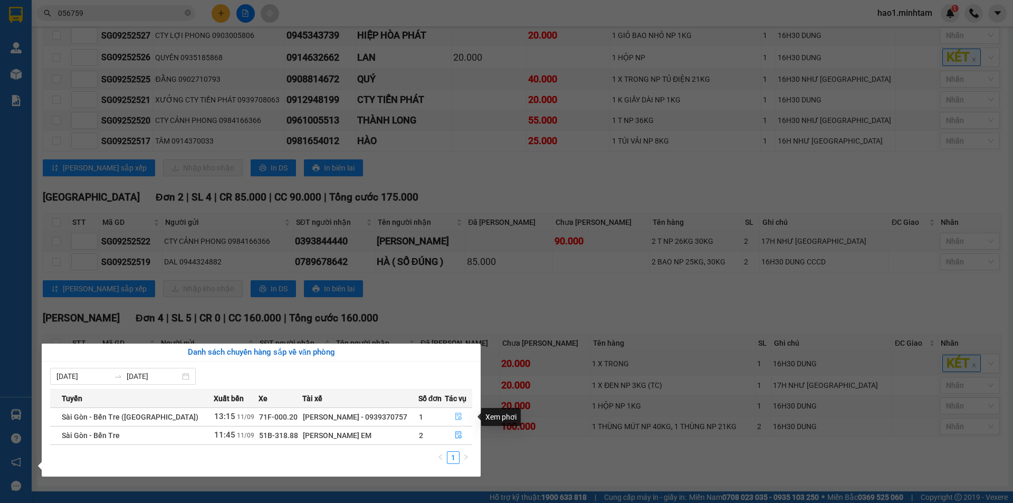
click at [456, 417] on icon "file-done" at bounding box center [458, 416] width 7 height 7
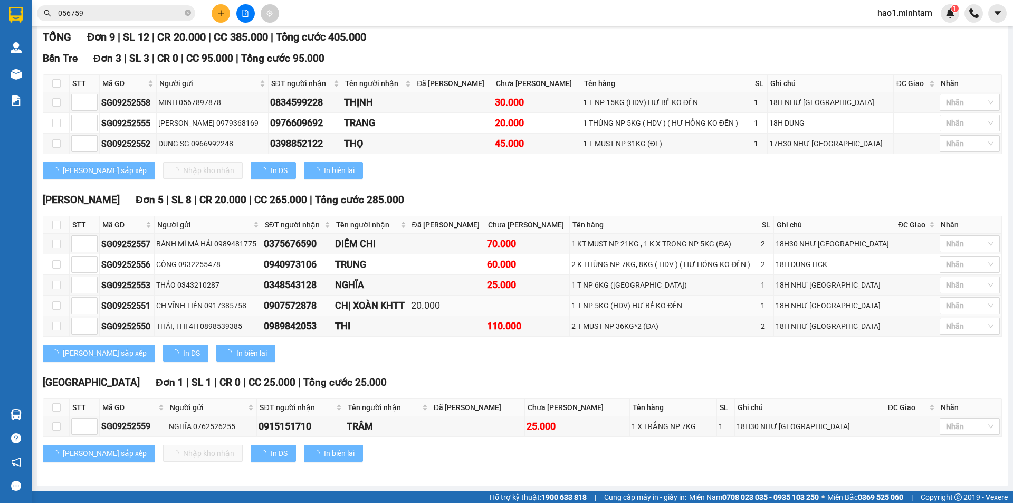
scroll to position [158, 0]
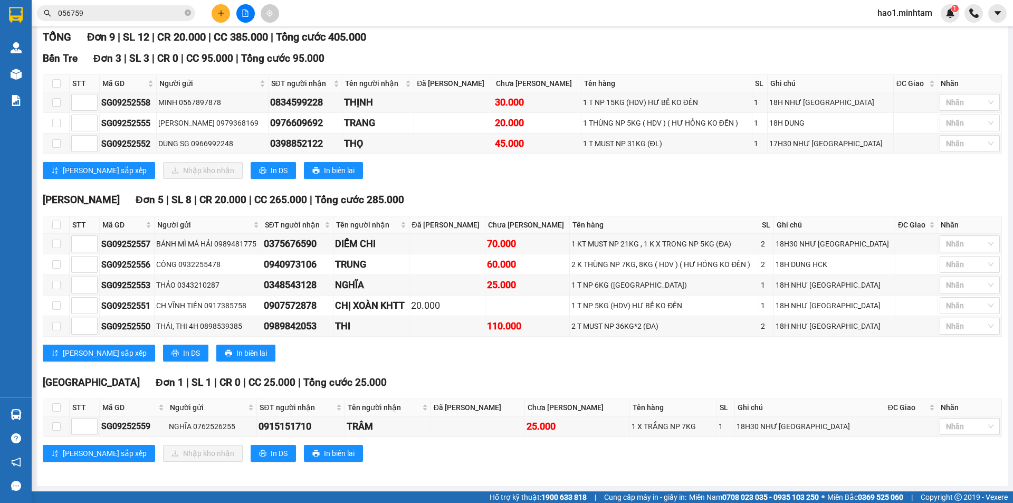
click at [435, 374] on div "TỔNG Đơn 9 | SL 12 | CR 20.000 | CC 385.000 | Tổng cước 405.000 Bến Tre Đơn 3 …" at bounding box center [523, 252] width 960 height 446
click at [434, 375] on div "Tiền Giang Đơn 1 | SL 1 | CR 0 | CC 25.000 | Tổng cước 25.000" at bounding box center [523, 383] width 960 height 16
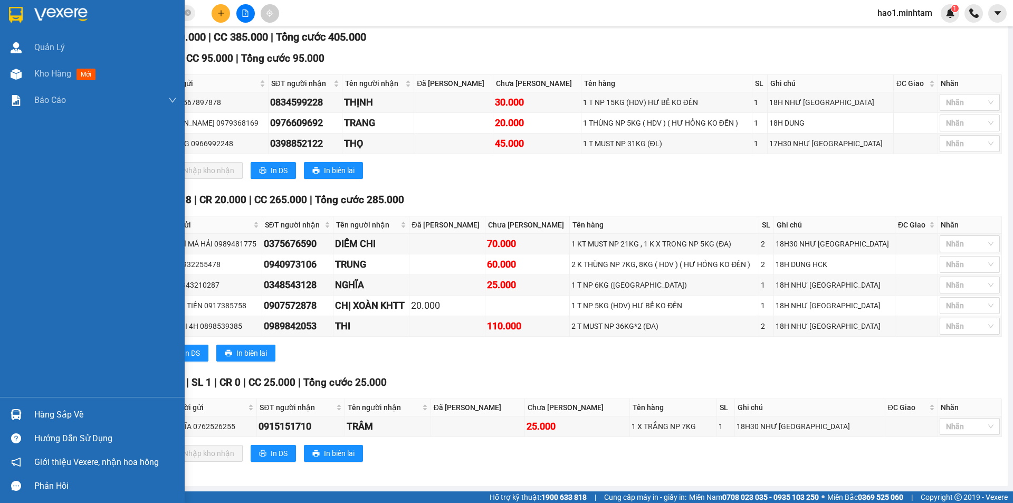
click at [9, 410] on div at bounding box center [16, 414] width 18 height 18
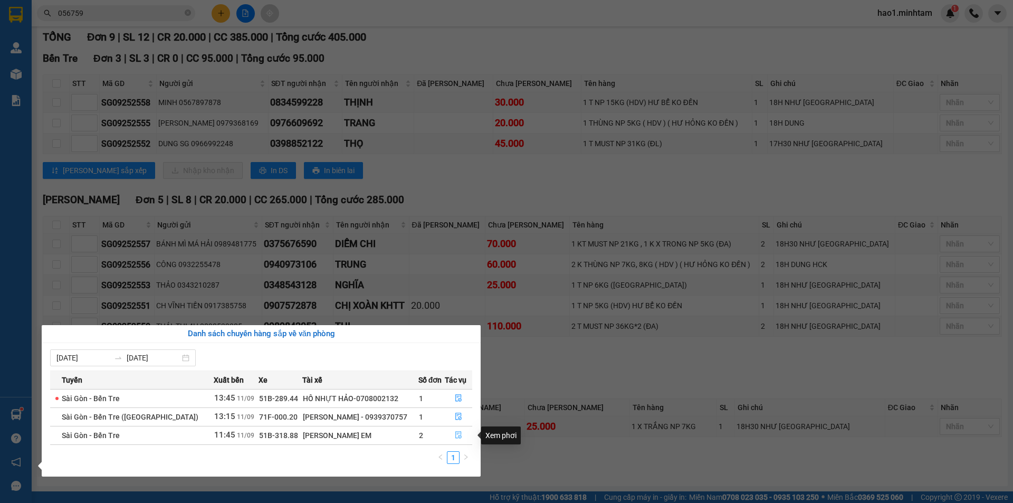
click at [457, 434] on icon "file-done" at bounding box center [458, 434] width 7 height 7
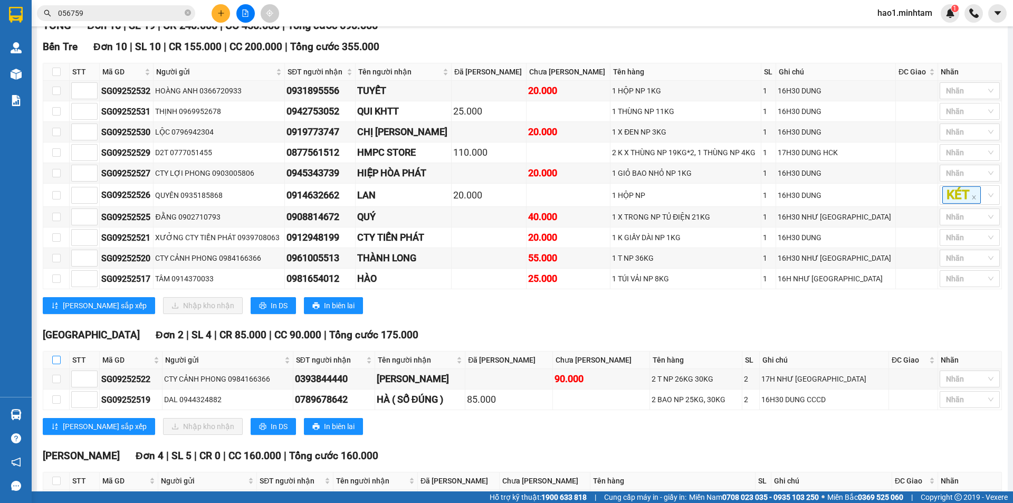
click at [58, 364] on input "checkbox" at bounding box center [56, 360] width 8 height 8
checkbox input "true"
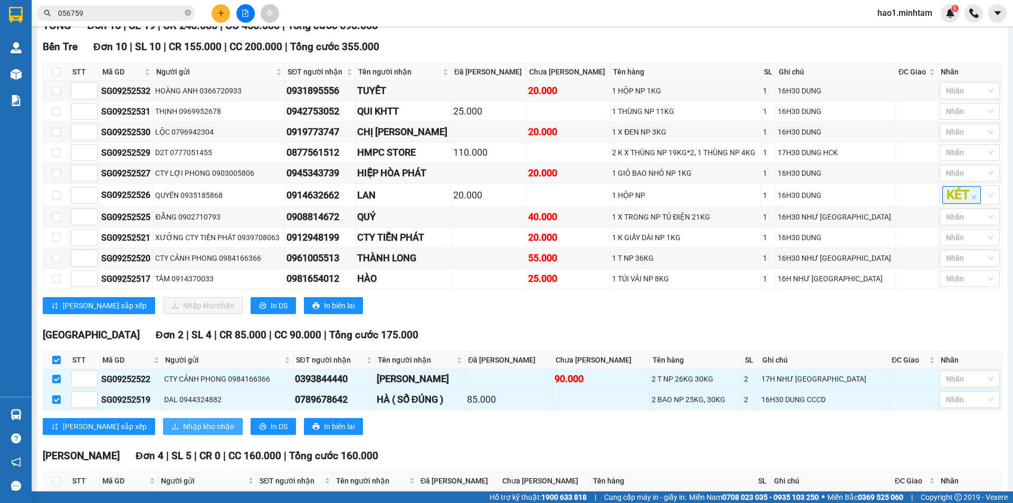
click at [183, 432] on span "Nhập kho nhận" at bounding box center [208, 427] width 51 height 12
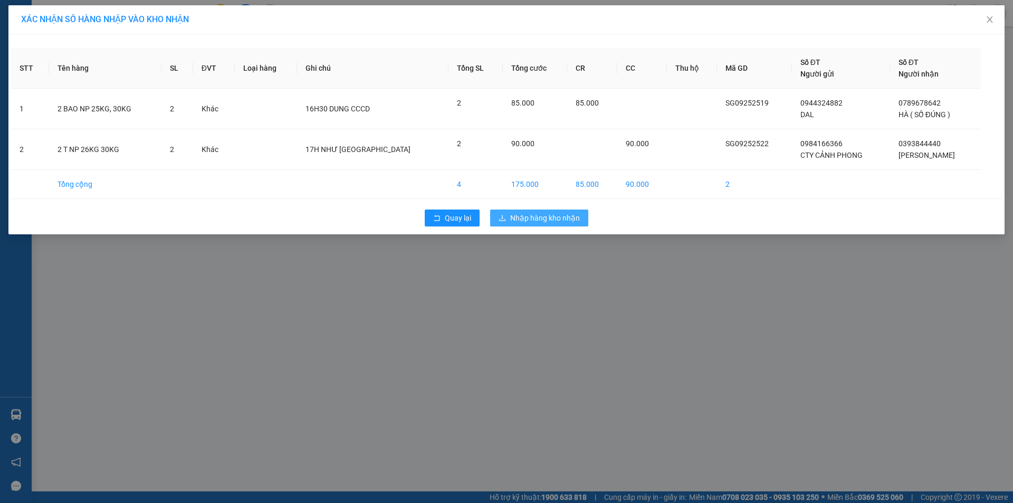
click at [554, 217] on span "Nhập hàng kho nhận" at bounding box center [545, 218] width 70 height 12
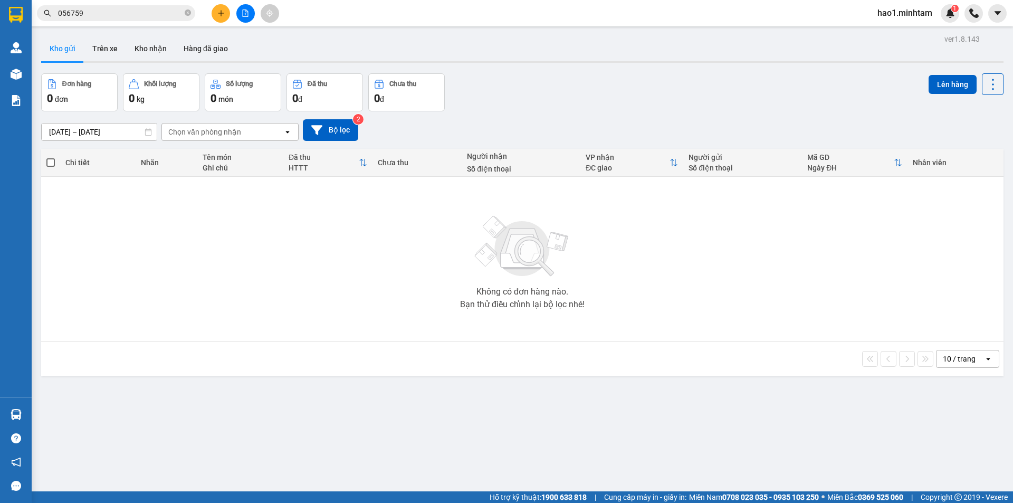
click at [116, 13] on input "056759" at bounding box center [120, 13] width 125 height 12
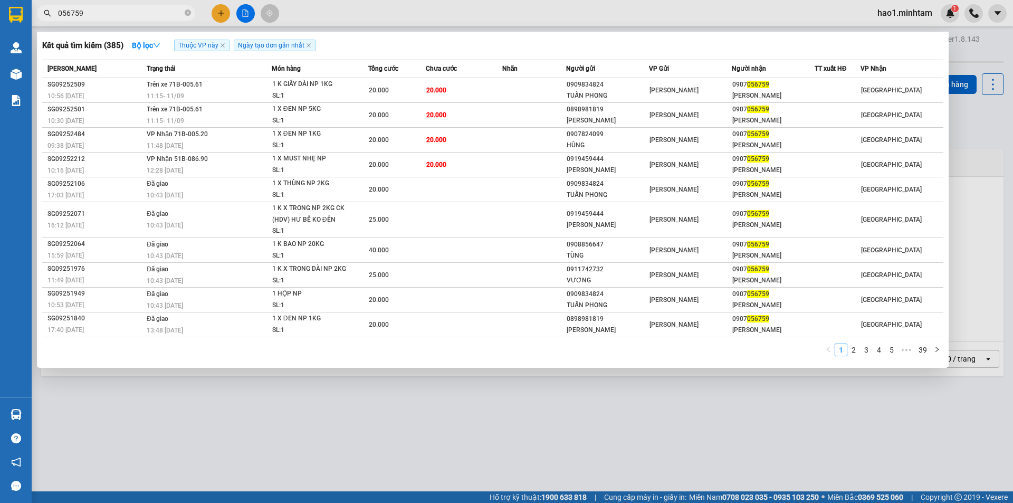
click at [116, 13] on input "056759" at bounding box center [120, 13] width 125 height 12
type input "113950"
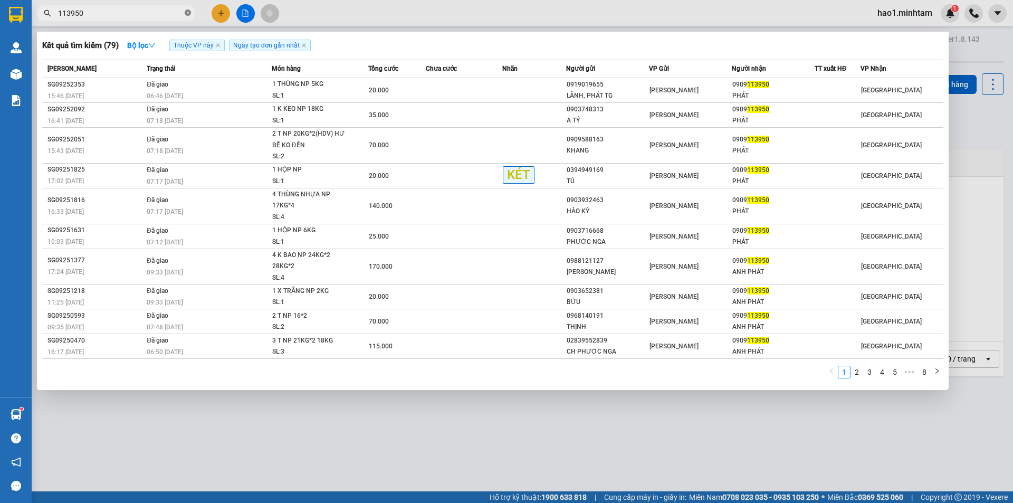
drag, startPoint x: 186, startPoint y: 13, endPoint x: 191, endPoint y: 11, distance: 5.4
click at [188, 13] on icon "close-circle" at bounding box center [188, 13] width 6 height 6
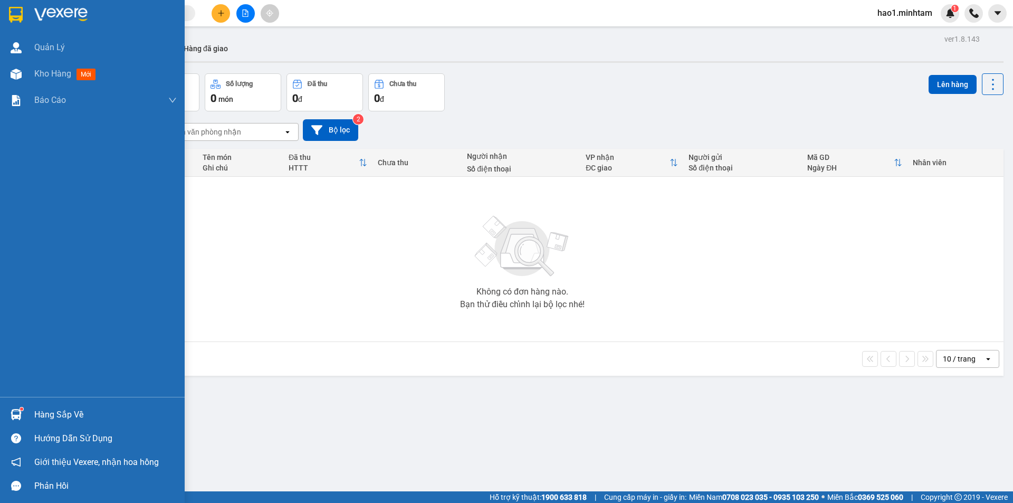
click at [15, 412] on img at bounding box center [16, 414] width 11 height 11
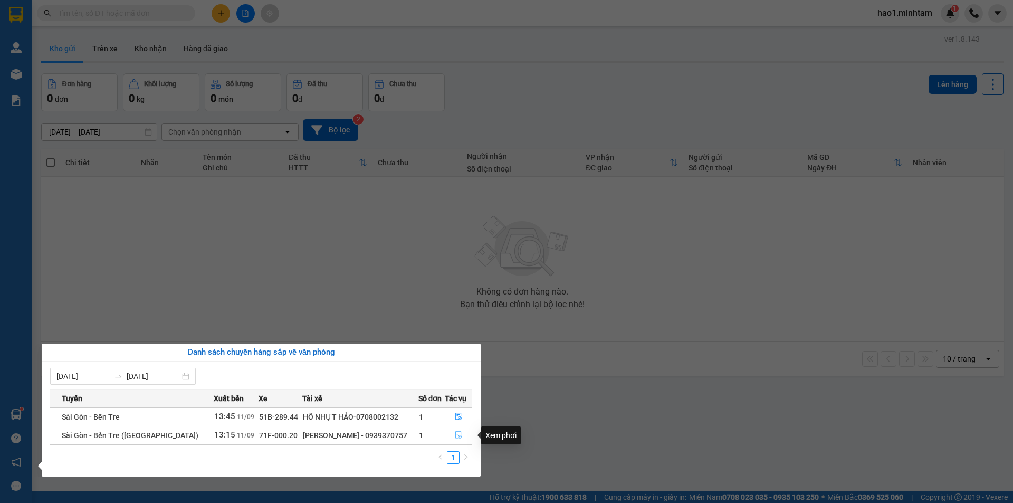
click at [455, 435] on icon "file-done" at bounding box center [458, 434] width 7 height 7
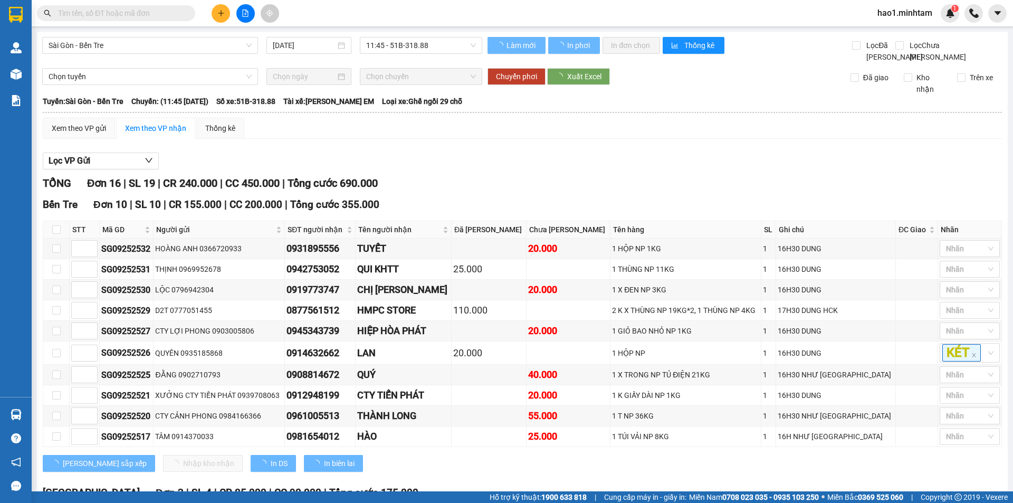
click at [560, 184] on div "Lọc VP Gửi TỔNG Đơn 16 | SL 19 | CR 240.000 | CC 450.000 | Tổng cước 690.000 B…" at bounding box center [523, 458] width 960 height 623
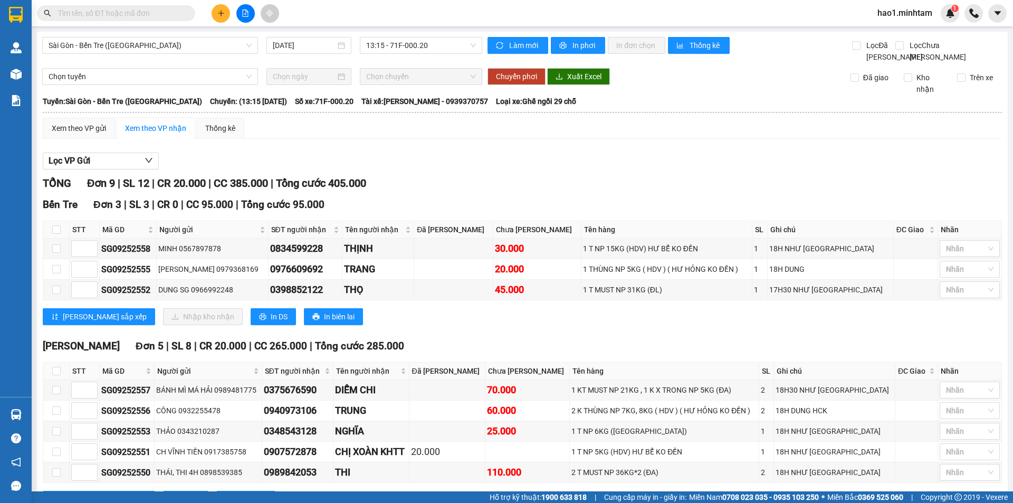
scroll to position [158, 0]
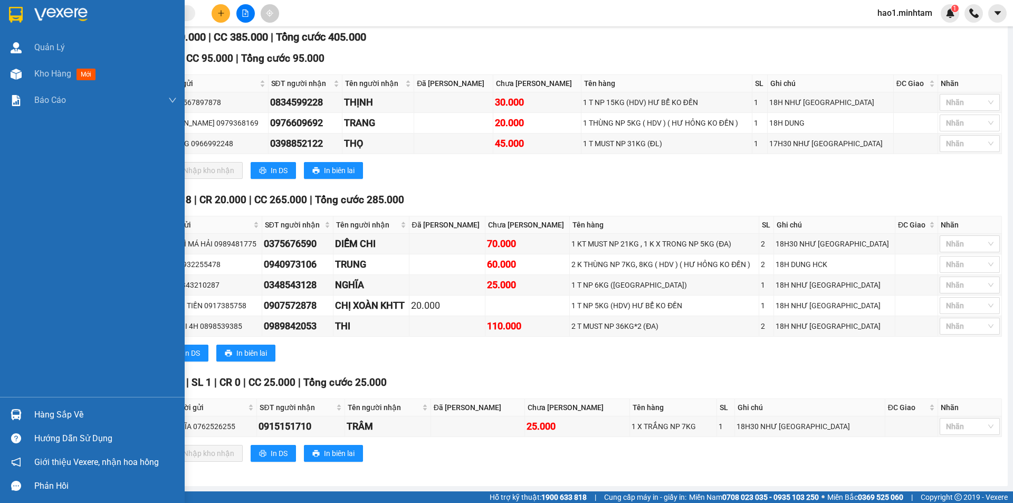
click at [77, 409] on div "Hàng sắp về" at bounding box center [105, 415] width 143 height 16
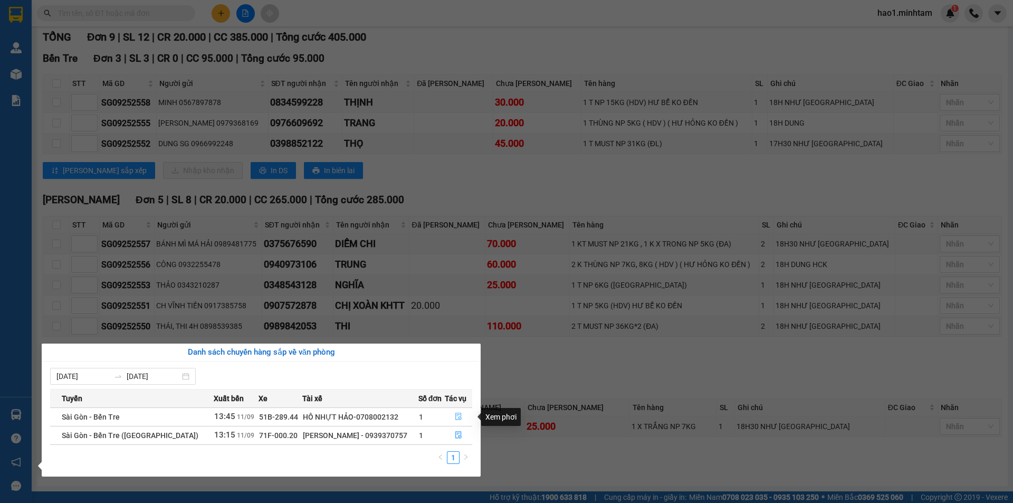
click at [456, 420] on icon "file-done" at bounding box center [459, 416] width 6 height 7
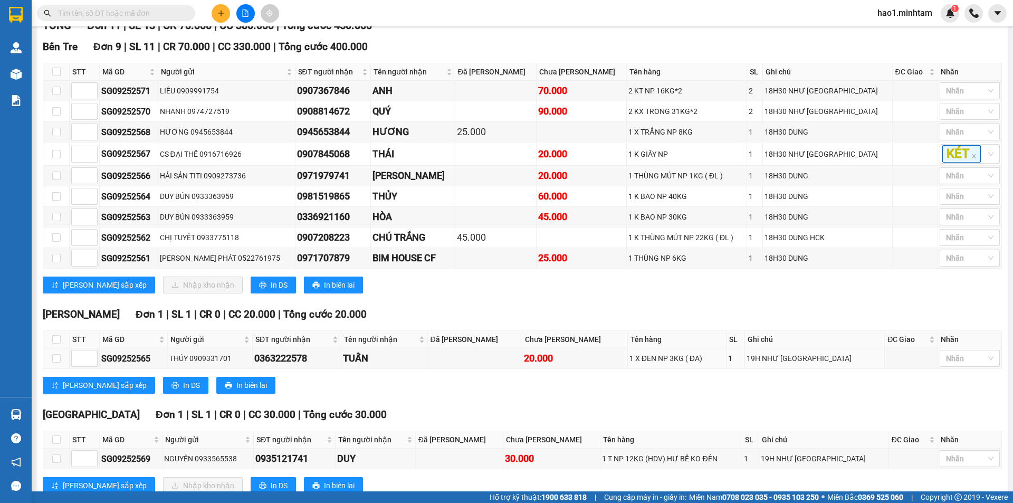
click at [511, 301] on div "[GEOGRAPHIC_DATA] 9 | SL 11 | CR 70.000 | CC 330.000 | Tổng cước 400.000 STT Mã…" at bounding box center [523, 170] width 960 height 262
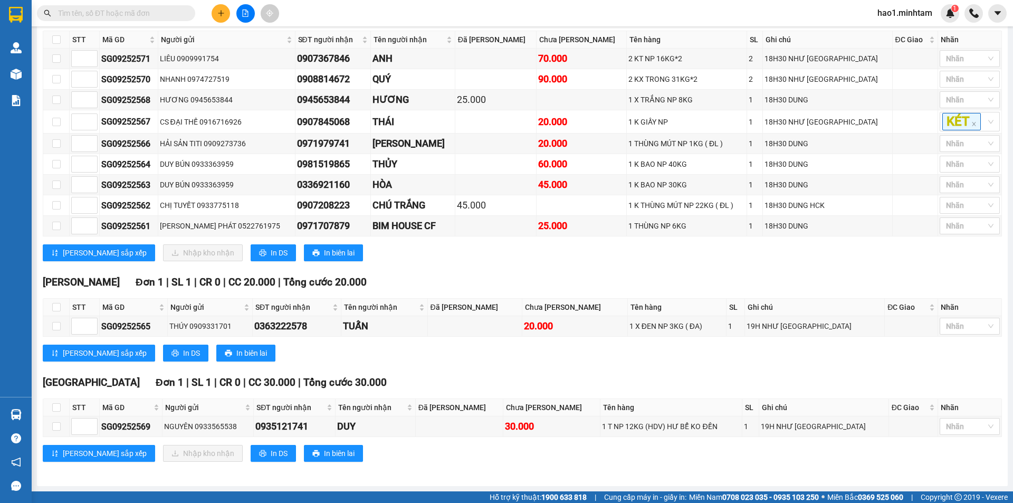
click at [499, 371] on div "TỔNG Đơn 11 | SL 13 | CR 70.000 | CC 380.000 | Tổng cước 450.000 [GEOGRAPHIC_DA…" at bounding box center [523, 230] width 960 height 490
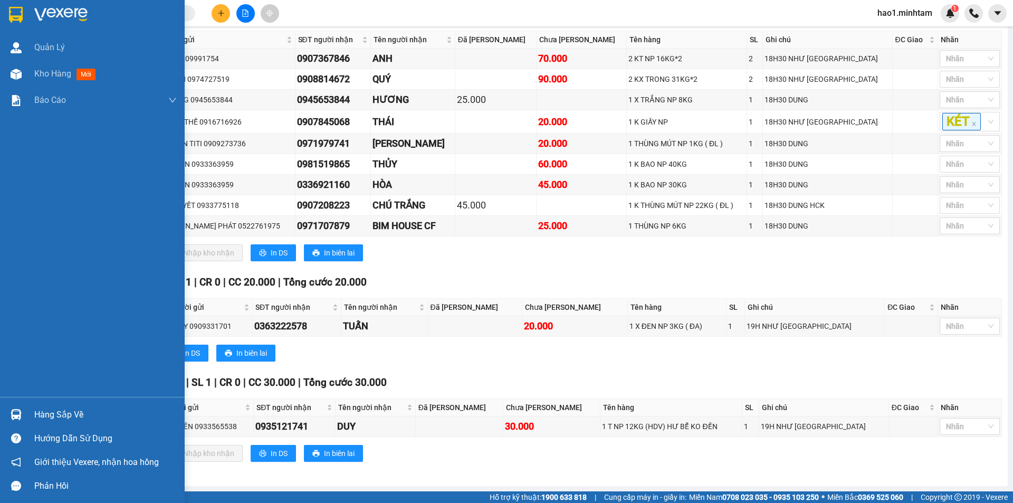
click at [17, 18] on img at bounding box center [16, 15] width 14 height 16
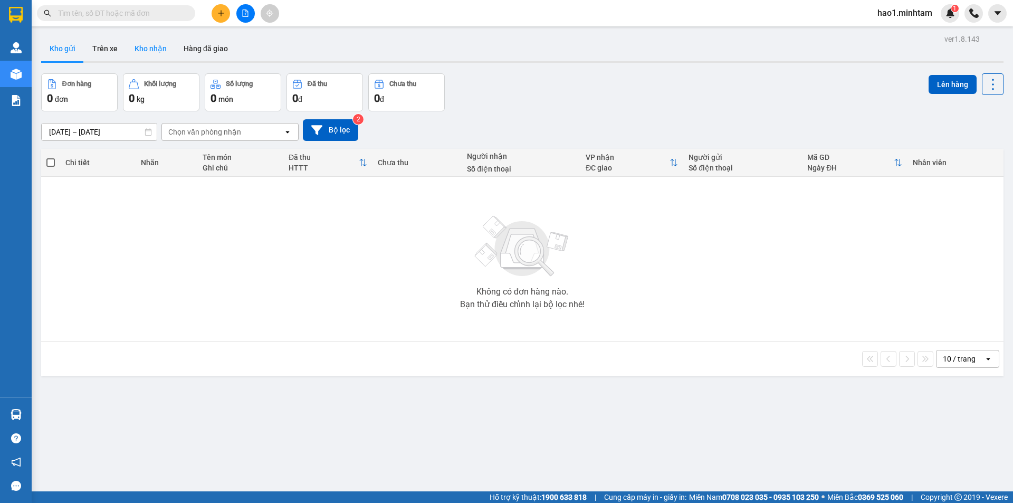
click at [165, 46] on button "Kho nhận" at bounding box center [150, 48] width 49 height 25
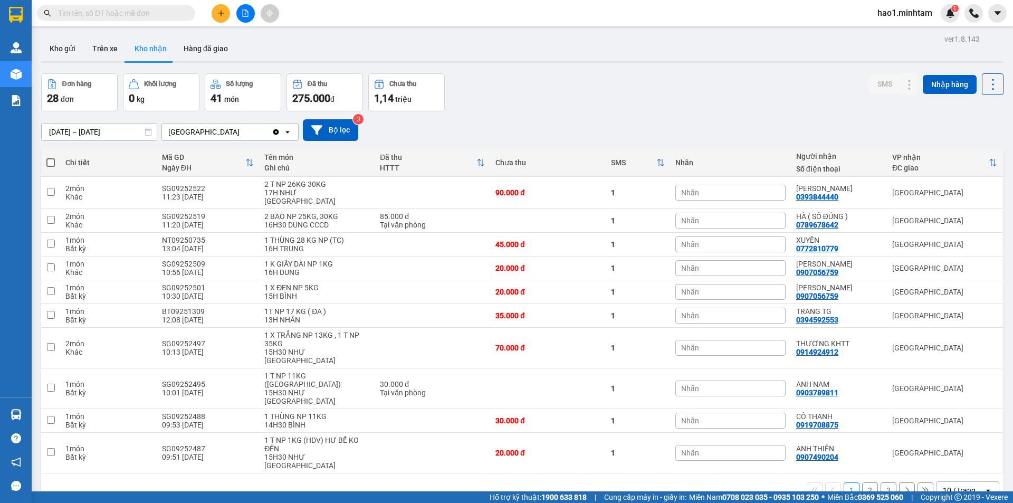
click at [866, 481] on div "1 2 3 10 / trang open" at bounding box center [522, 490] width 954 height 18
click at [863, 482] on button "2" at bounding box center [871, 490] width 16 height 16
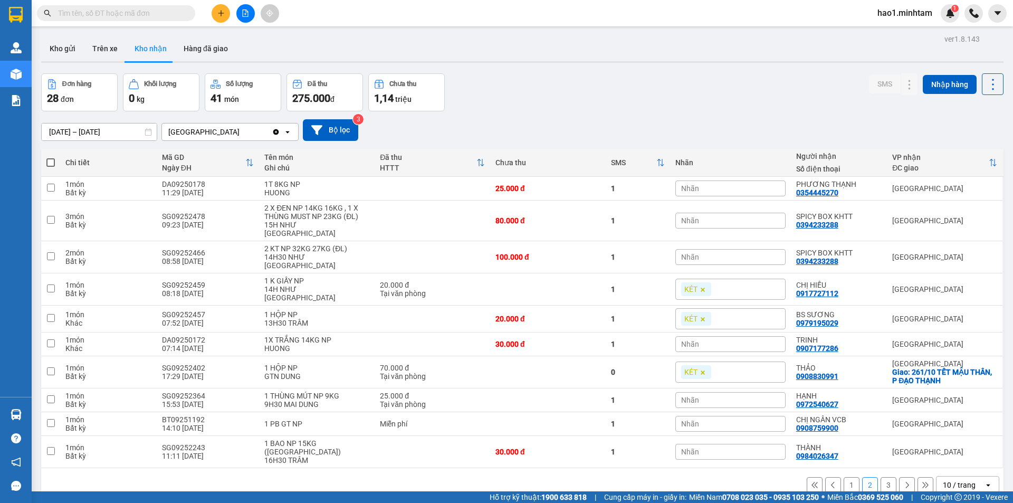
click at [177, 10] on input "text" at bounding box center [120, 13] width 125 height 12
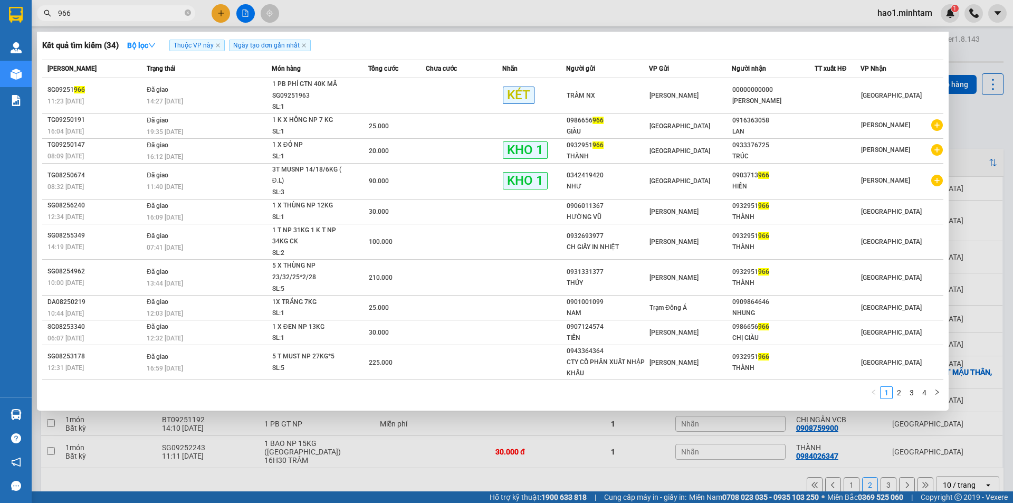
click at [130, 15] on input "966" at bounding box center [120, 13] width 125 height 12
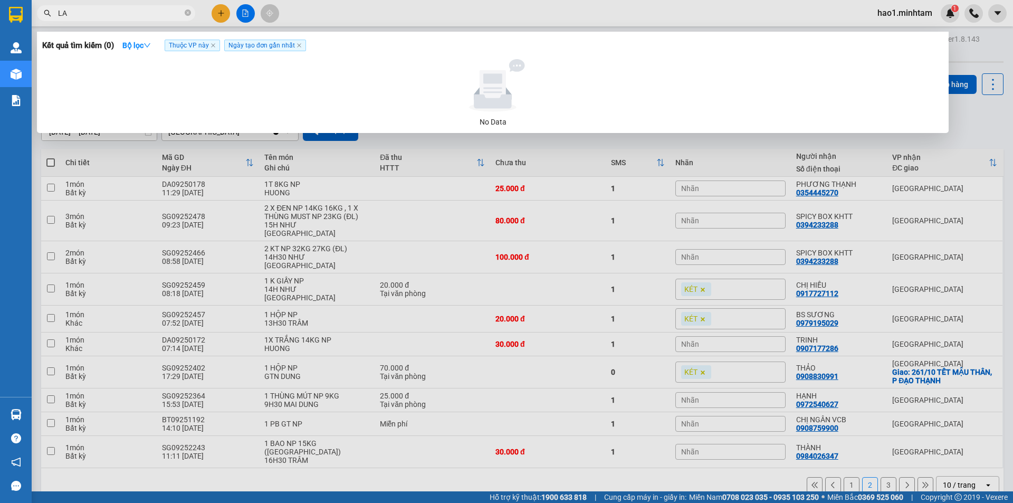
type input "L"
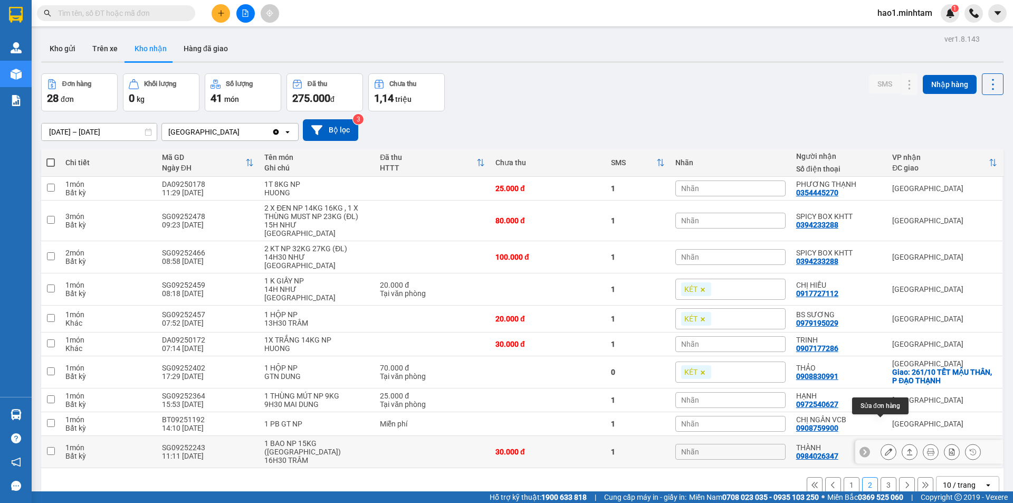
click at [885, 448] on icon at bounding box center [888, 451] width 7 height 7
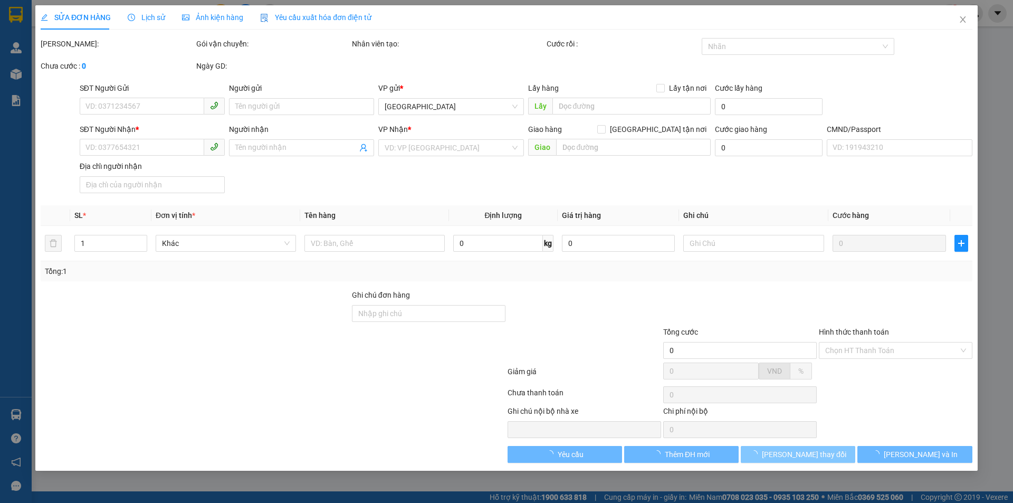
type input "0364406979"
type input "LAMVITA"
type input "0984026347"
type input "THÀNH"
type input "30.000"
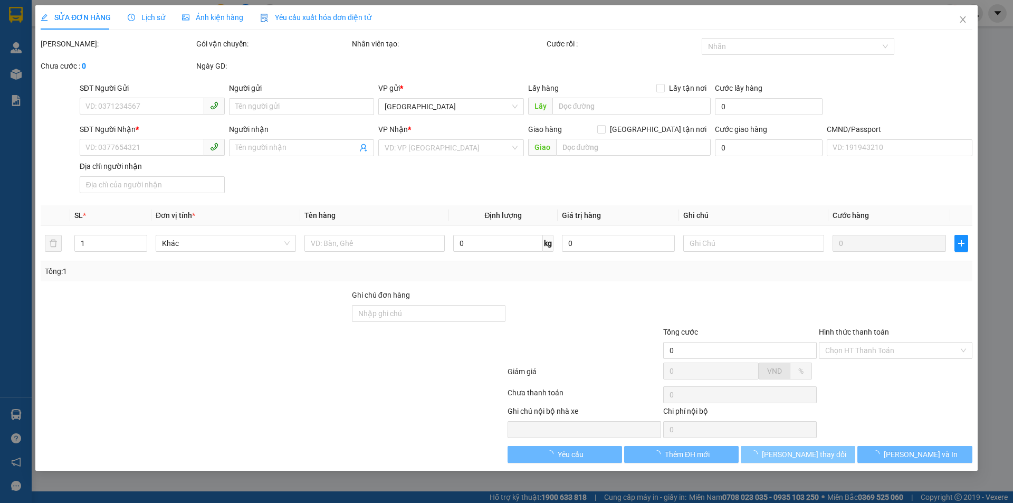
type input "30.000"
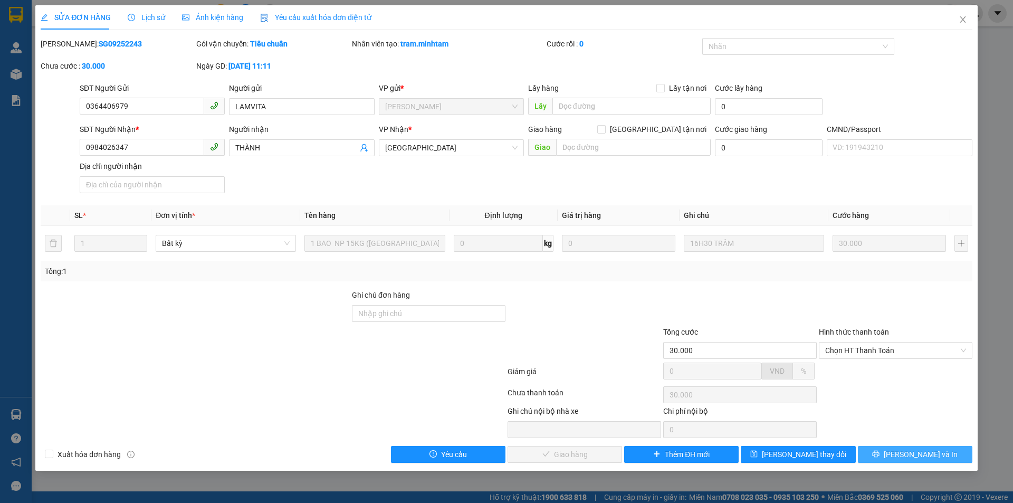
click at [914, 455] on span "[PERSON_NAME] và In" at bounding box center [921, 455] width 74 height 12
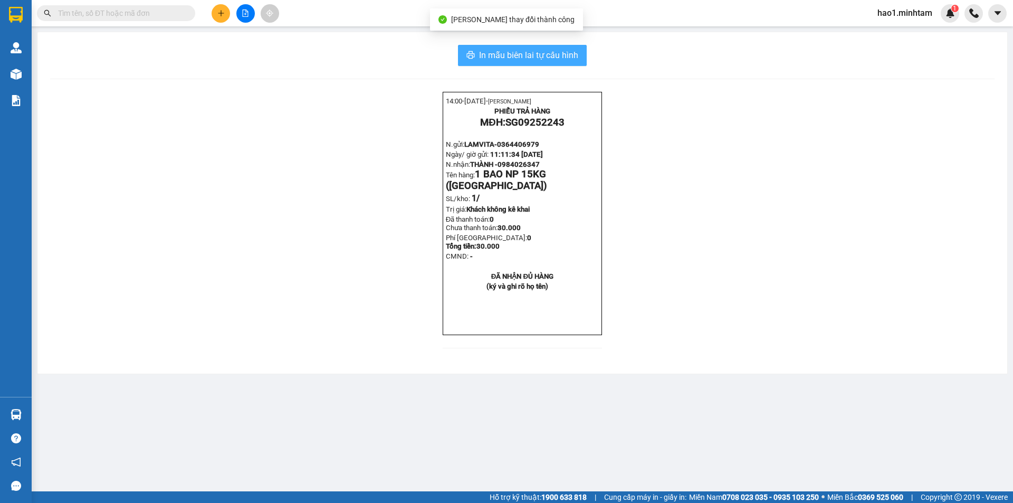
click at [502, 64] on button "In mẫu biên lai tự cấu hình" at bounding box center [522, 55] width 129 height 21
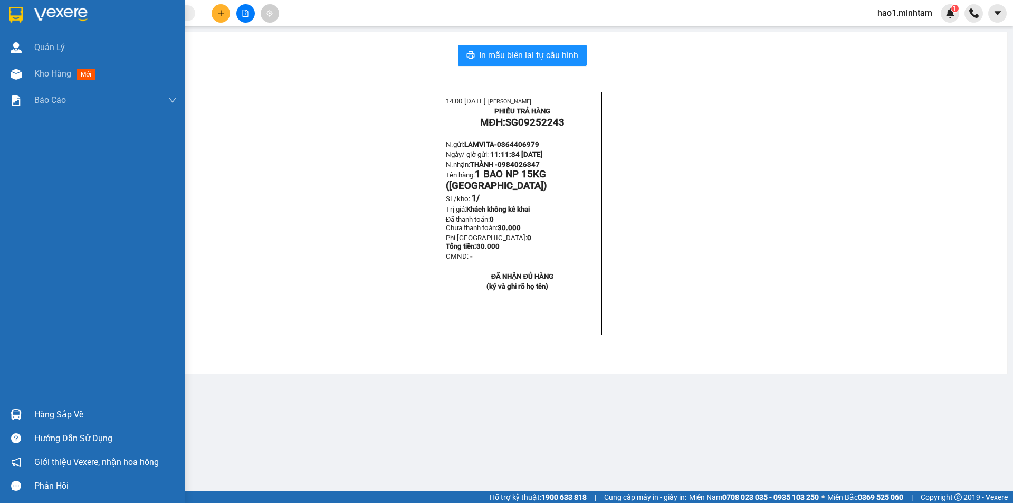
drag, startPoint x: 5, startPoint y: 15, endPoint x: 321, endPoint y: 1, distance: 317.1
click at [23, 15] on div at bounding box center [92, 17] width 185 height 34
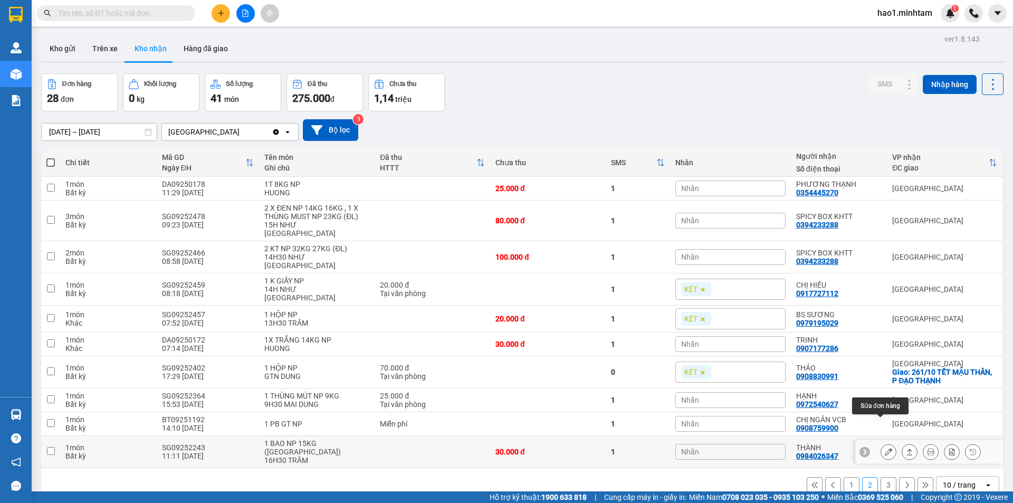
click at [885, 448] on icon at bounding box center [888, 451] width 7 height 7
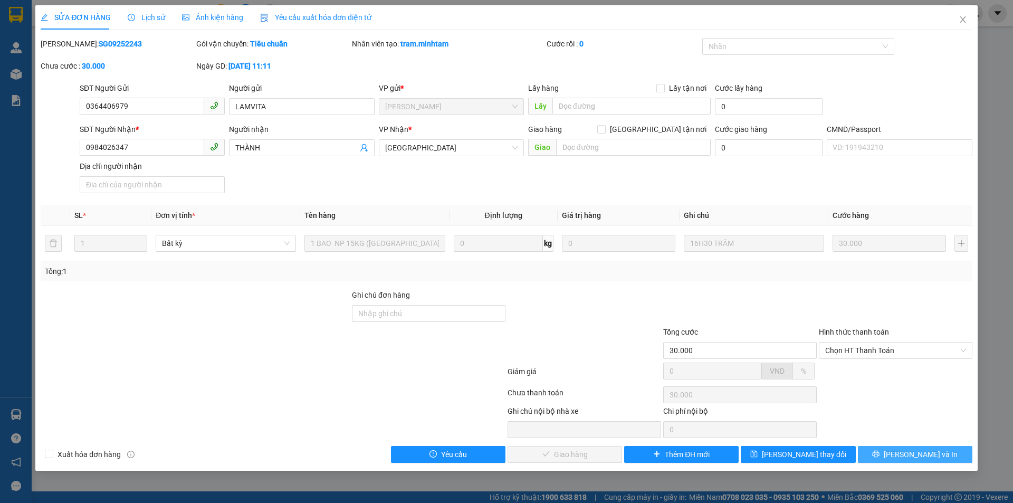
drag, startPoint x: 899, startPoint y: 460, endPoint x: 883, endPoint y: 437, distance: 28.0
click at [899, 457] on button "[PERSON_NAME] và In" at bounding box center [915, 454] width 115 height 17
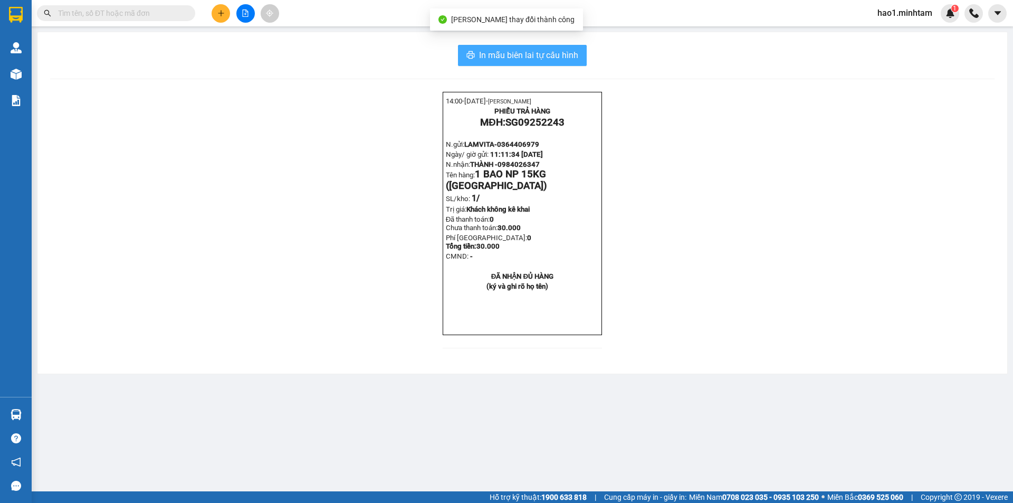
click at [569, 61] on span "In mẫu biên lai tự cấu hình" at bounding box center [528, 55] width 99 height 13
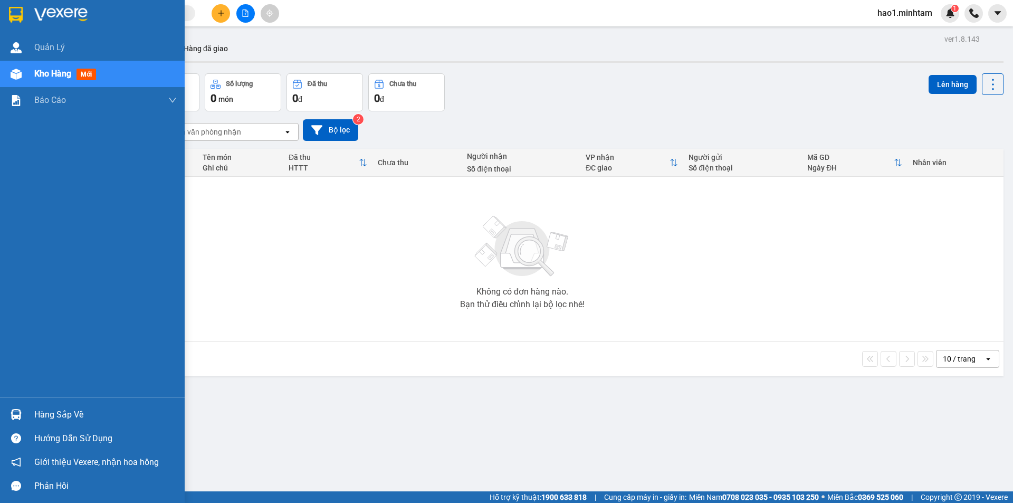
click at [16, 415] on img at bounding box center [16, 414] width 11 height 11
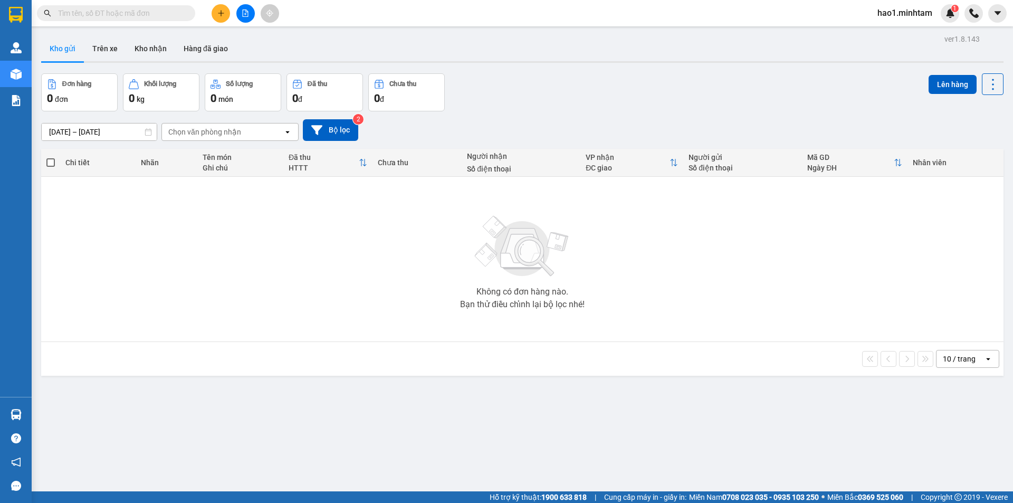
click at [124, 9] on section "Kết quả tìm kiếm ( 0 ) Bộ lọc Thuộc VP này Ngày tạo đơn gần nhất No Data hao1.m…" at bounding box center [506, 251] width 1013 height 503
click at [124, 9] on input "text" at bounding box center [120, 13] width 125 height 12
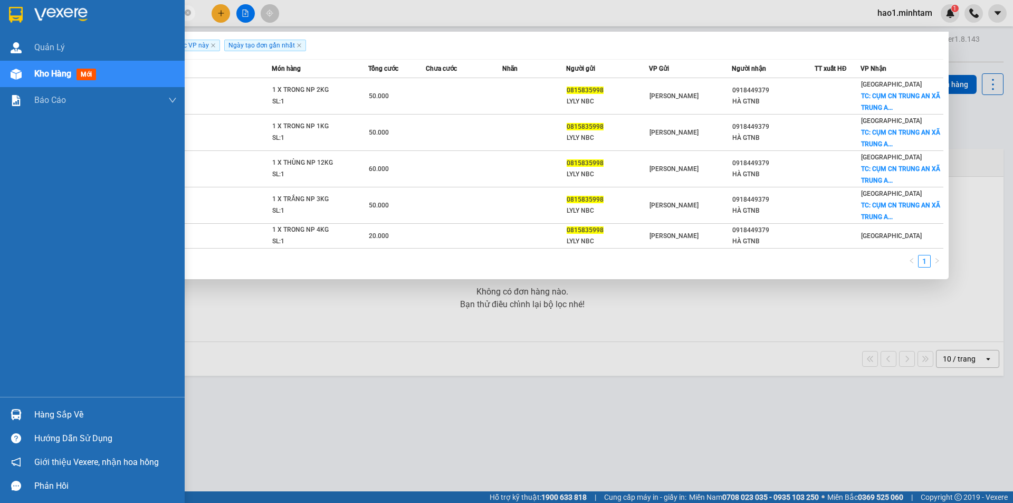
type input "0815835998"
click at [19, 415] on img at bounding box center [16, 414] width 11 height 11
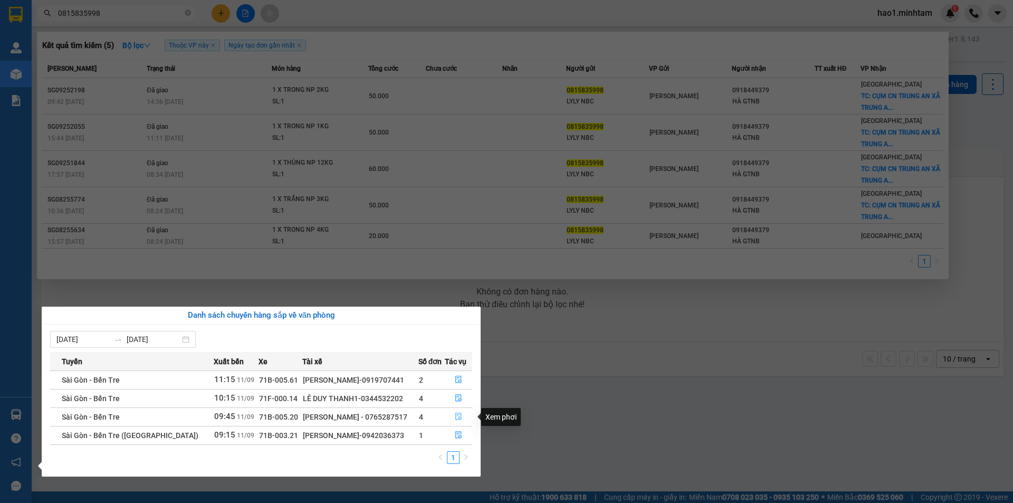
click at [458, 419] on icon "file-done" at bounding box center [458, 416] width 7 height 7
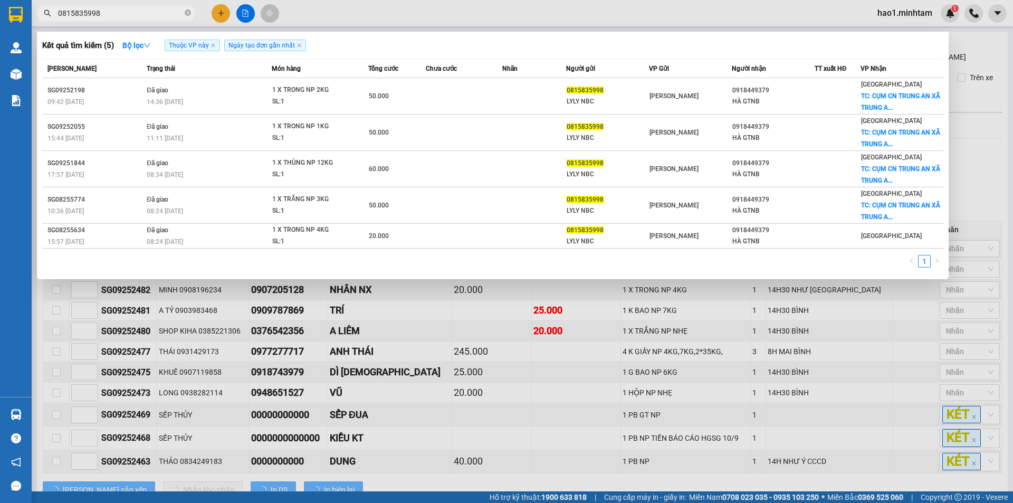
click at [542, 429] on div at bounding box center [506, 251] width 1013 height 503
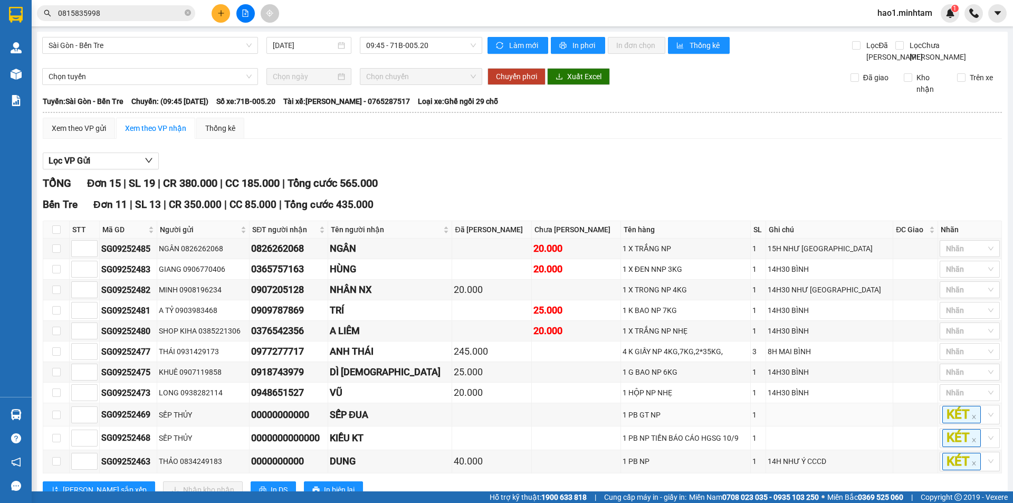
scroll to position [215, 0]
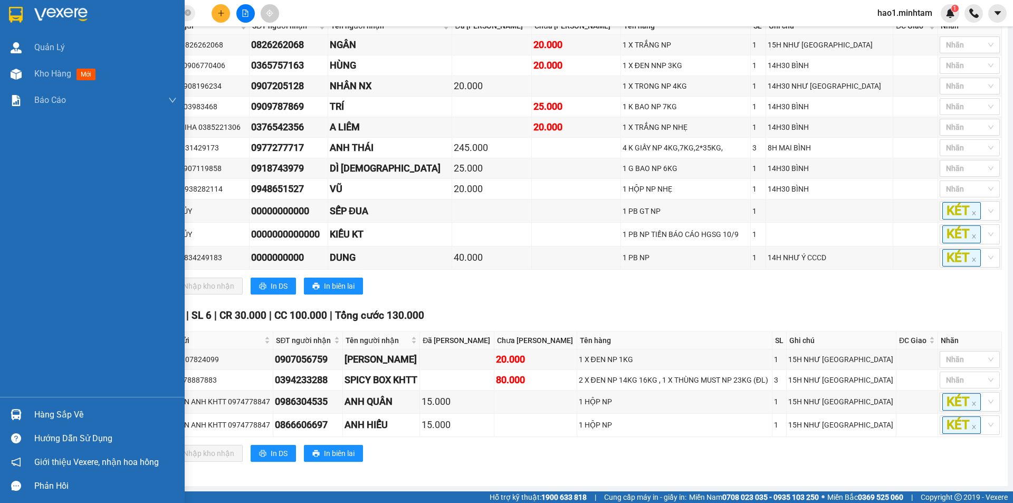
click at [46, 412] on div "Hàng sắp về" at bounding box center [105, 415] width 143 height 16
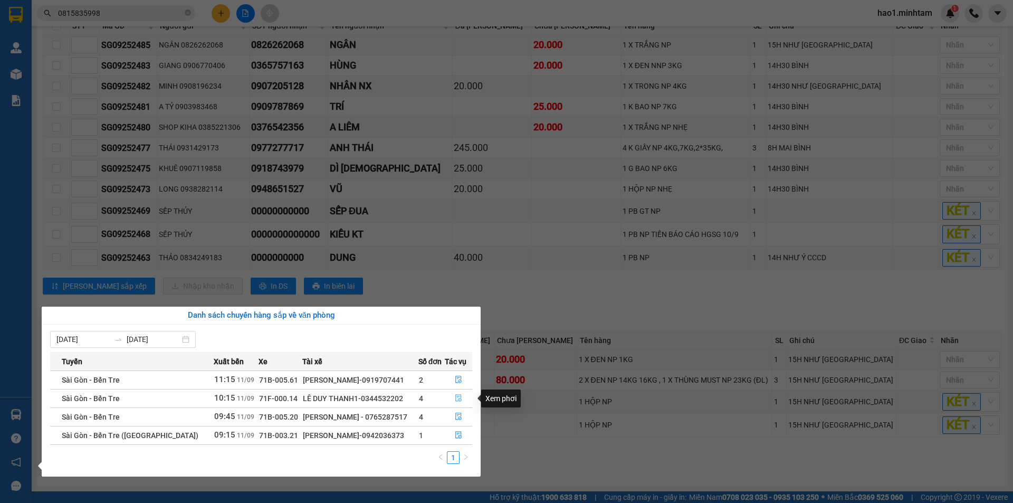
click at [459, 397] on icon "file-done" at bounding box center [459, 398] width 6 height 7
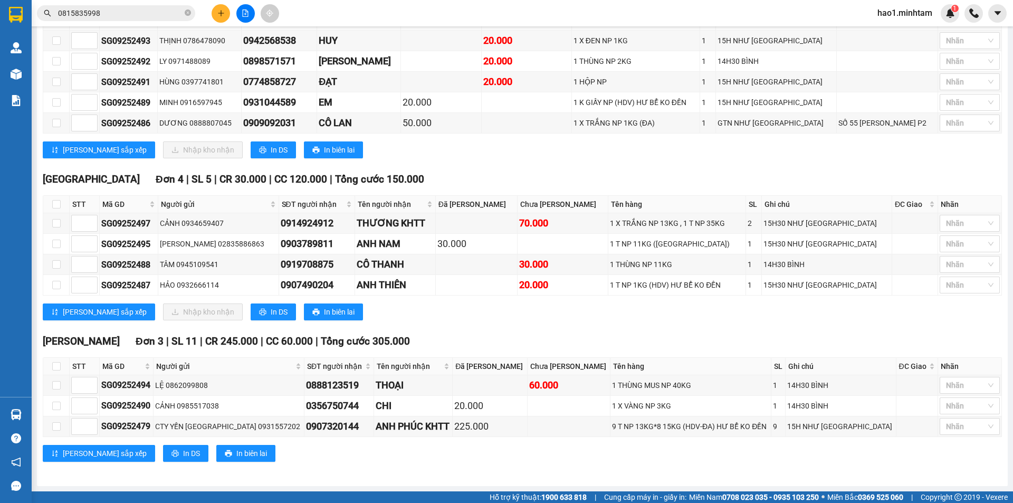
click at [445, 328] on div "Tiền Giang Đơn 4 | SL 5 | CR 30.000 | CC 120.000 | Tổng cước 150.000 STT Mã GD …" at bounding box center [523, 250] width 960 height 157
click at [477, 336] on div "TỔNG Đơn 12 | SL 21 | CR 345.000 | CC 240.000 | Tổng cước 585.000 Bến Tre Đơn …" at bounding box center [523, 221] width 960 height 508
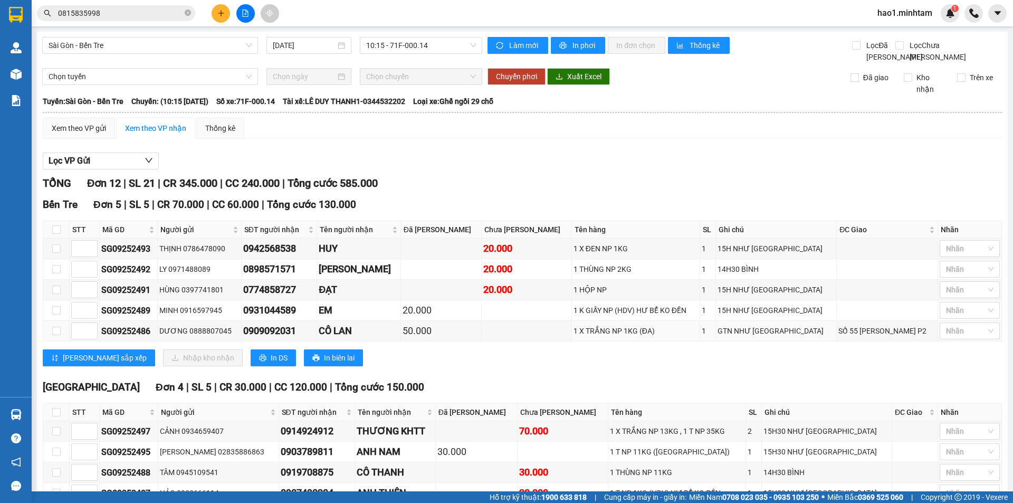
scroll to position [211, 0]
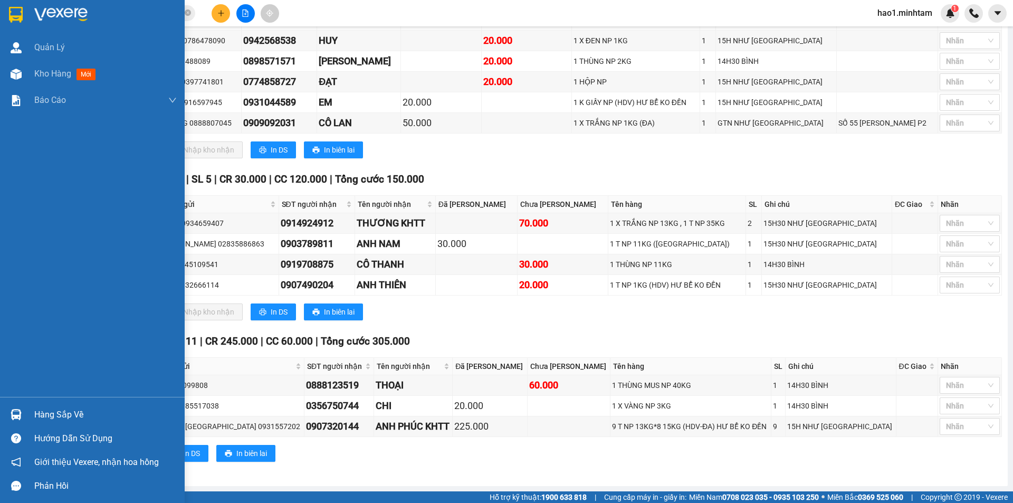
click at [30, 15] on div at bounding box center [92, 17] width 185 height 34
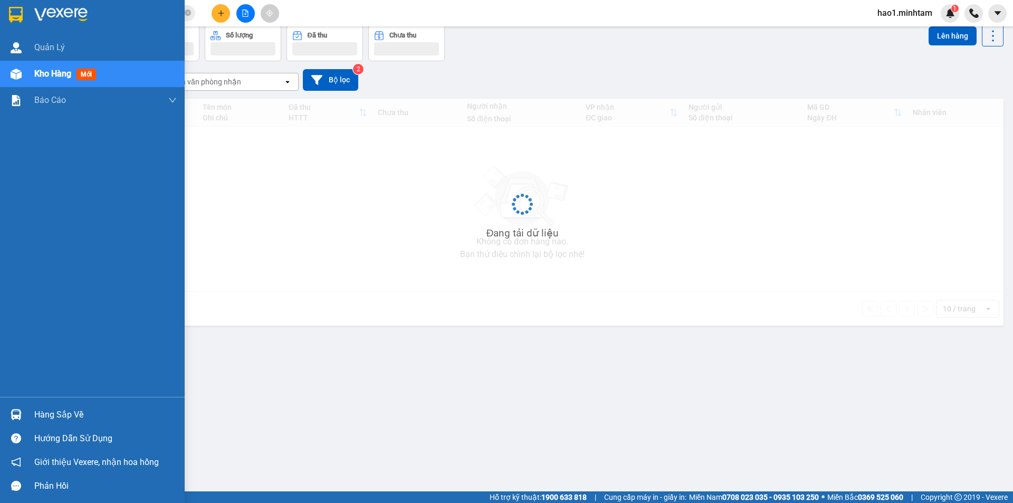
scroll to position [49, 0]
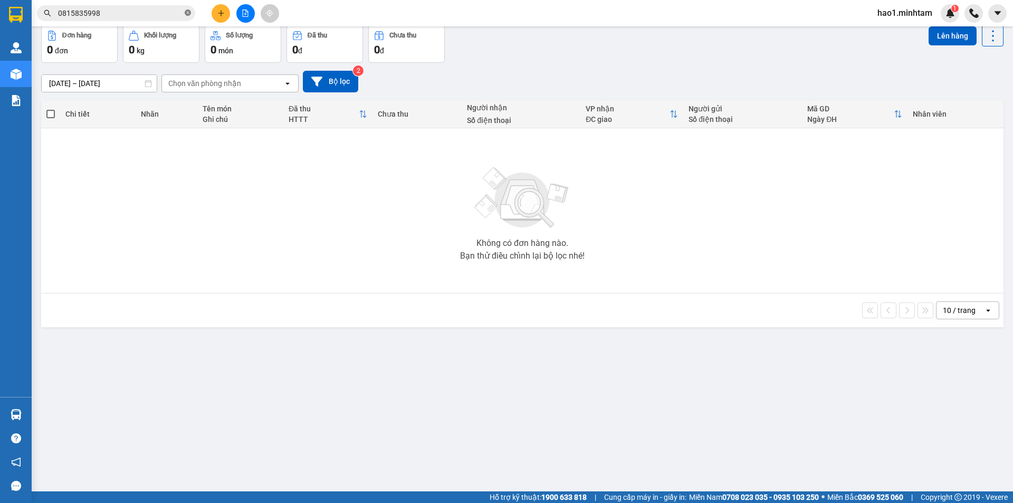
click at [188, 14] on icon "close-circle" at bounding box center [188, 13] width 6 height 6
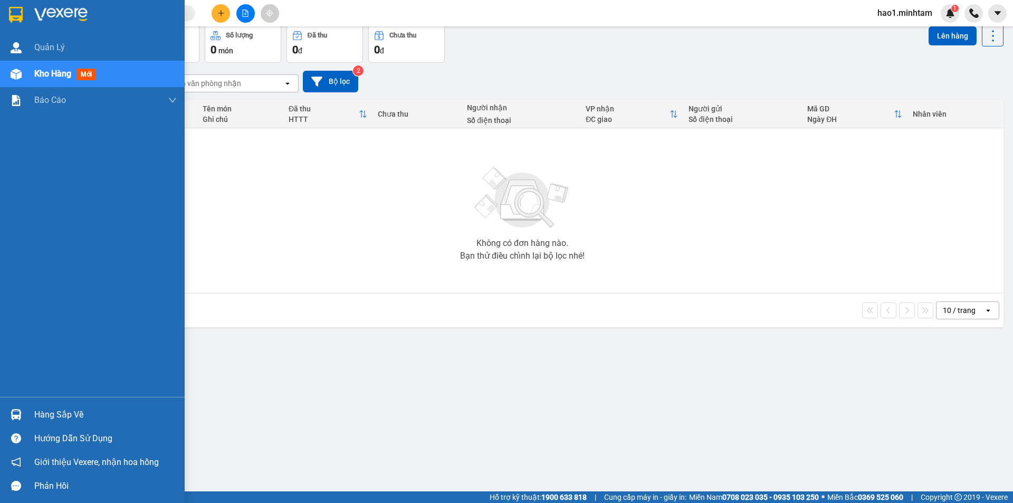
click at [21, 20] on img at bounding box center [16, 15] width 14 height 16
click at [15, 412] on img at bounding box center [16, 414] width 11 height 11
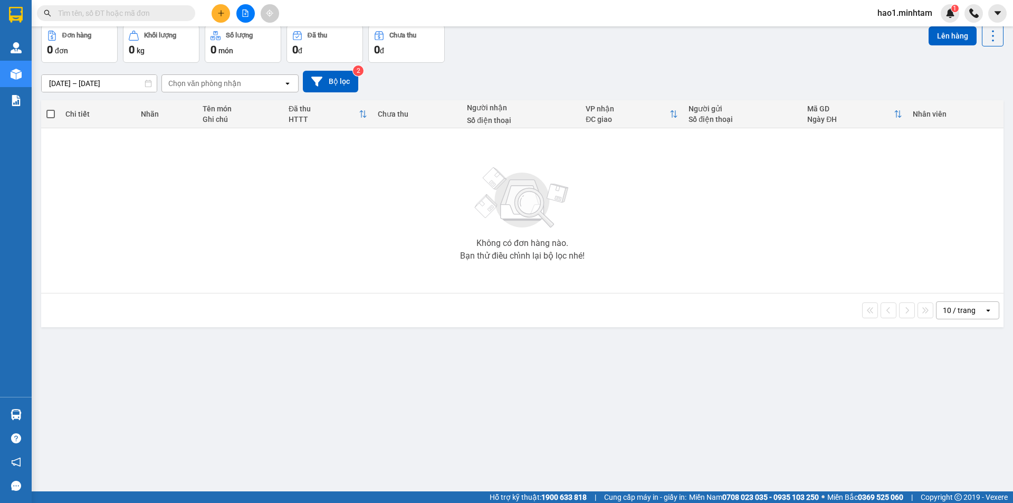
click at [318, 205] on section "Kết quả tìm kiếm ( 5 ) Bộ lọc Thuộc VP này Ngày tạo đơn gần nhất Mã ĐH Trạng th…" at bounding box center [506, 251] width 1013 height 503
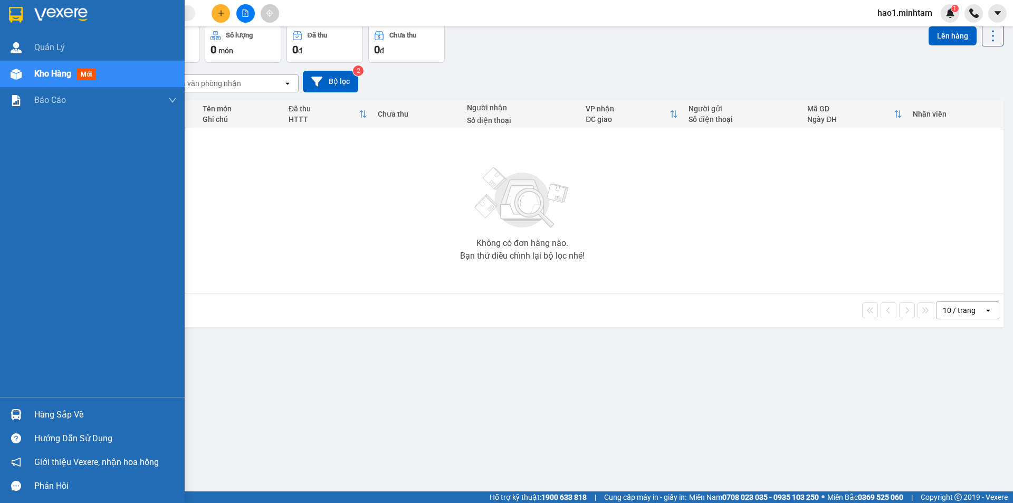
drag, startPoint x: 19, startPoint y: 411, endPoint x: 47, endPoint y: 411, distance: 28.0
click at [20, 411] on img at bounding box center [16, 414] width 11 height 11
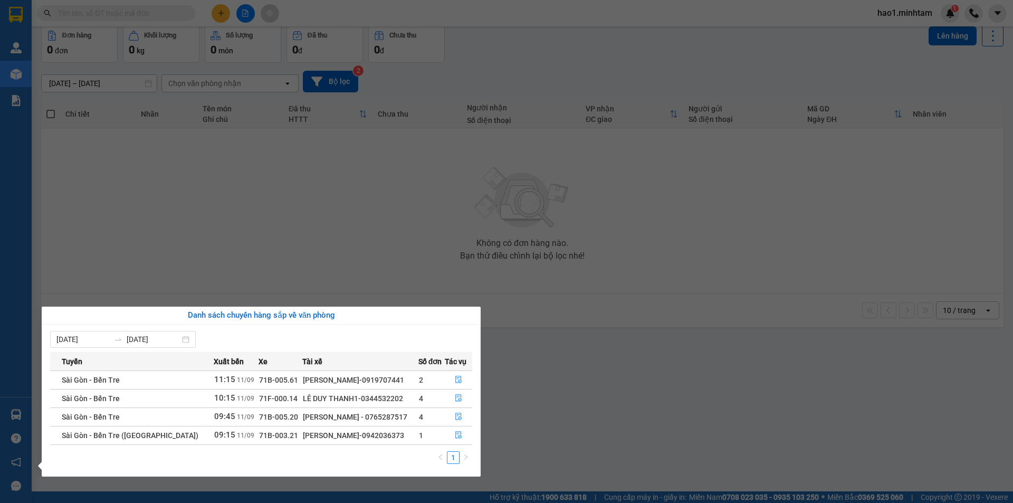
click at [567, 328] on section "Kết quả tìm kiếm ( 5 ) Bộ lọc Thuộc VP này Ngày tạo đơn gần nhất Mã ĐH Trạng th…" at bounding box center [506, 251] width 1013 height 503
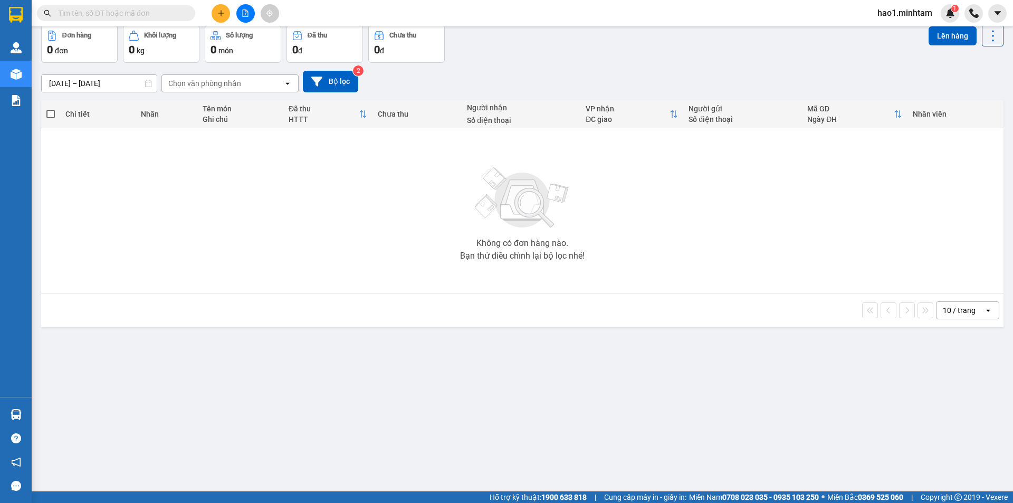
click at [567, 328] on div "ver 1.8.143 Kho gửi Trên xe Kho nhận Hàng đã giao Đơn hàng 0 đơn Khối lượng 0 k…" at bounding box center [522, 234] width 971 height 503
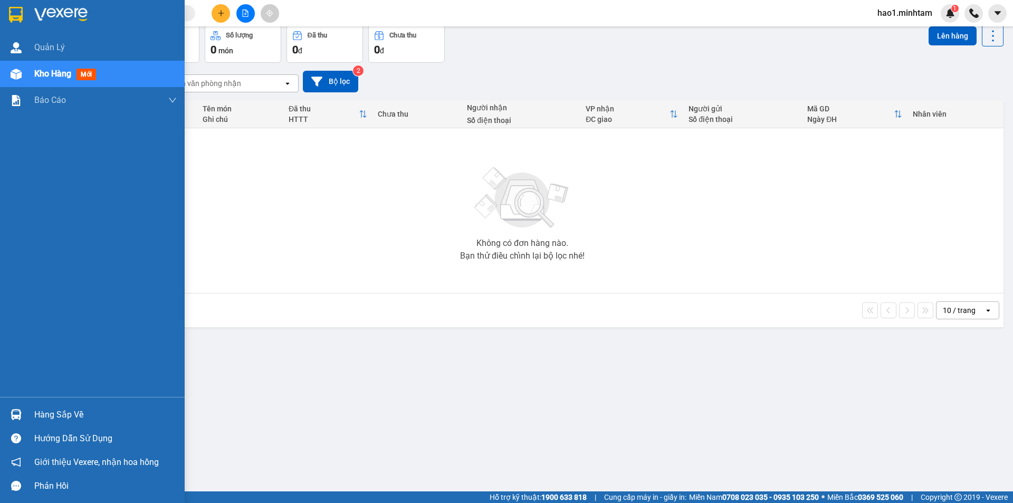
click at [37, 409] on div "Hàng sắp về" at bounding box center [105, 415] width 143 height 16
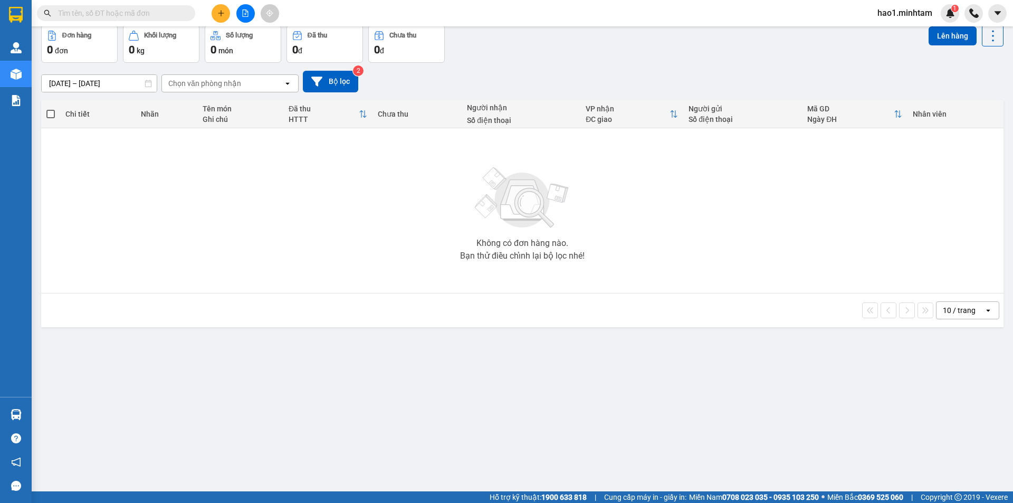
click at [640, 396] on section "Kết quả tìm kiếm ( 5 ) Bộ lọc Thuộc VP này Ngày tạo đơn gần nhất Mã ĐH Trạng th…" at bounding box center [506, 251] width 1013 height 503
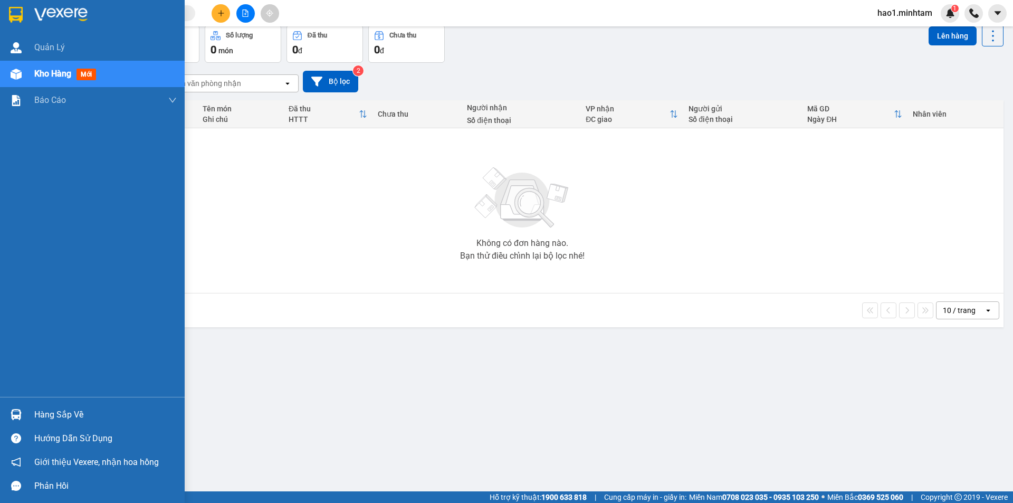
click at [15, 418] on img at bounding box center [16, 414] width 11 height 11
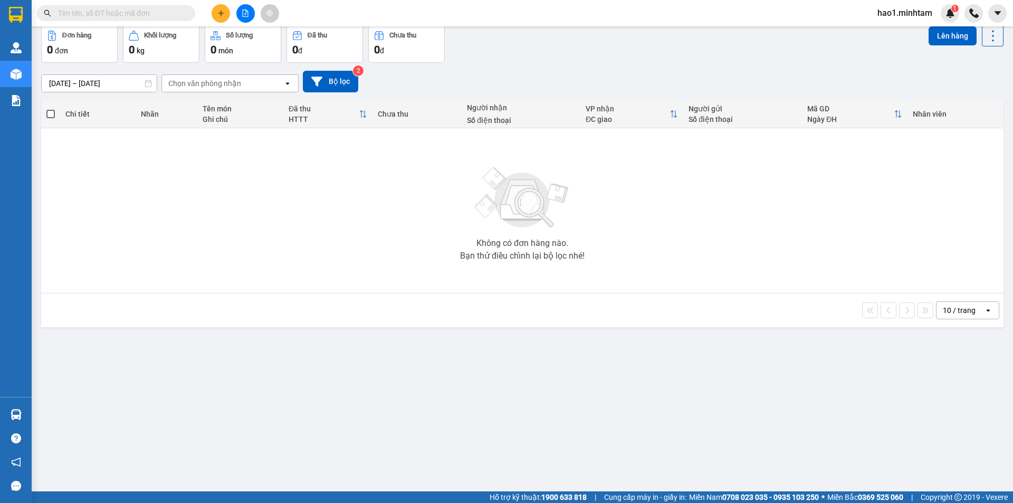
click at [644, 367] on section "Kết quả tìm kiếm ( 5 ) Bộ lọc Thuộc VP này Ngày tạo đơn gần nhất Mã ĐH Trạng th…" at bounding box center [506, 251] width 1013 height 503
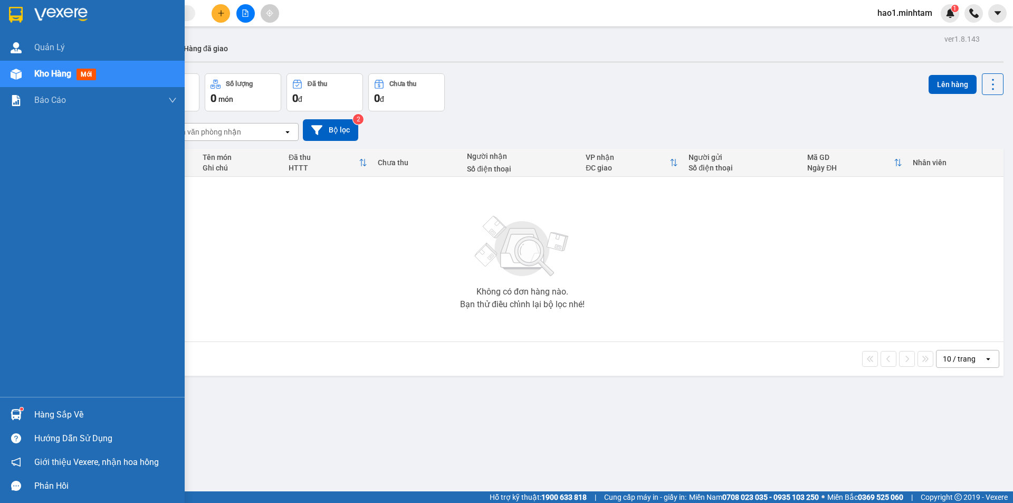
scroll to position [49, 0]
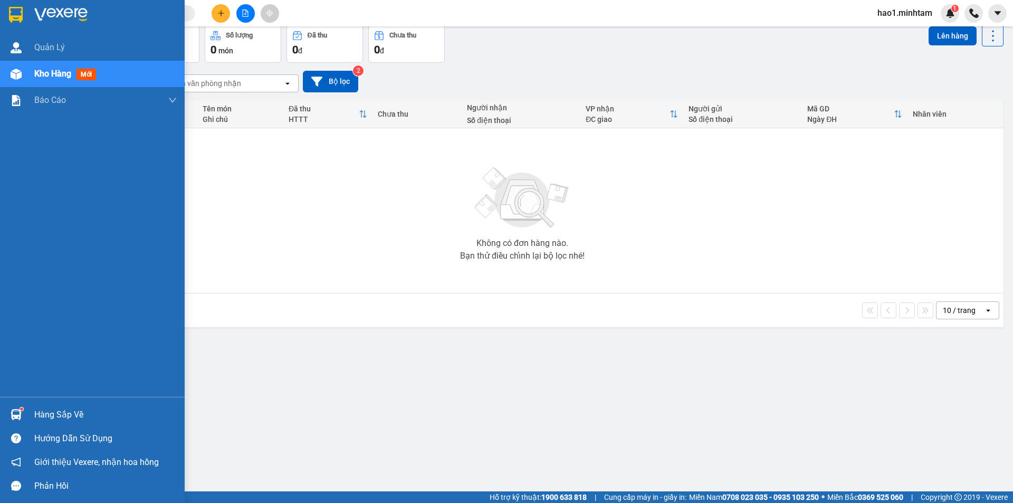
click at [26, 417] on div "Hàng sắp về" at bounding box center [92, 415] width 185 height 24
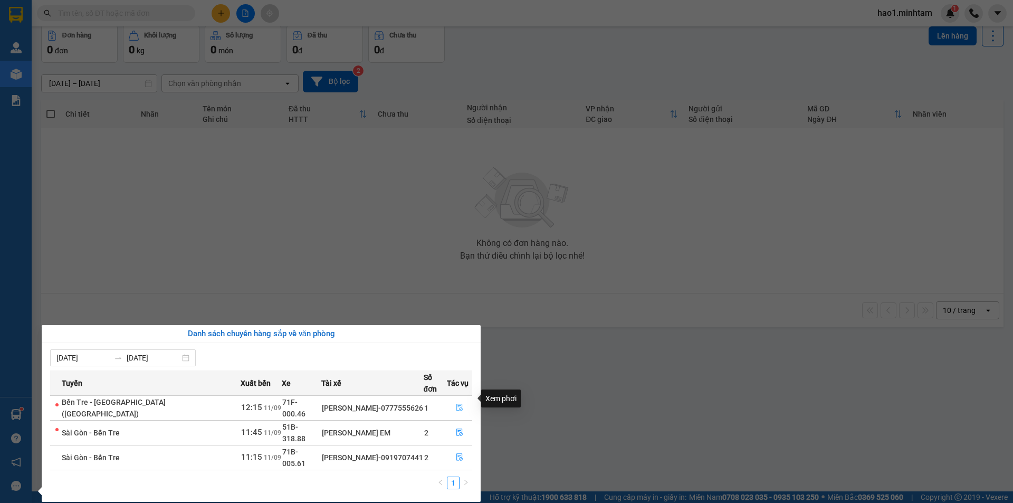
click at [456, 404] on icon "file-done" at bounding box center [459, 407] width 7 height 7
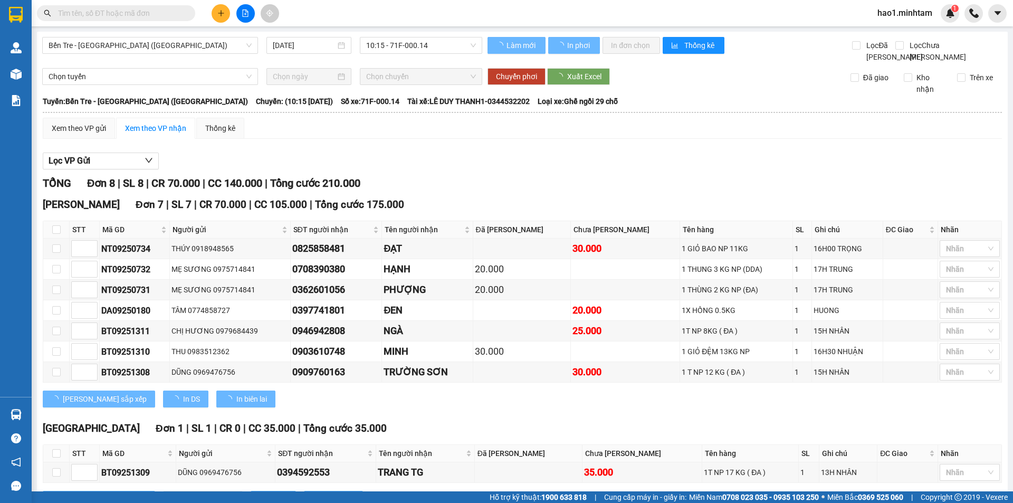
click at [664, 170] on div "Lọc VP Gửi" at bounding box center [523, 161] width 960 height 17
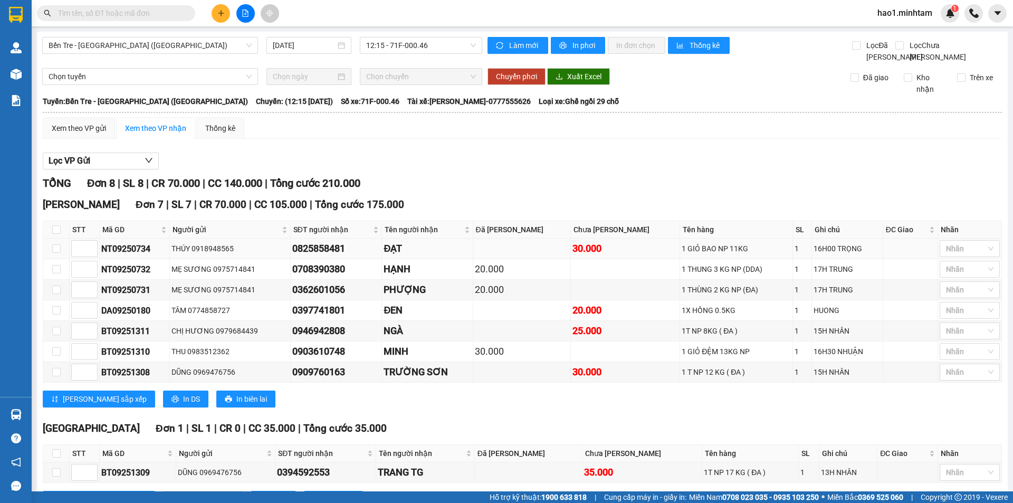
scroll to position [58, 0]
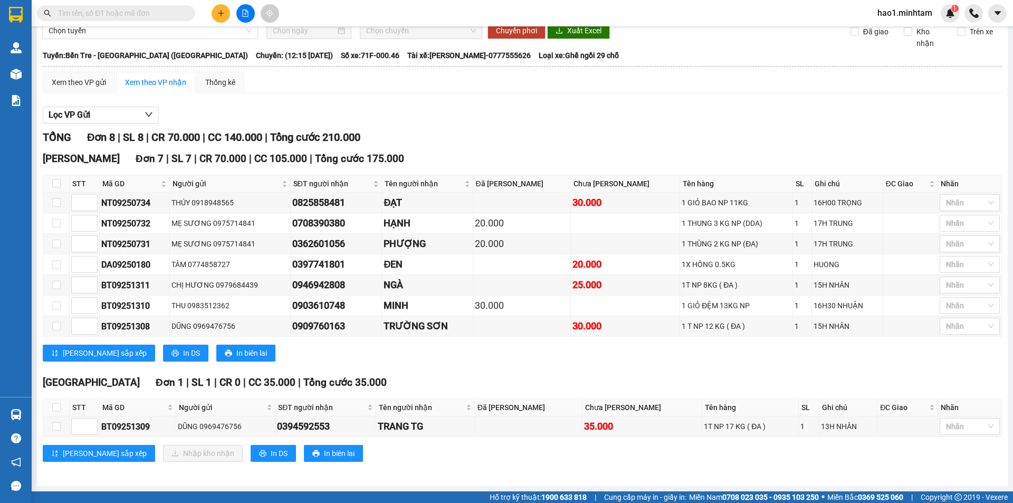
click at [507, 380] on div "Tiền Giang Đơn 1 | SL 1 | CR 0 | CC 35.000 | Tổng cước 35.000" at bounding box center [523, 383] width 960 height 16
click at [384, 371] on div "TỔNG Đơn 8 | SL 8 | CR 70.000 | CC 140.000 | Tổng cước 210.000 Hồ Chí Minh Đơn …" at bounding box center [523, 302] width 960 height 346
click at [514, 112] on div "Lọc VP Gửi" at bounding box center [523, 115] width 960 height 17
click at [241, 13] on button at bounding box center [245, 13] width 18 height 18
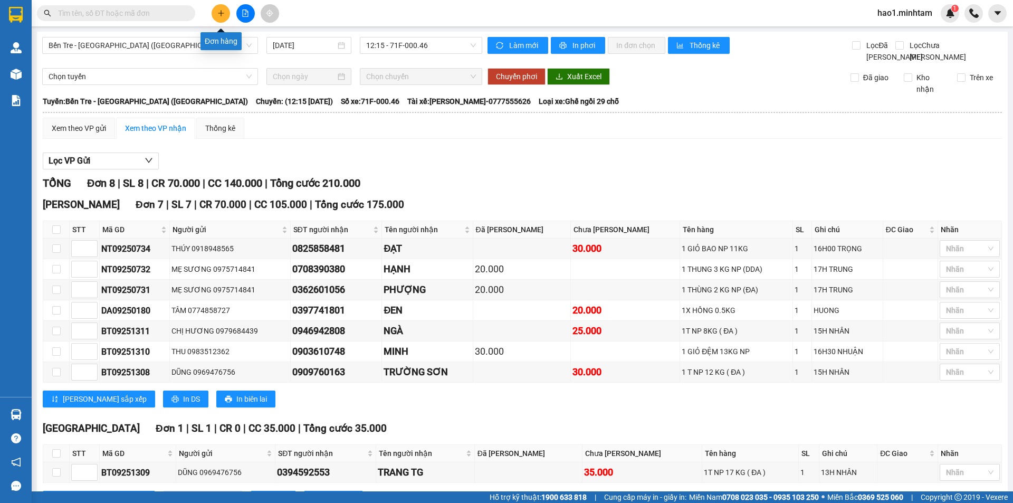
click at [218, 17] on button at bounding box center [221, 13] width 18 height 18
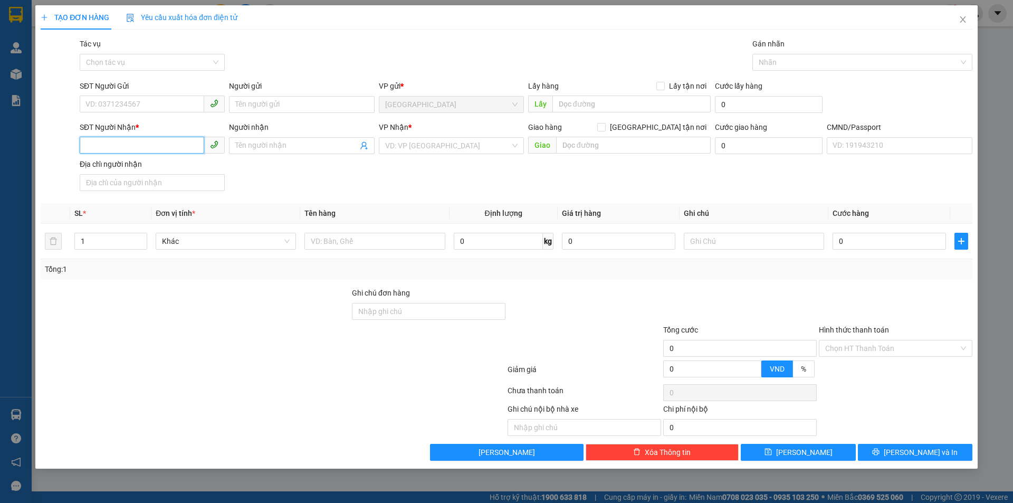
click at [153, 144] on input "SĐT Người Nhận *" at bounding box center [142, 145] width 125 height 17
click at [192, 162] on div "0903902102 - PHƯỢNG" at bounding box center [152, 167] width 132 height 12
type input "0903902102"
type input "PHƯỢNG"
type input "0903902102"
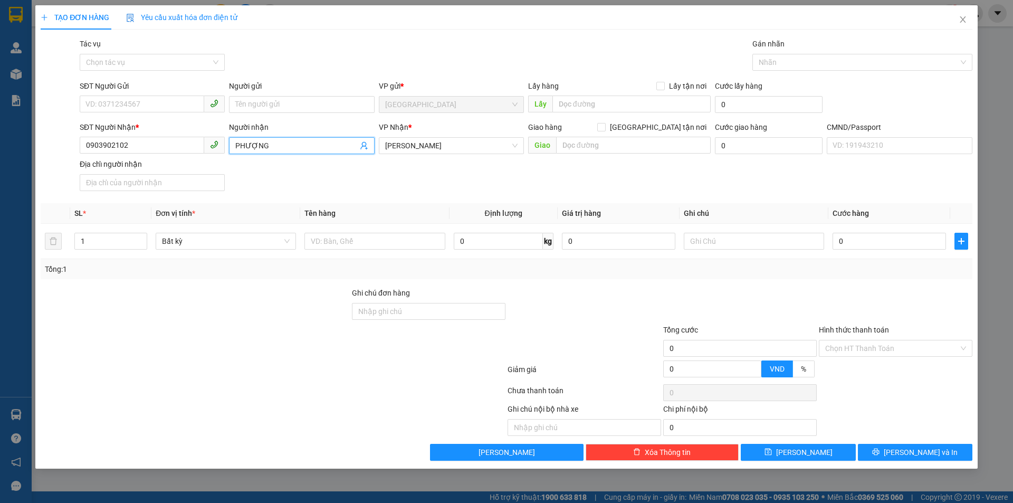
drag, startPoint x: 276, startPoint y: 146, endPoint x: 227, endPoint y: 148, distance: 48.6
click at [227, 148] on div "Người nhận PHƯỢNG PHƯỢNG" at bounding box center [301, 139] width 149 height 37
paste input "PHƯỢNG"
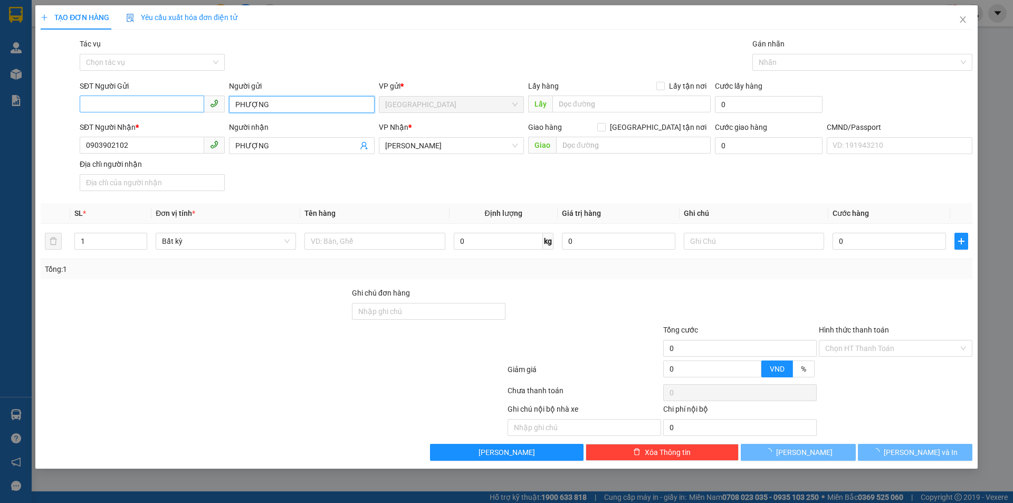
type input "PHƯỢNG"
click at [158, 104] on input "SĐT Người Gửi" at bounding box center [142, 104] width 125 height 17
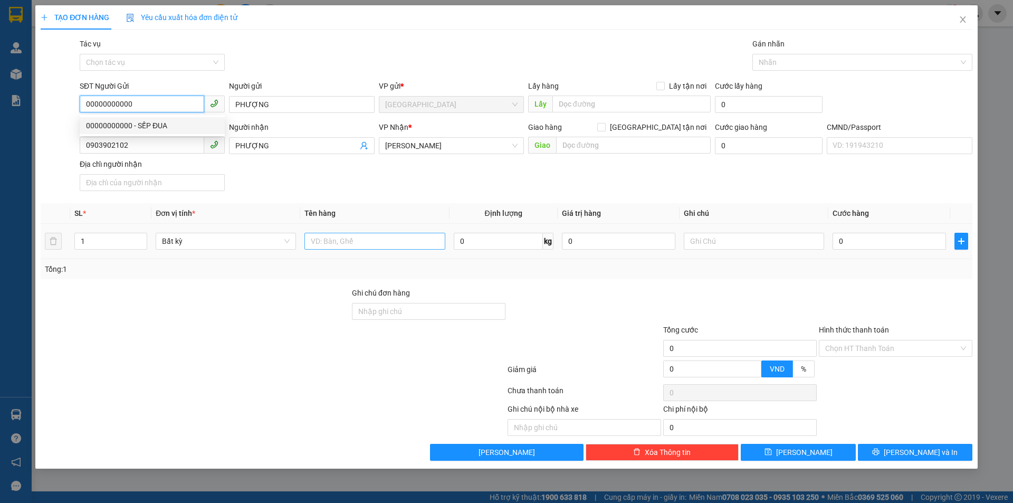
type input "00000000000"
click at [317, 243] on input "text" at bounding box center [375, 241] width 140 height 17
type input "2"
drag, startPoint x: 75, startPoint y: 244, endPoint x: 32, endPoint y: 249, distance: 43.5
click at [32, 249] on div "TẠO ĐƠN HÀNG Yêu cầu xuất hóa đơn điện tử Transit Pickup Surcharge Ids Transit …" at bounding box center [506, 251] width 1013 height 503
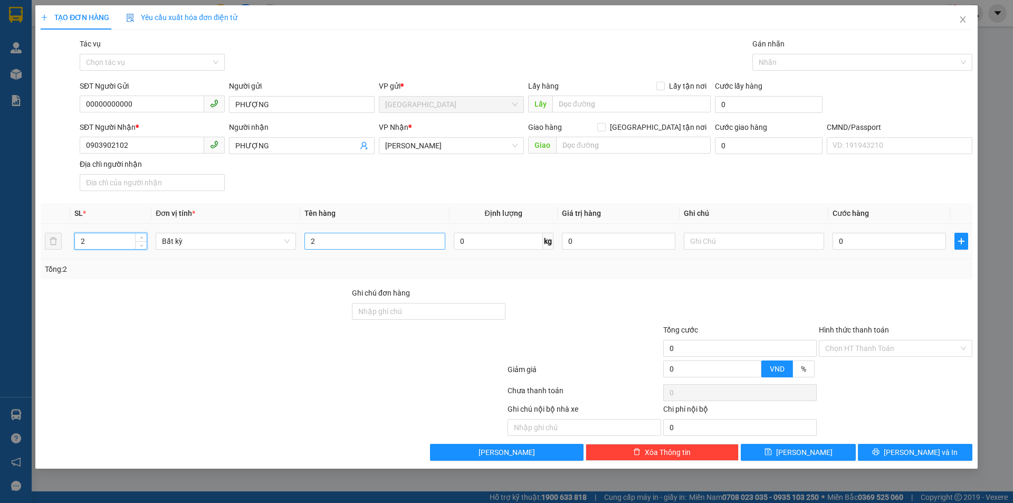
type input "2"
click at [363, 243] on input "2" at bounding box center [375, 241] width 140 height 17
type input "2 K X TRONG NP 15KG 25KG ( H.D.V )"
click at [722, 242] on input "text" at bounding box center [754, 241] width 140 height 17
type input "KHG HẠO"
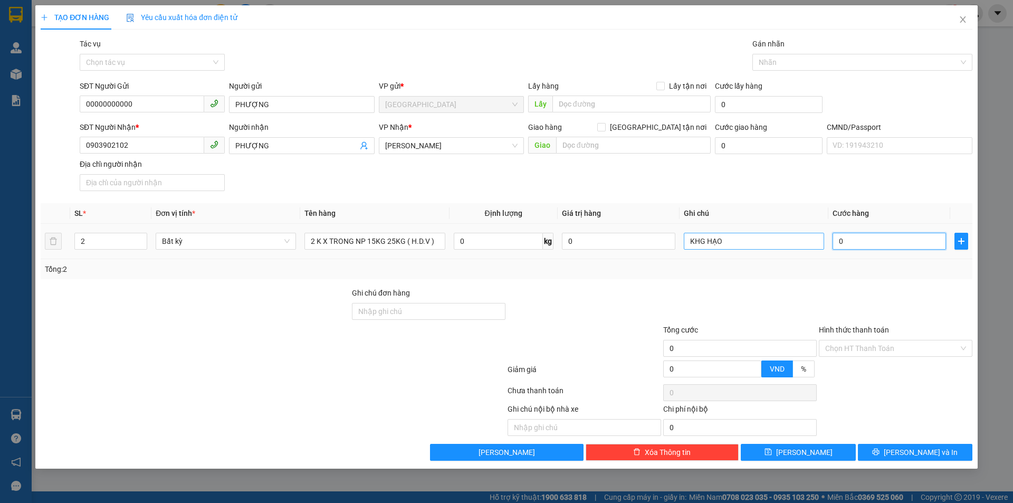
type input "3"
type input "35"
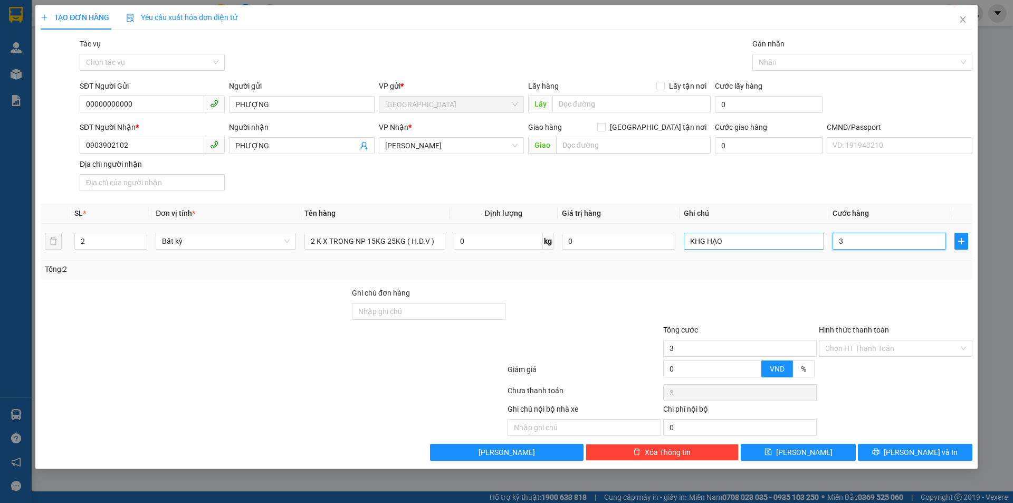
type input "35"
type input "35+"
type input "0"
type input "80.000"
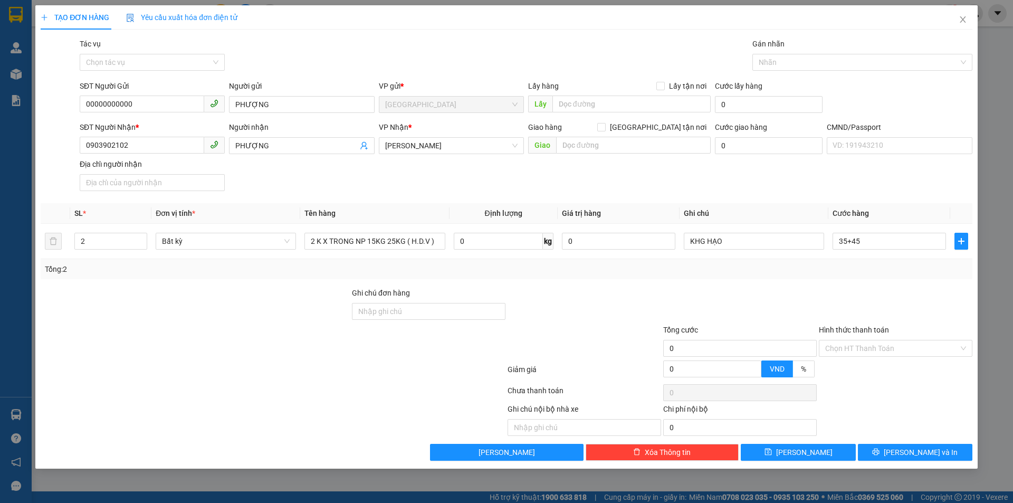
type input "80.000"
click at [719, 288] on div at bounding box center [740, 305] width 156 height 37
click at [443, 309] on input "Ghi chú đơn hàng" at bounding box center [429, 311] width 154 height 17
type input "HCK"
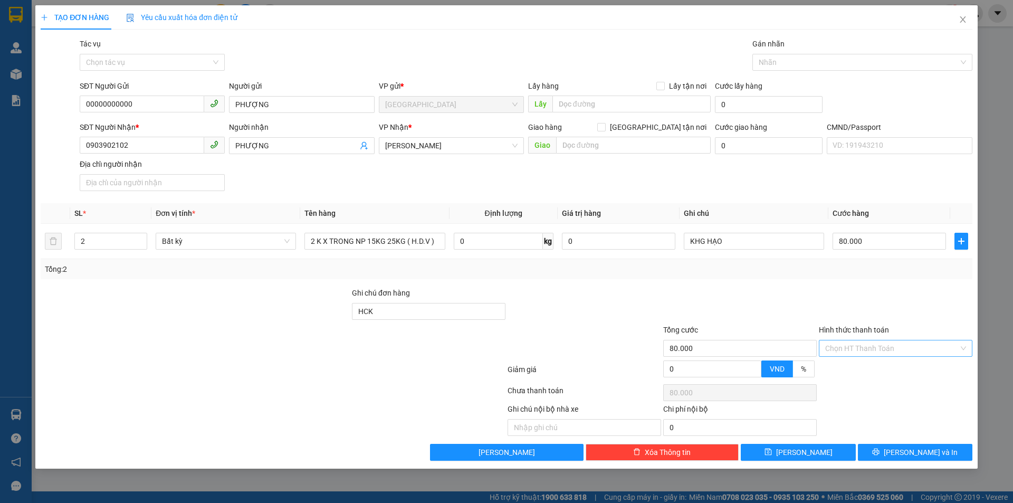
click at [847, 352] on input "Hình thức thanh toán" at bounding box center [893, 348] width 134 height 16
click at [852, 364] on div "Tại văn phòng" at bounding box center [896, 370] width 141 height 12
type input "0"
click at [921, 451] on span "[PERSON_NAME] và In" at bounding box center [921, 453] width 74 height 12
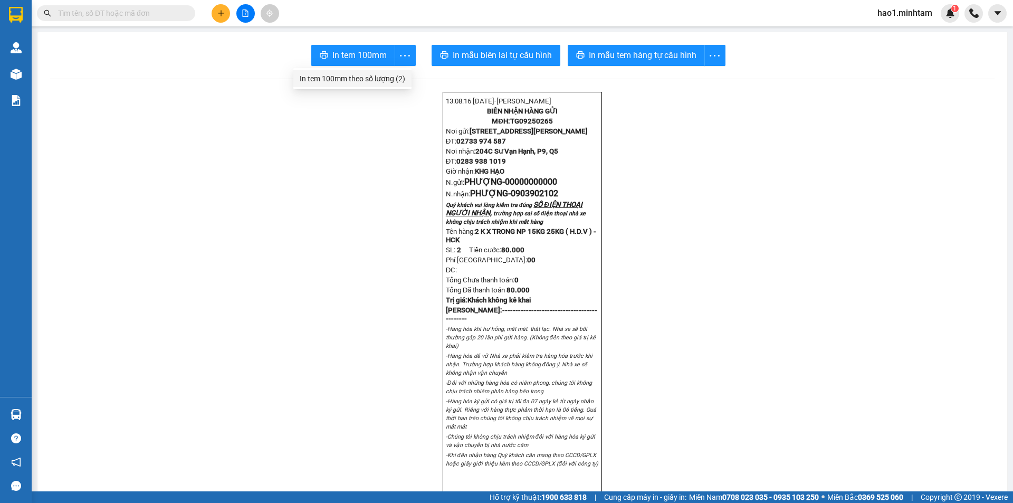
click at [383, 77] on div "In tem 100mm theo số lượng (2)" at bounding box center [353, 79] width 106 height 12
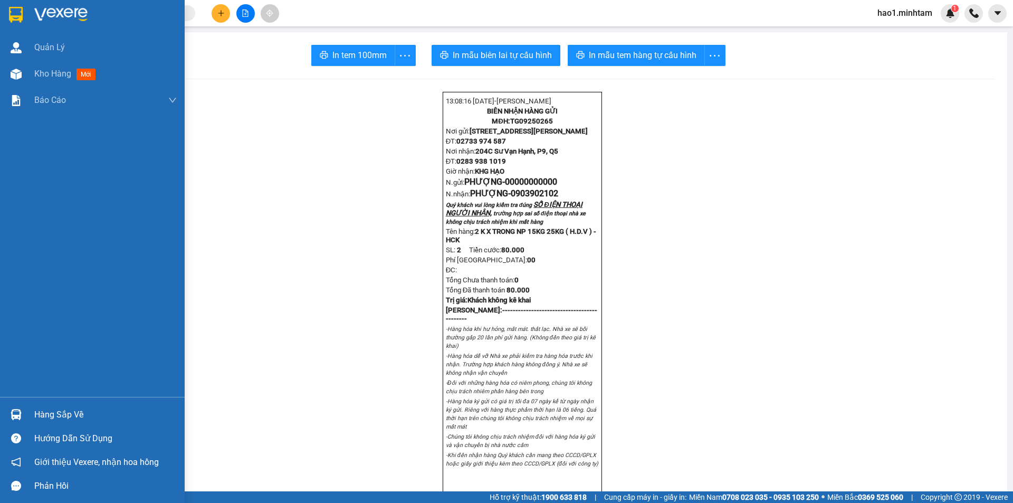
click at [21, 9] on img at bounding box center [16, 15] width 14 height 16
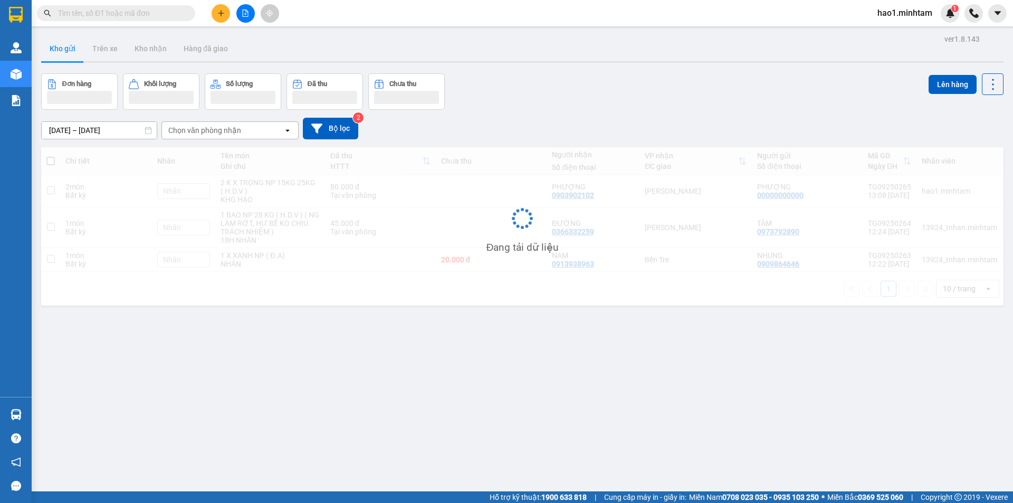
click at [744, 89] on div "Đơn hàng Khối lượng Số lượng Đã thu Chưa thu Lên hàng" at bounding box center [522, 91] width 963 height 36
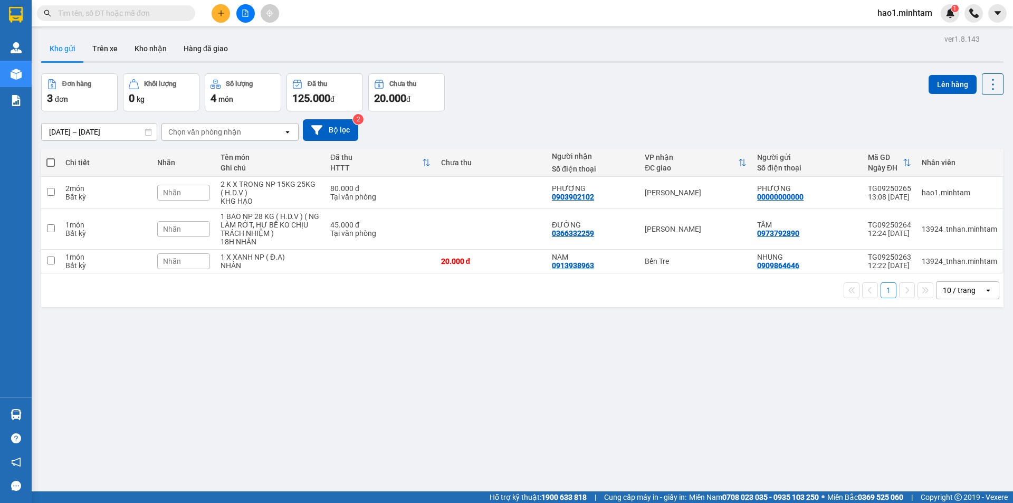
click at [744, 91] on div "Đơn hàng 3 đơn Khối lượng 0 kg Số lượng 4 món Đã thu 125.000 đ Chưa thu 20.000 …" at bounding box center [522, 92] width 963 height 38
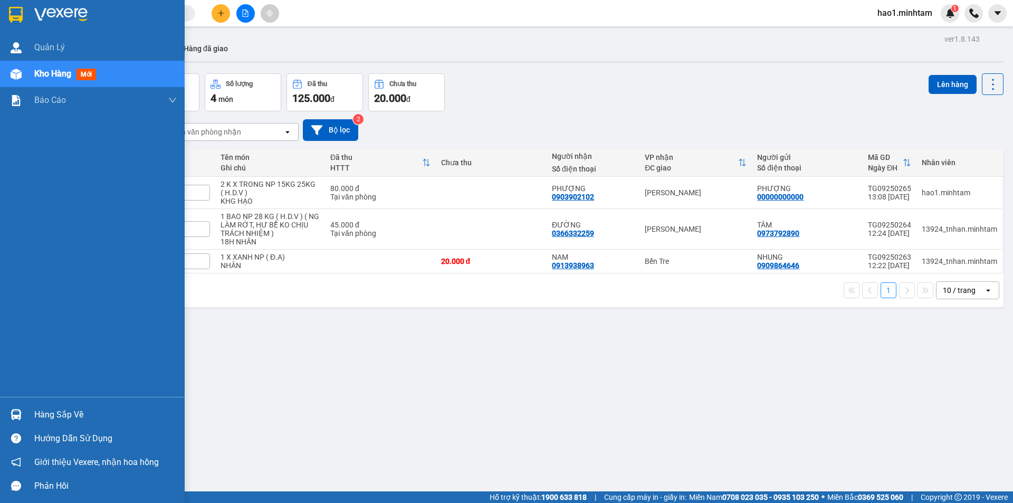
click at [18, 409] on img at bounding box center [16, 414] width 11 height 11
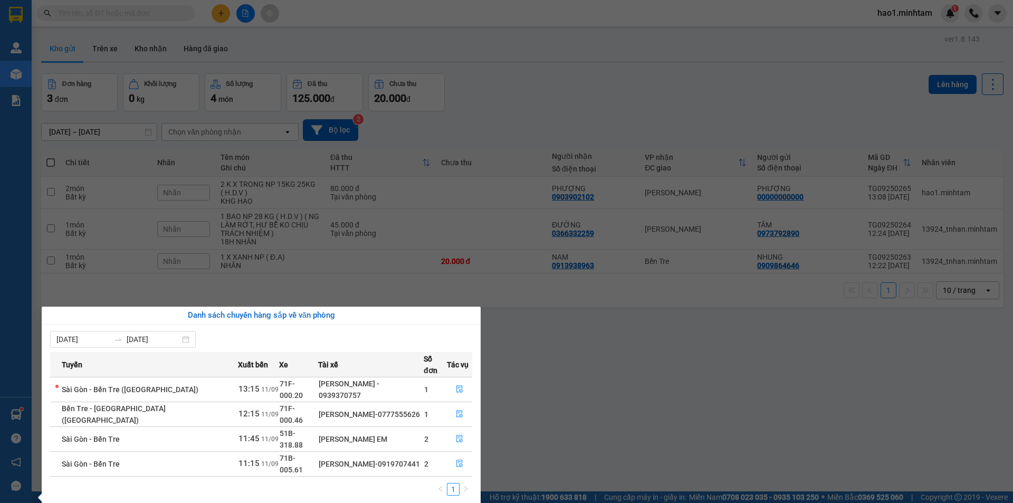
click at [526, 87] on section "Kết quả tìm kiếm ( 5 ) Bộ lọc Thuộc VP này Ngày tạo đơn gần nhất Mã ĐH Trạng th…" at bounding box center [506, 251] width 1013 height 503
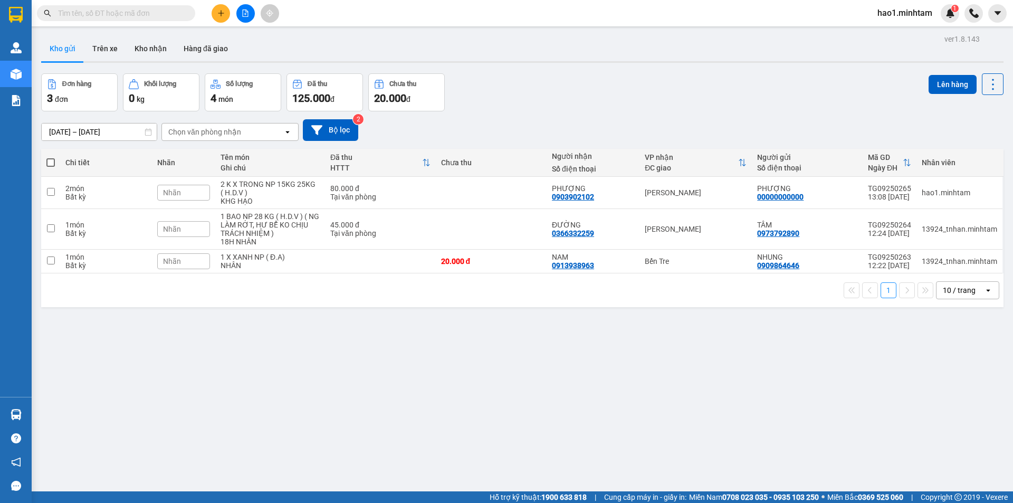
click at [134, 10] on input "text" at bounding box center [120, 13] width 125 height 12
